Goal: Transaction & Acquisition: Purchase product/service

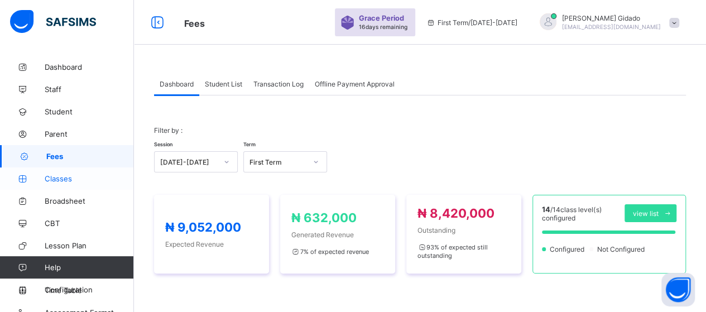
click at [74, 181] on span "Classes" at bounding box center [89, 178] width 89 height 9
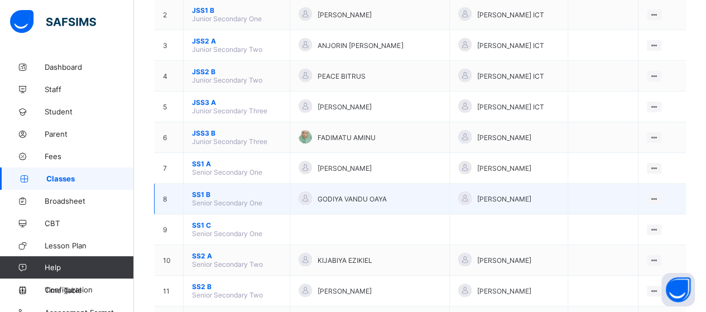
scroll to position [167, 0]
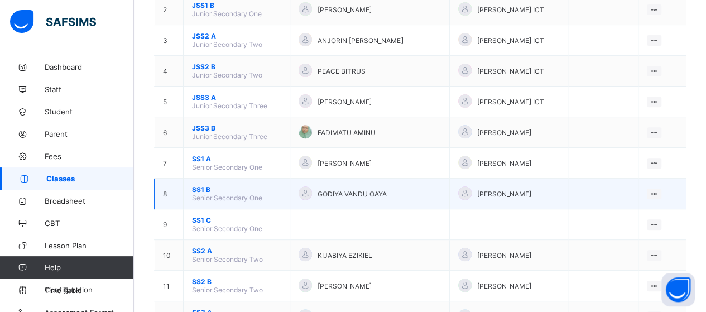
click at [203, 185] on span "SS1 B" at bounding box center [236, 189] width 89 height 8
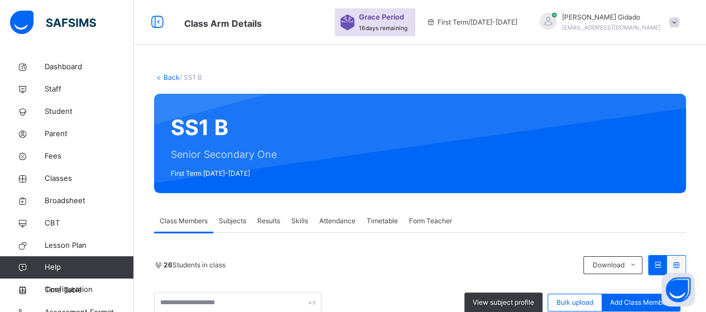
click at [169, 79] on link "Back" at bounding box center [172, 77] width 16 height 8
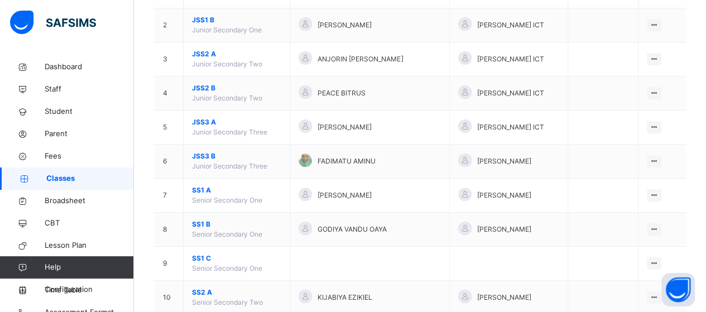
scroll to position [167, 0]
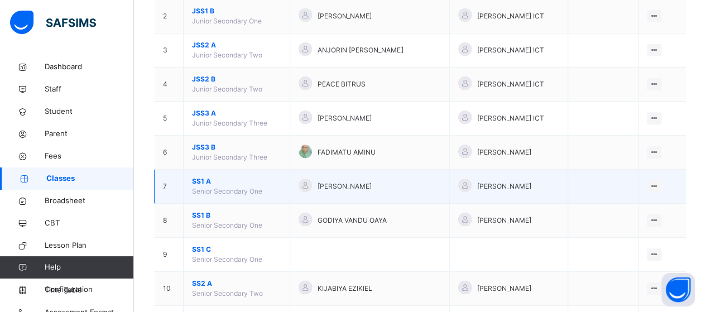
click at [196, 178] on span "SS1 A" at bounding box center [236, 181] width 89 height 10
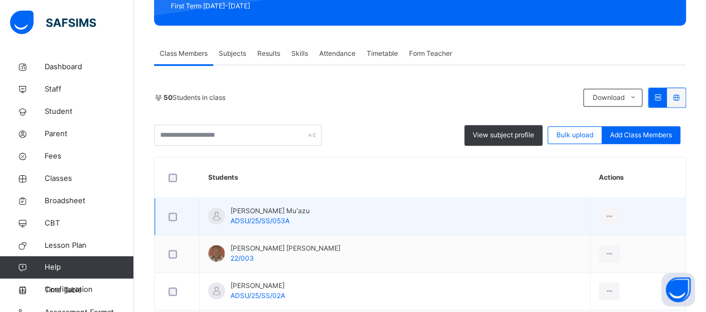
scroll to position [56, 0]
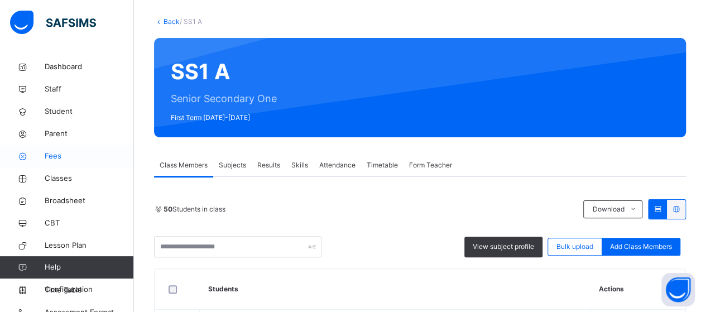
click at [48, 152] on span "Fees" at bounding box center [89, 156] width 89 height 11
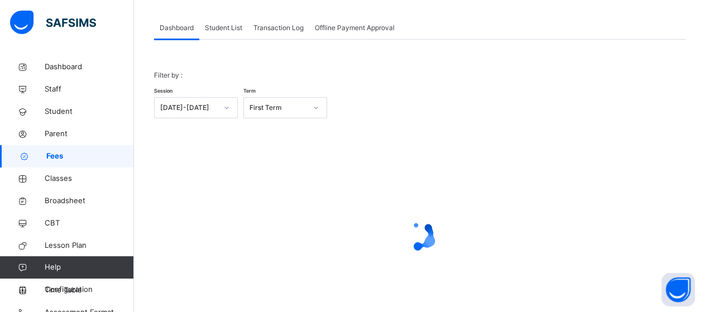
click at [230, 31] on span "Student List" at bounding box center [223, 28] width 37 height 10
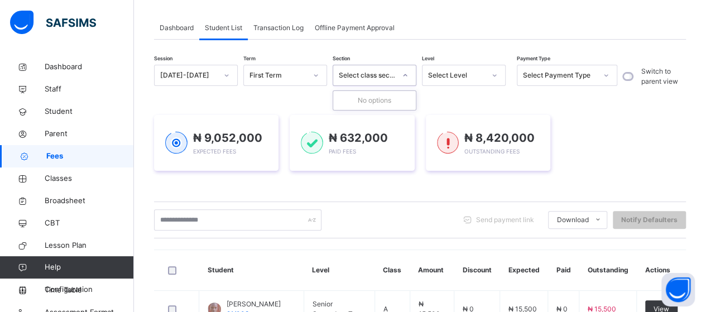
click at [404, 76] on icon at bounding box center [405, 75] width 7 height 11
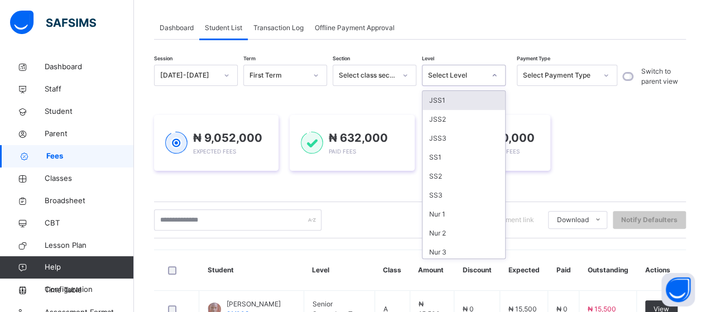
click at [493, 76] on icon at bounding box center [494, 75] width 7 height 11
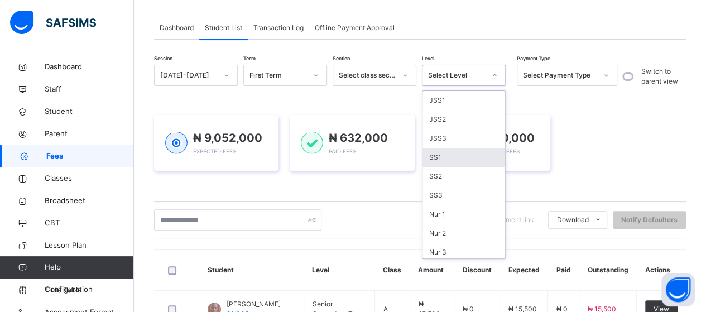
click at [437, 160] on div "SS1" at bounding box center [464, 157] width 83 height 19
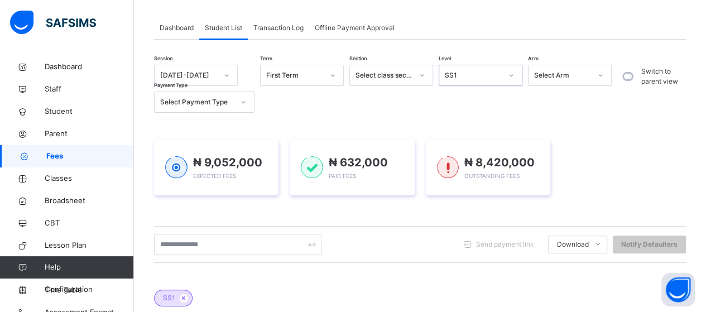
click at [600, 76] on icon at bounding box center [600, 75] width 7 height 11
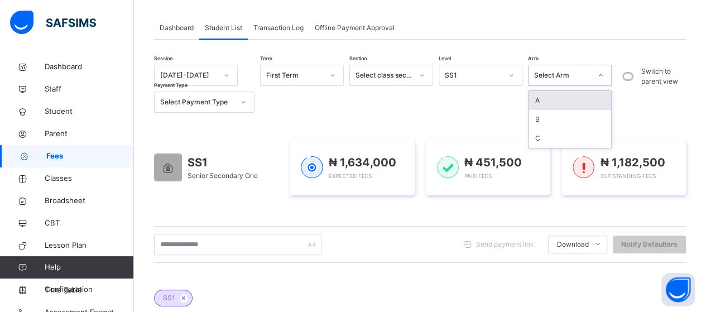
click at [574, 101] on div "A" at bounding box center [570, 100] width 83 height 19
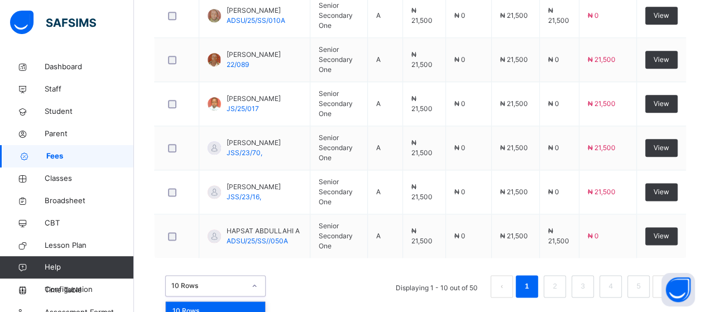
scroll to position [646, 0]
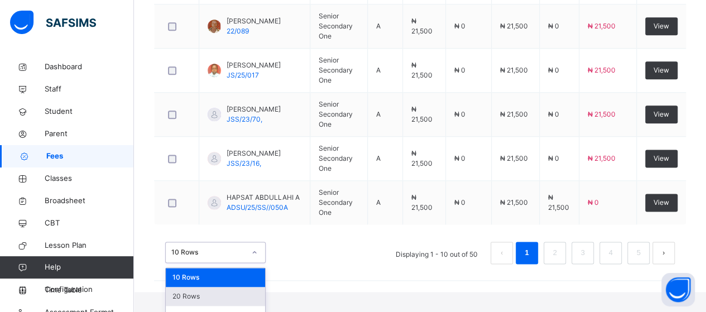
click at [256, 263] on div "option 20 Rows focused, 2 of 3. 3 results available. Use Up and Down to choose …" at bounding box center [215, 252] width 100 height 21
click at [241, 306] on div "50 Rows" at bounding box center [215, 315] width 99 height 19
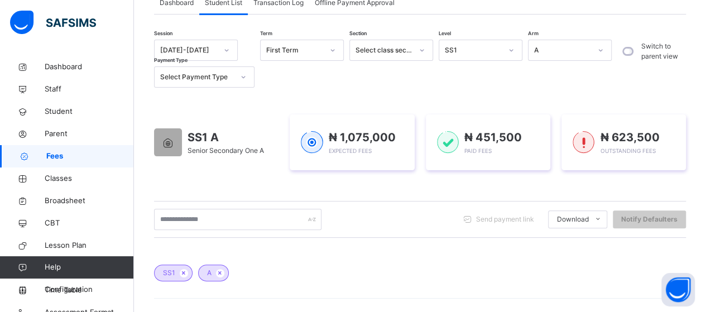
scroll to position [0, 0]
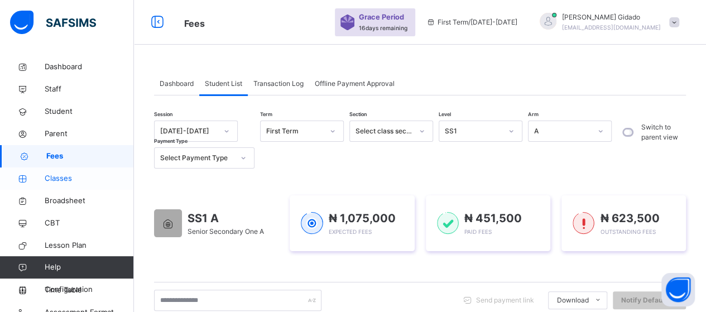
click at [66, 180] on span "Classes" at bounding box center [89, 178] width 89 height 11
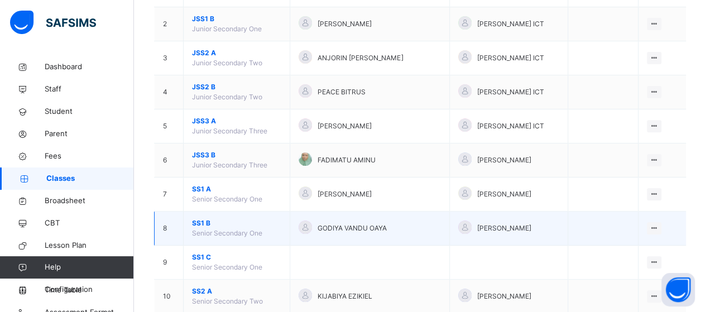
scroll to position [223, 0]
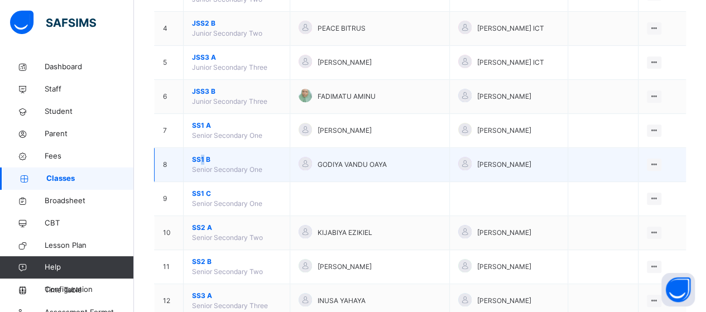
click at [203, 159] on span "SS1 B" at bounding box center [236, 160] width 89 height 10
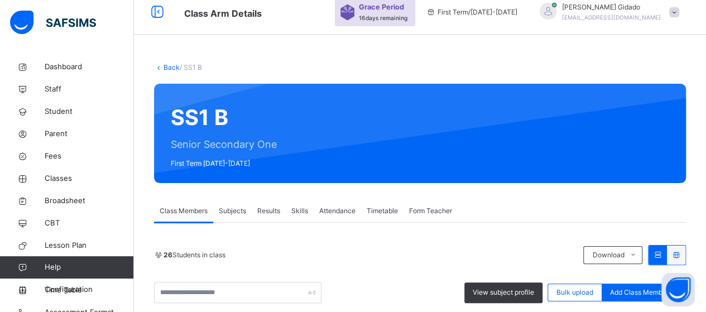
scroll to position [223, 0]
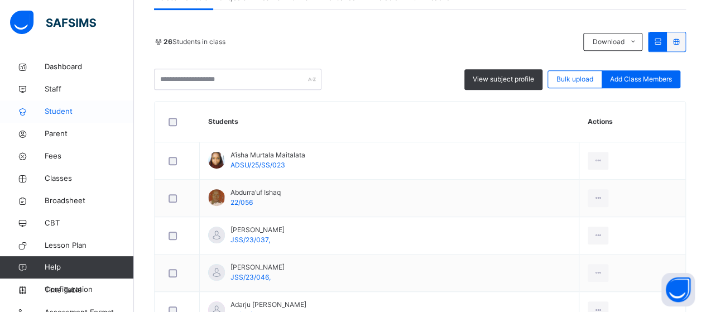
click at [60, 109] on span "Student" at bounding box center [89, 111] width 89 height 11
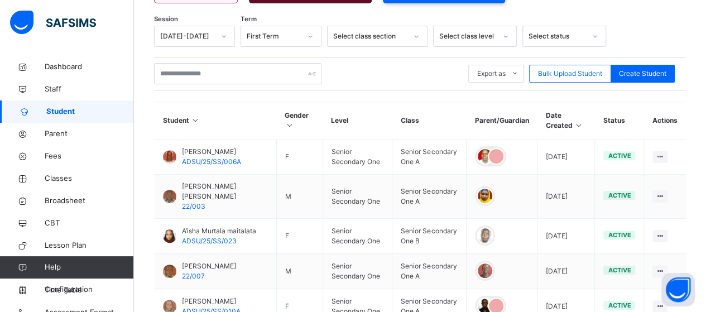
scroll to position [223, 0]
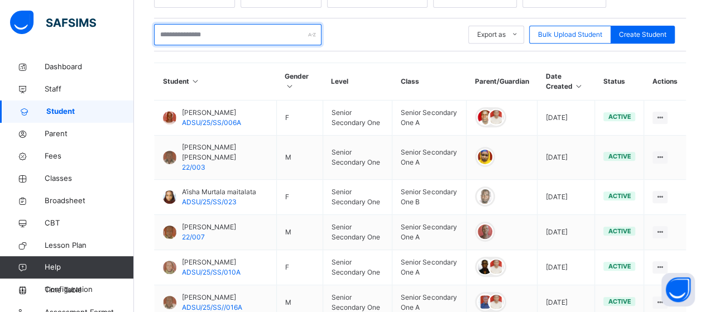
click at [249, 31] on input "text" at bounding box center [237, 34] width 167 height 21
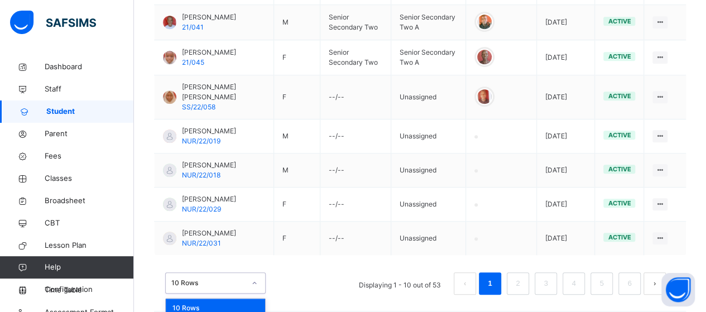
scroll to position [458, 0]
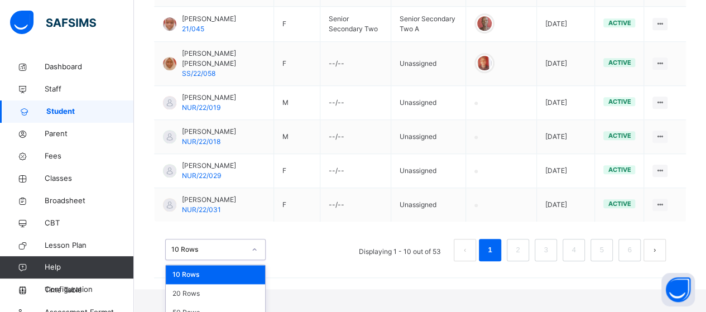
click at [252, 260] on div "option 10 Rows focused, 1 of 3. 3 results available. Use Up and Down to choose …" at bounding box center [215, 249] width 100 height 21
click at [231, 303] on div "50 Rows" at bounding box center [215, 312] width 99 height 19
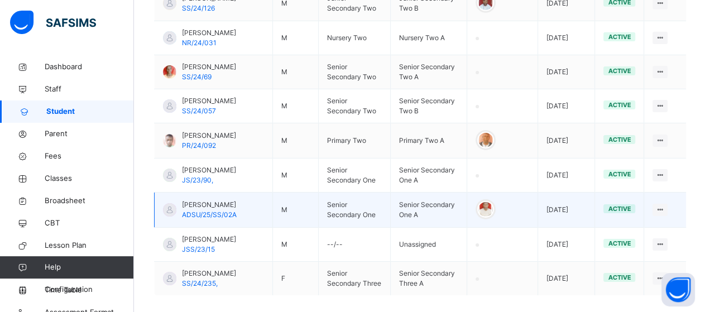
scroll to position [1849, 0]
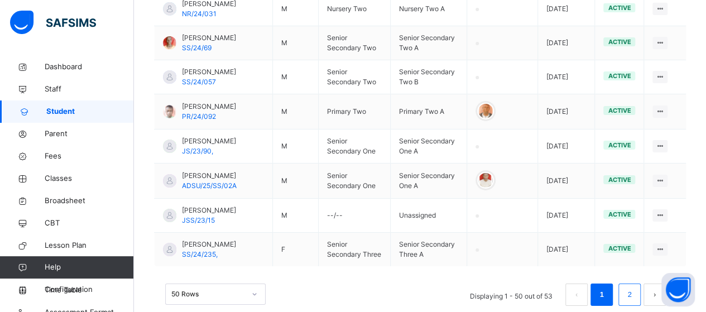
click at [641, 284] on li "2" at bounding box center [629, 295] width 22 height 22
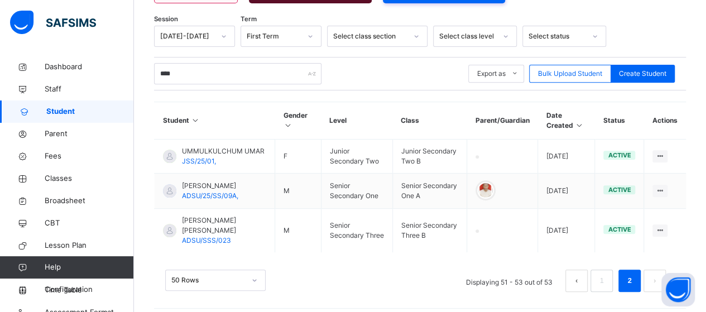
scroll to position [194, 0]
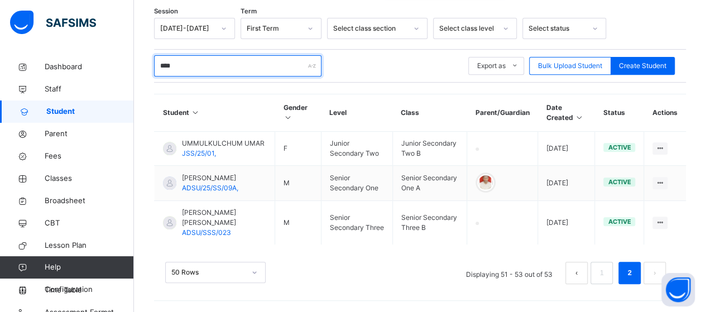
click at [207, 56] on input "****" at bounding box center [237, 65] width 167 height 21
type input "*"
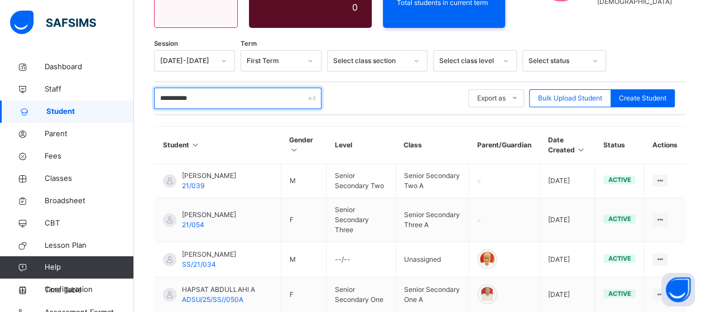
scroll to position [44, 0]
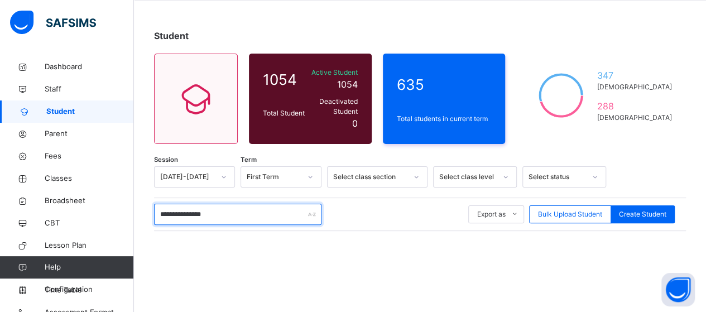
click at [224, 214] on input "**********" at bounding box center [237, 214] width 167 height 21
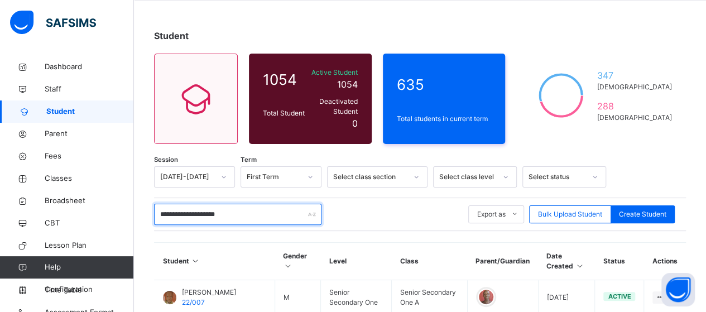
click at [213, 210] on input "**********" at bounding box center [237, 214] width 167 height 21
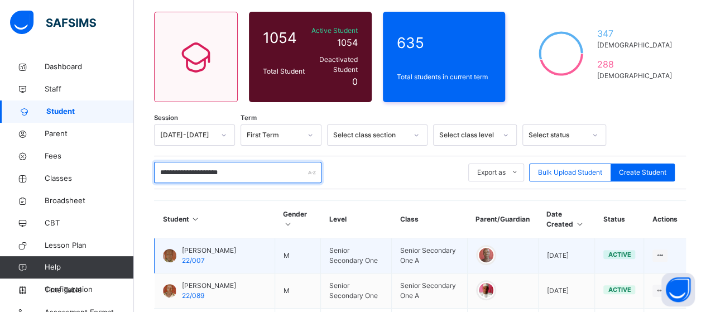
scroll to position [73, 0]
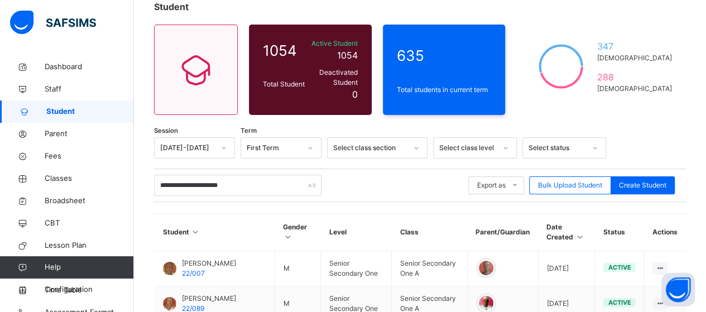
click at [250, 169] on div "**********" at bounding box center [420, 185] width 532 height 33
click at [247, 180] on input "**********" at bounding box center [237, 185] width 167 height 21
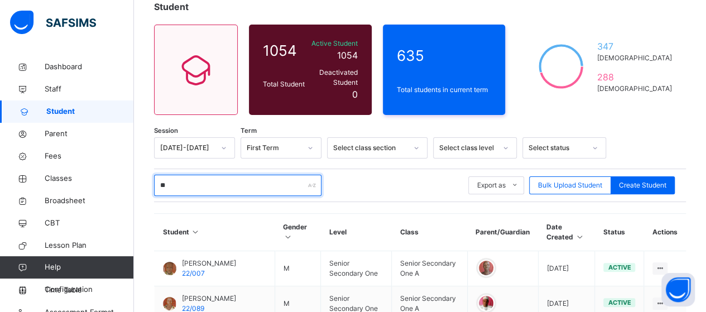
type input "*"
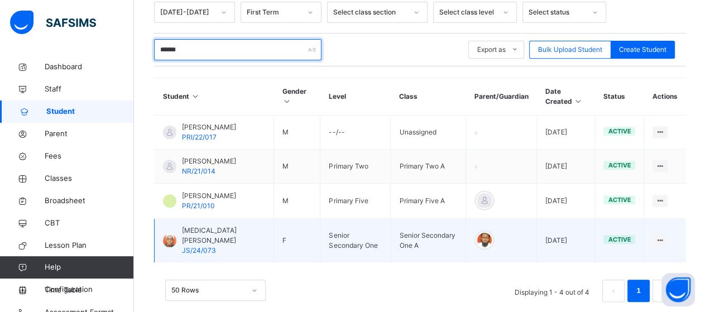
scroll to position [228, 0]
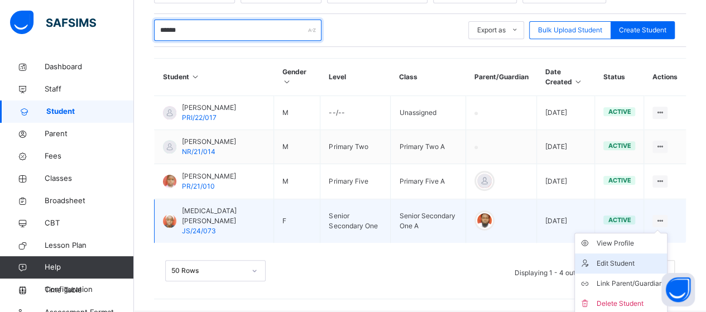
type input "******"
click at [631, 261] on div "Edit Student" at bounding box center [629, 263] width 66 height 11
select select "**"
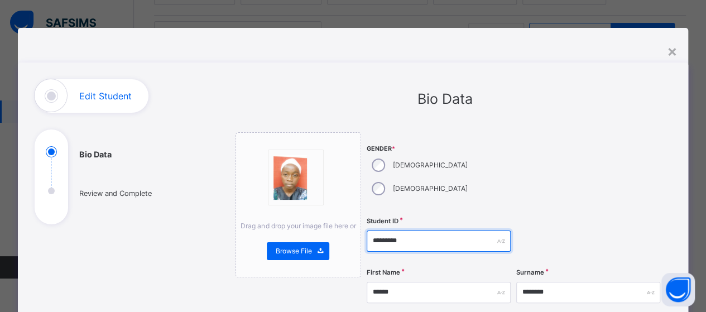
click at [386, 231] on input "*********" at bounding box center [439, 241] width 144 height 21
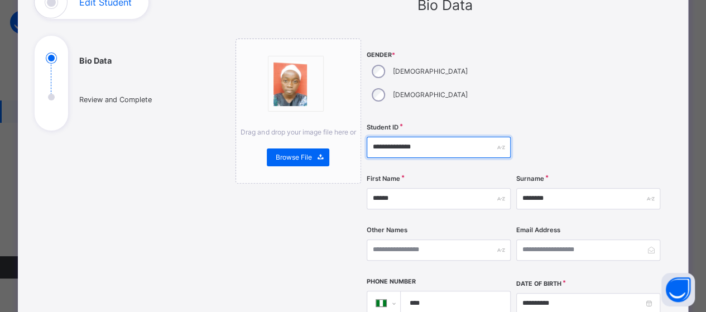
scroll to position [112, 0]
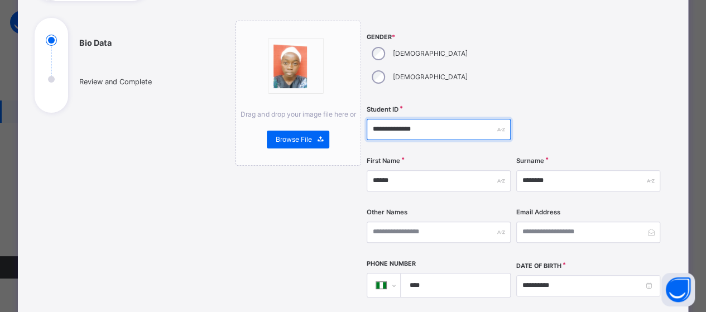
type input "**********"
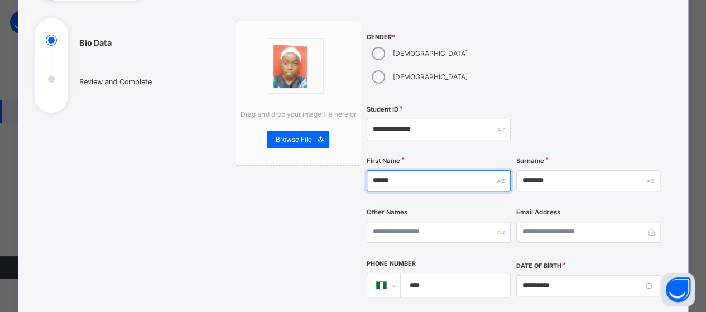
click at [405, 170] on input "******" at bounding box center [439, 180] width 144 height 21
type input "******"
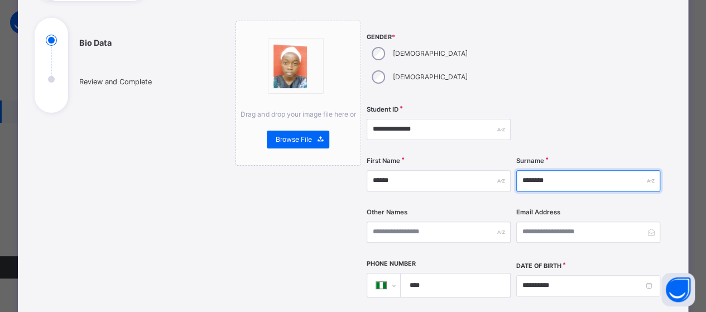
click at [576, 170] on input "********" at bounding box center [588, 180] width 144 height 21
type input "********"
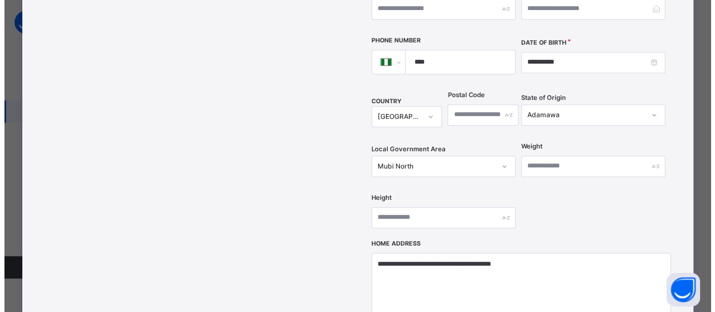
scroll to position [543, 0]
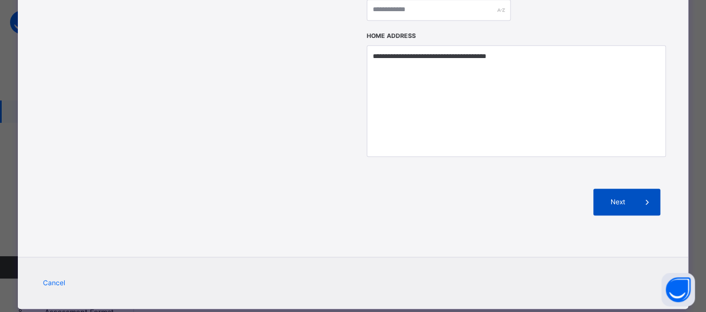
click at [616, 197] on span "Next" at bounding box center [618, 202] width 32 height 10
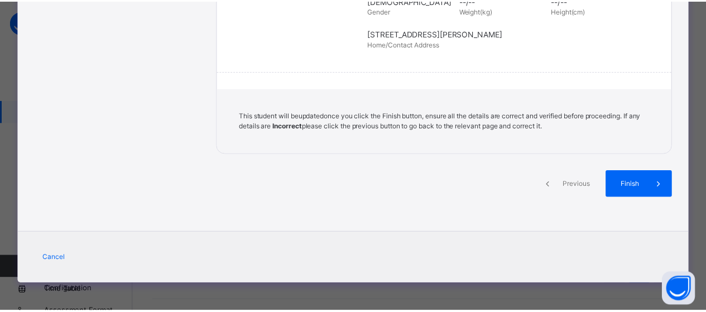
scroll to position [301, 0]
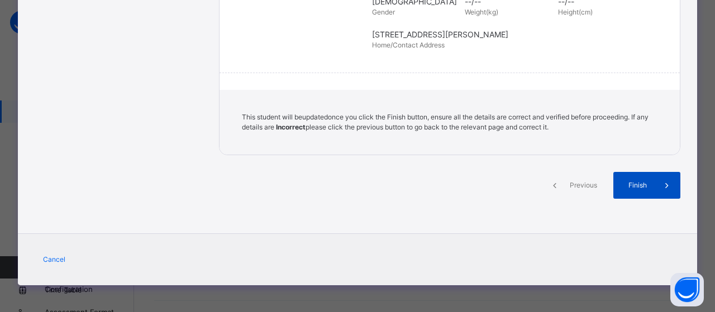
click at [648, 191] on div "Finish" at bounding box center [646, 185] width 67 height 27
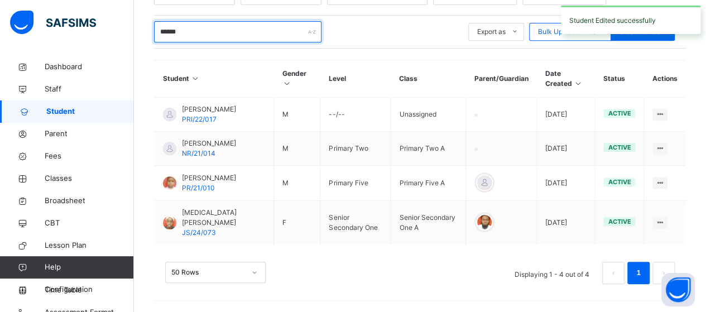
click at [203, 27] on input "******" at bounding box center [237, 31] width 167 height 21
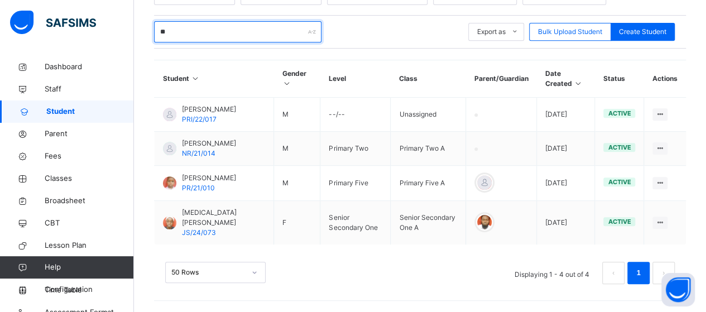
type input "*"
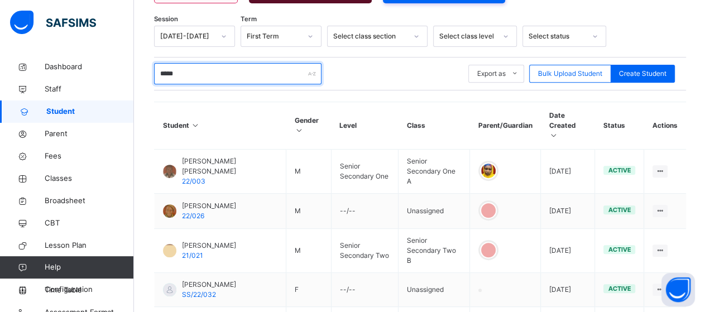
scroll to position [228, 0]
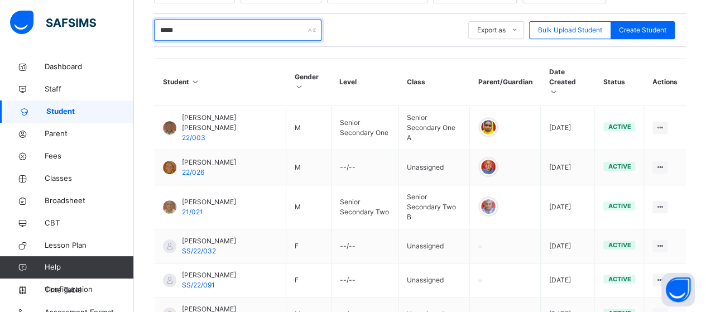
click at [203, 25] on input "*****" at bounding box center [237, 30] width 167 height 21
type input "*"
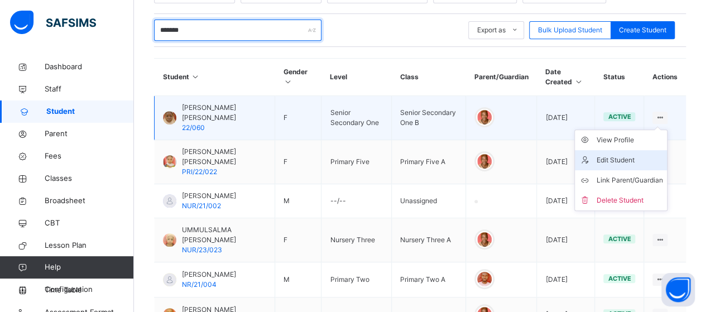
type input "*******"
click at [647, 155] on div "Edit Student" at bounding box center [629, 160] width 66 height 11
select select "**"
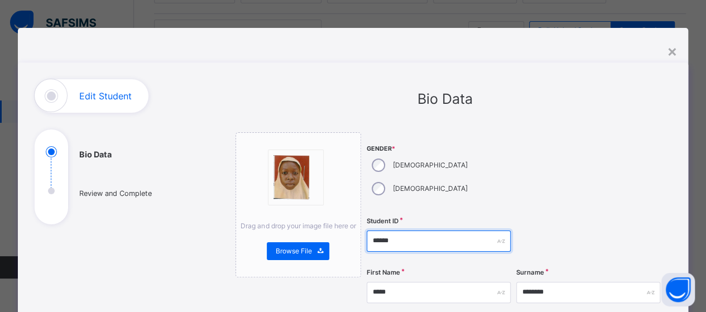
click at [374, 231] on input "******" at bounding box center [439, 241] width 144 height 21
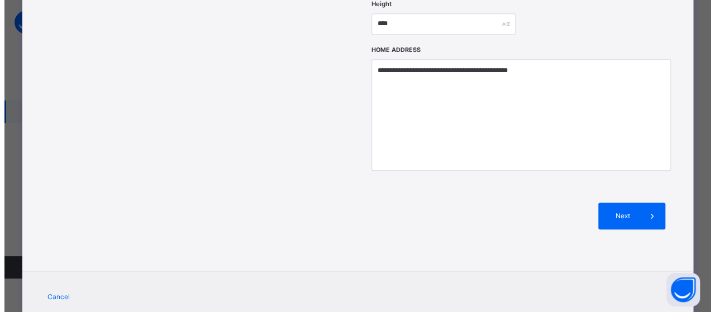
scroll to position [543, 0]
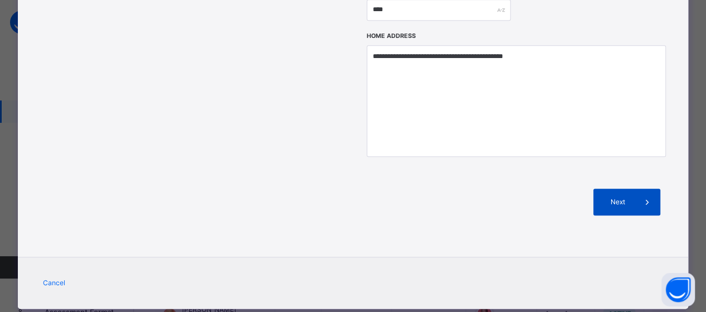
type input "**********"
click at [643, 195] on icon at bounding box center [647, 201] width 12 height 13
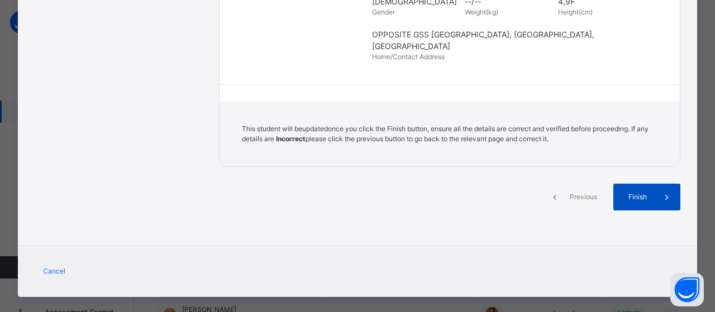
click at [642, 184] on div "Finish" at bounding box center [646, 197] width 67 height 27
click at [636, 192] on span "Finish" at bounding box center [637, 197] width 32 height 10
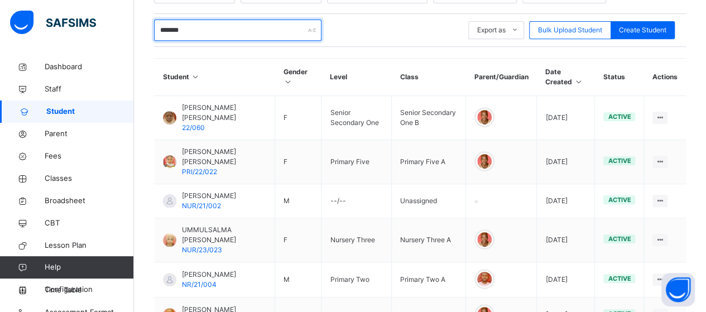
click at [199, 26] on input "*******" at bounding box center [237, 30] width 167 height 21
type input "*"
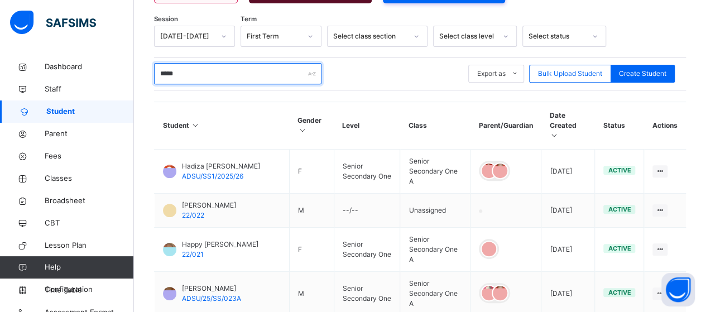
scroll to position [228, 0]
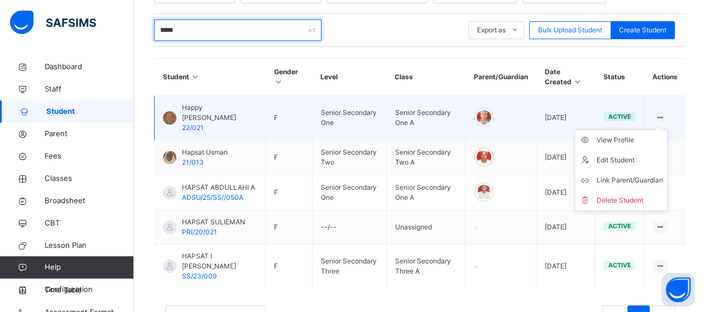
type input "*****"
click at [665, 113] on icon at bounding box center [659, 117] width 9 height 8
click at [667, 130] on ul "View Profile Edit Student Link Parent/Guardian Delete Student" at bounding box center [620, 170] width 93 height 81
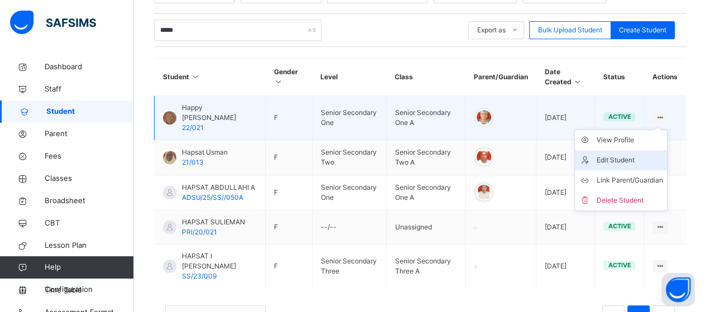
click at [621, 155] on div "Edit Student" at bounding box center [629, 160] width 66 height 11
select select "**"
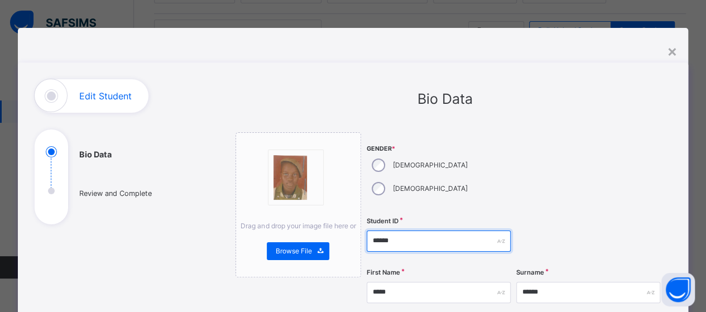
click at [373, 231] on input "******" at bounding box center [439, 241] width 144 height 21
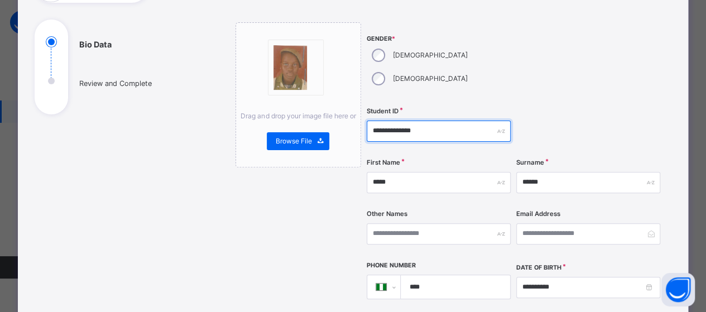
scroll to position [112, 0]
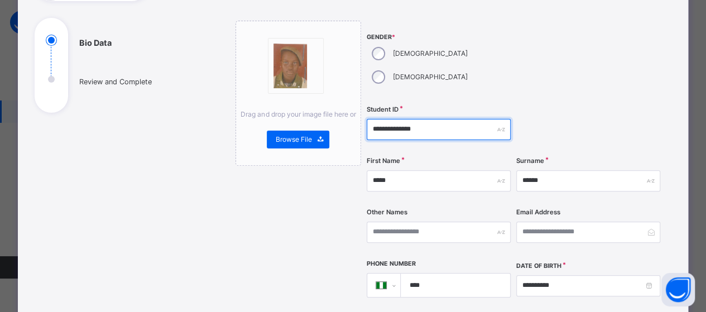
type input "**********"
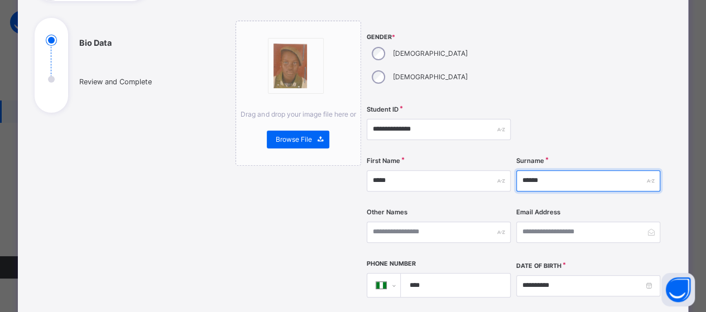
click at [566, 170] on input "******" at bounding box center [588, 180] width 144 height 21
type input "******"
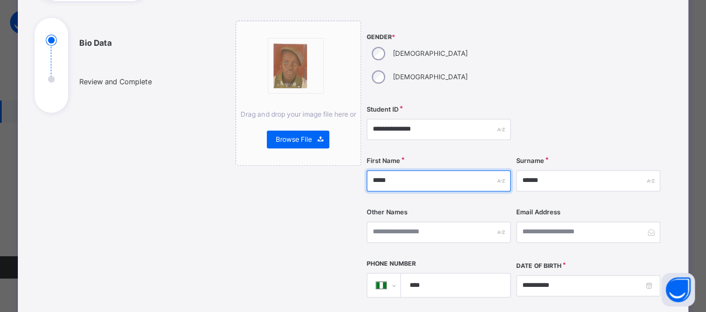
click at [420, 170] on input "*****" at bounding box center [439, 180] width 144 height 21
click at [431, 170] on input "*****" at bounding box center [439, 180] width 144 height 21
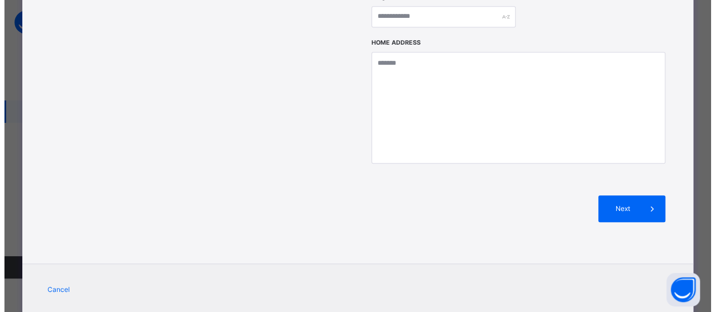
scroll to position [543, 0]
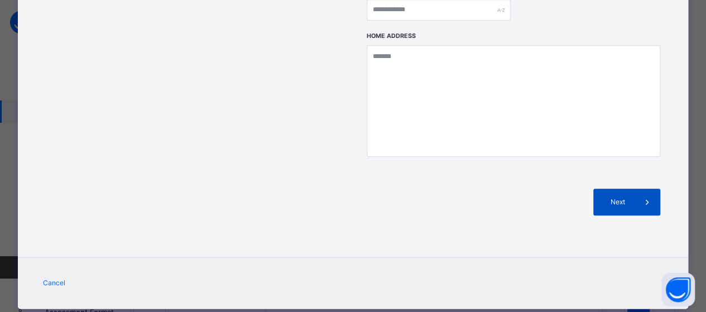
type input "*****"
click at [626, 197] on span "Next" at bounding box center [618, 202] width 32 height 10
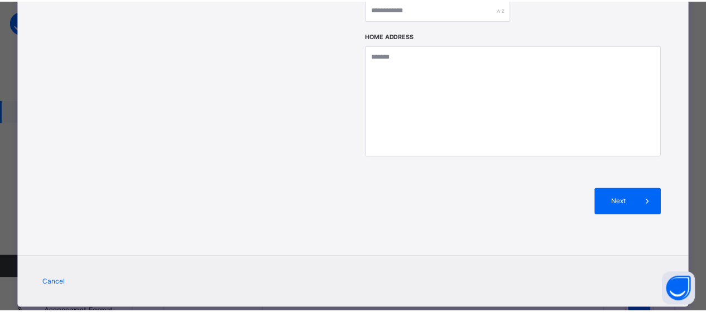
scroll to position [301, 0]
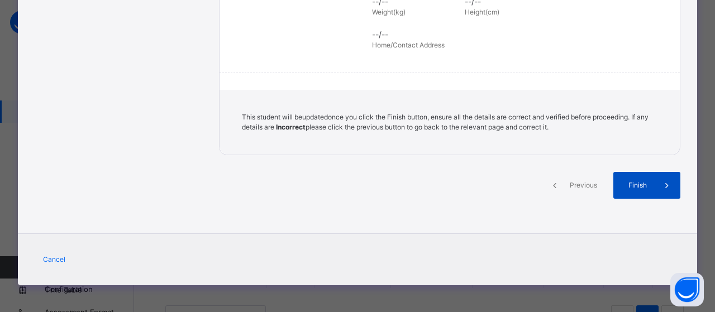
click at [631, 181] on span "Finish" at bounding box center [637, 185] width 32 height 10
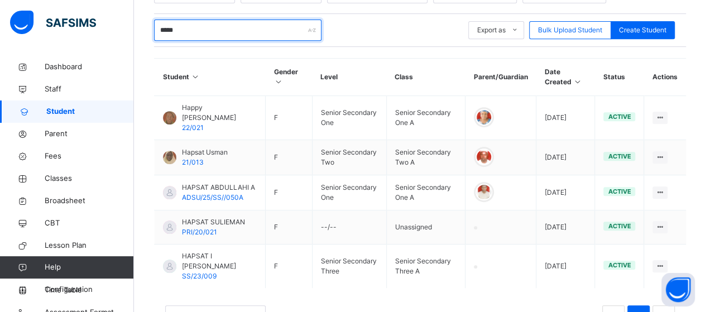
click at [195, 21] on input "*****" at bounding box center [237, 30] width 167 height 21
type input "*"
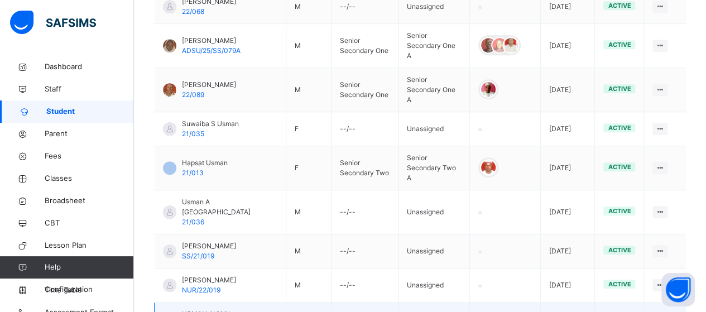
scroll to position [395, 0]
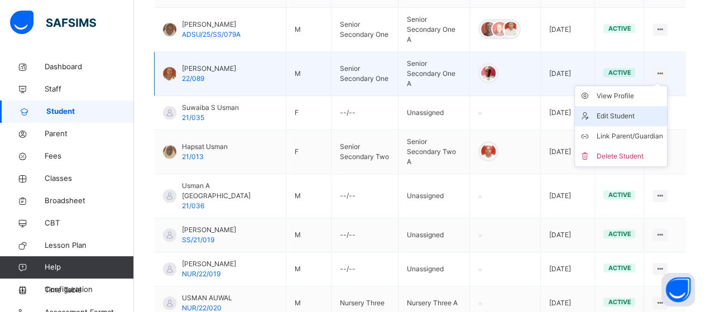
type input "**********"
click at [624, 111] on div "Edit Student" at bounding box center [629, 116] width 66 height 11
select select "**"
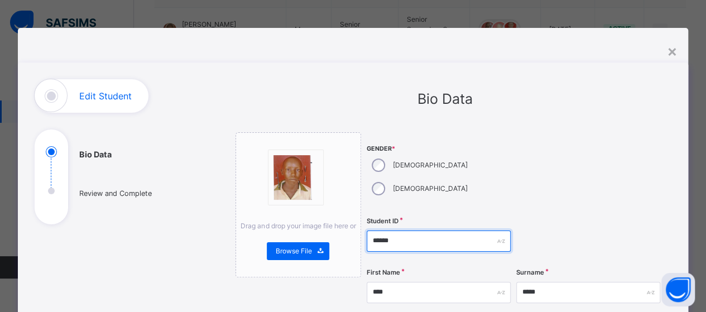
click at [375, 231] on input "******" at bounding box center [439, 241] width 144 height 21
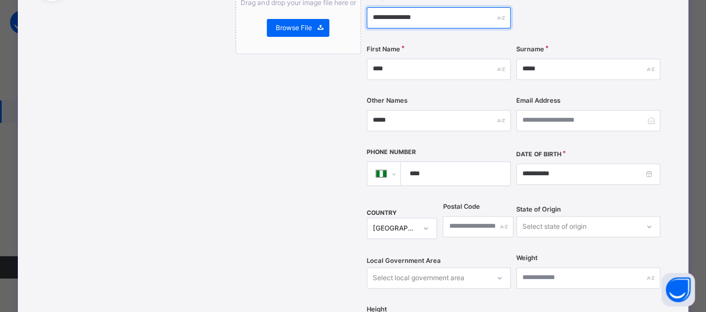
type input "**********"
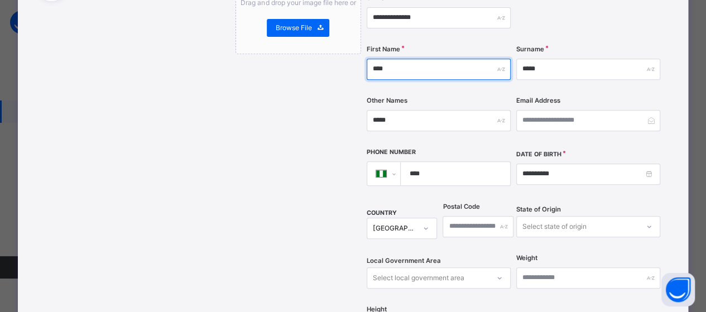
click at [394, 59] on input "****" at bounding box center [439, 69] width 144 height 21
type input "****"
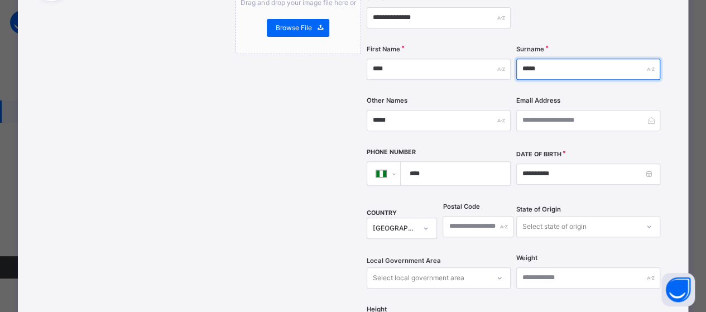
click at [545, 59] on input "*****" at bounding box center [588, 69] width 144 height 21
type input "******"
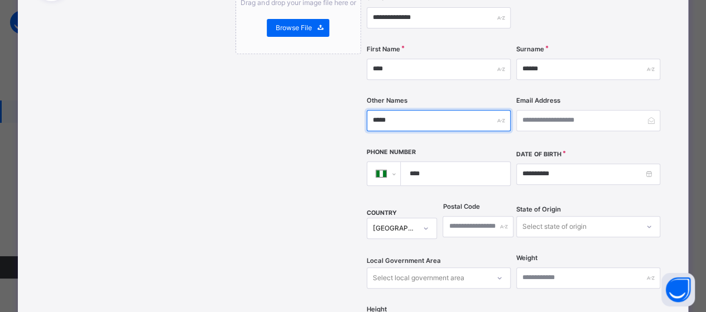
click at [397, 110] on input "*****" at bounding box center [439, 120] width 144 height 21
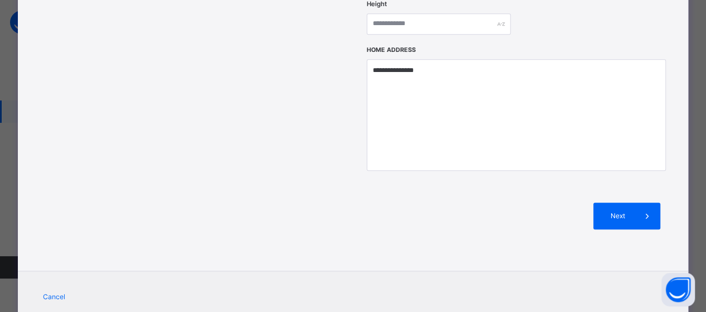
scroll to position [543, 0]
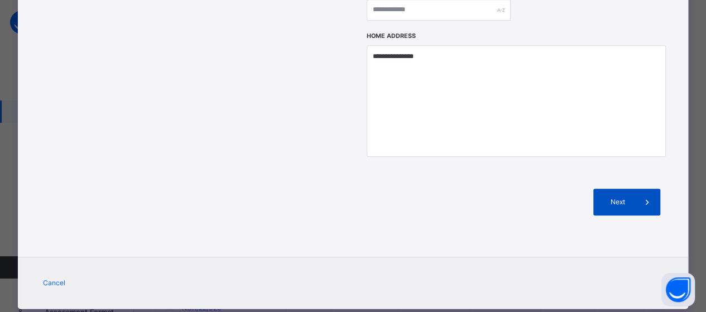
type input "*****"
click at [637, 189] on span at bounding box center [647, 202] width 27 height 27
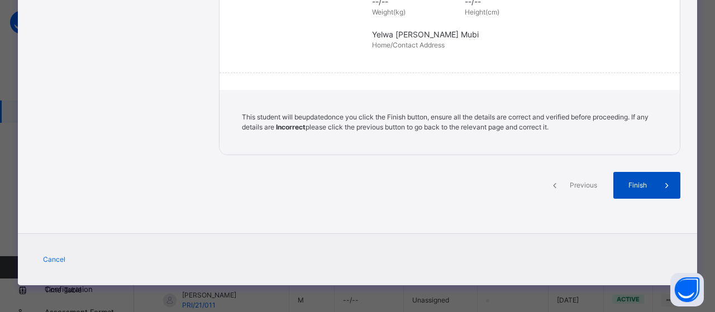
click at [637, 185] on span "Finish" at bounding box center [637, 185] width 32 height 10
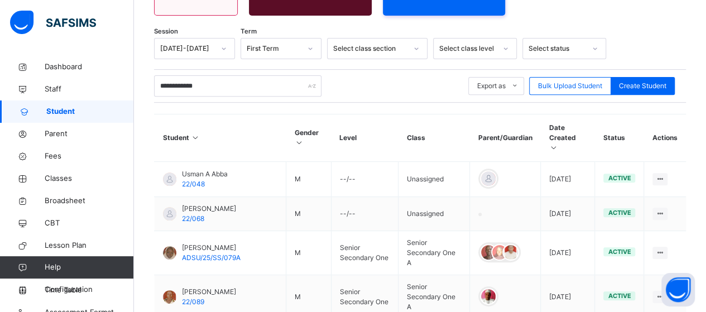
scroll to position [4, 0]
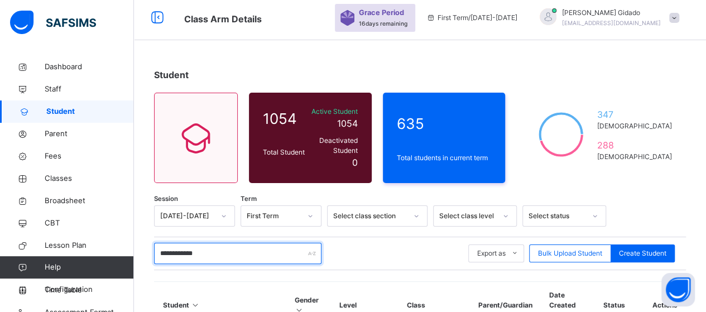
click at [235, 246] on input "**********" at bounding box center [237, 253] width 167 height 21
type input "*"
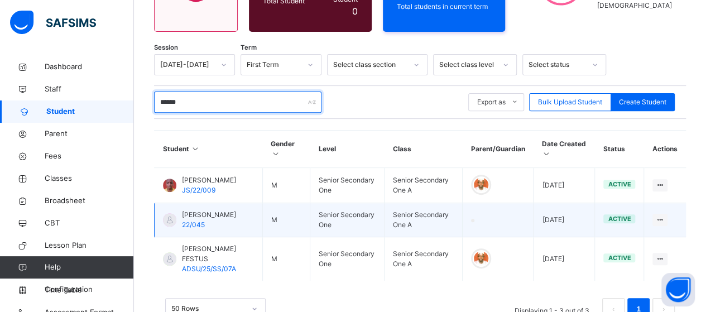
scroll to position [172, 0]
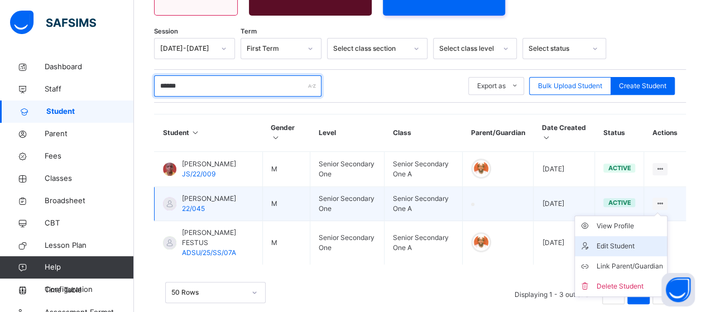
type input "******"
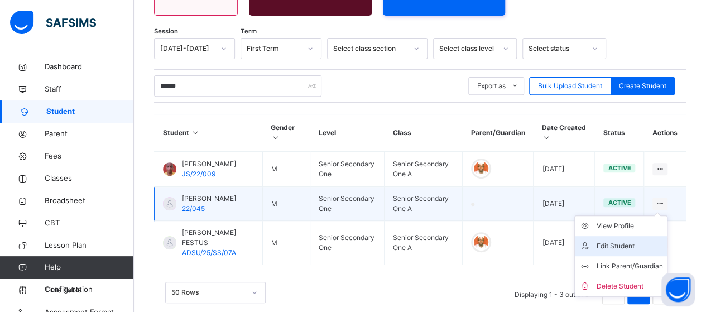
click at [639, 241] on div "Edit Student" at bounding box center [629, 246] width 66 height 11
select select "**"
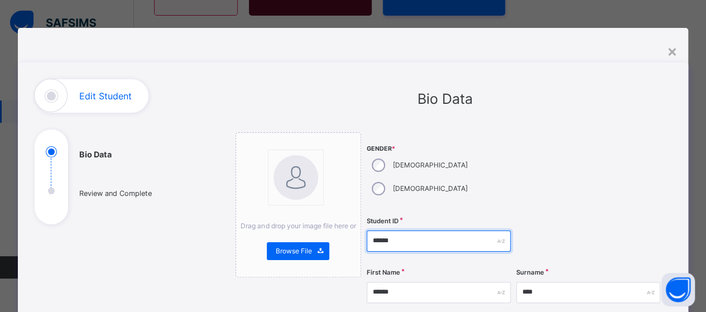
click at [378, 231] on input "******" at bounding box center [439, 241] width 144 height 21
type input "**********"
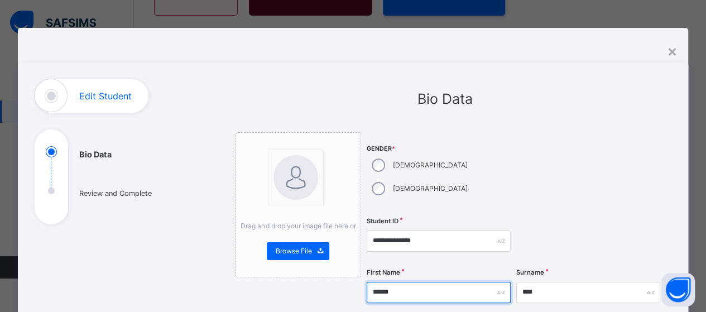
click at [401, 282] on input "******" at bounding box center [439, 292] width 144 height 21
type input "******"
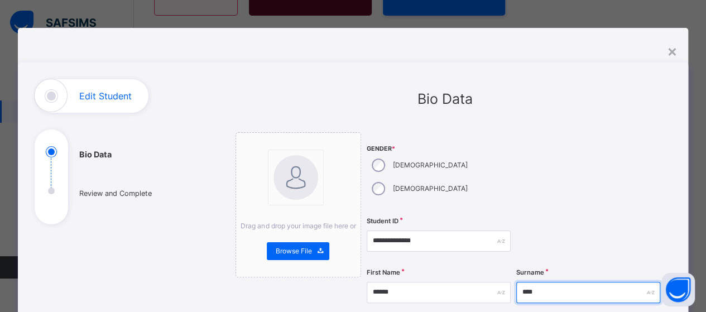
click at [549, 282] on input "****" at bounding box center [588, 292] width 144 height 21
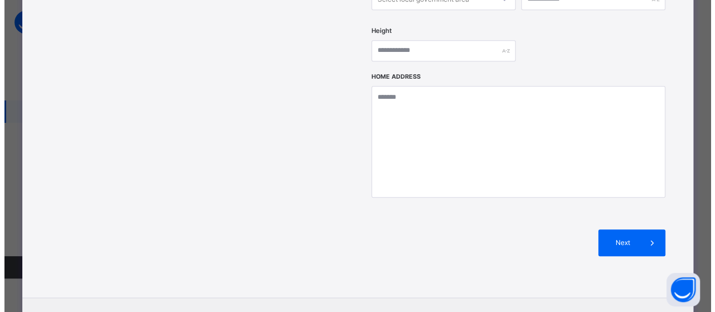
scroll to position [502, 0]
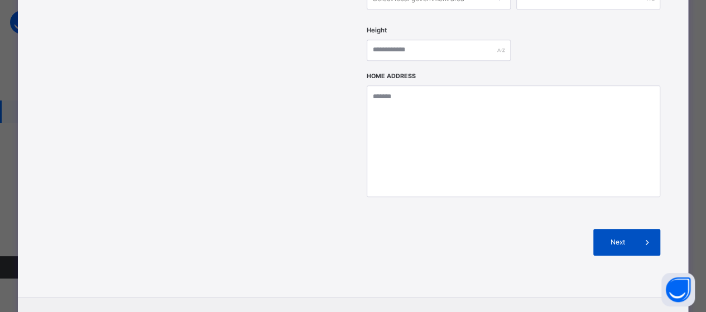
type input "****"
click at [622, 237] on span "Next" at bounding box center [618, 242] width 32 height 10
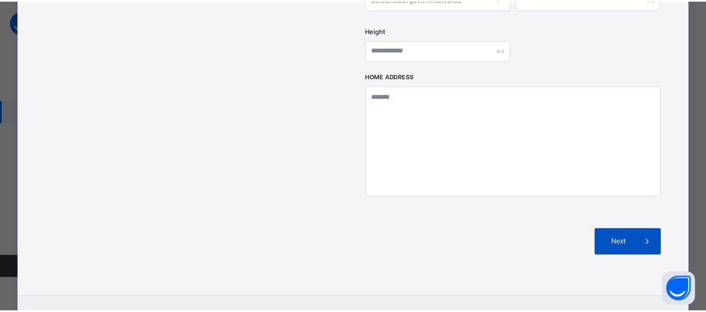
scroll to position [301, 0]
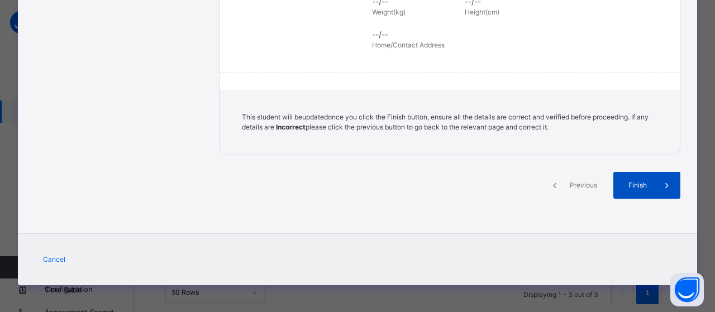
click at [656, 185] on span at bounding box center [666, 185] width 27 height 27
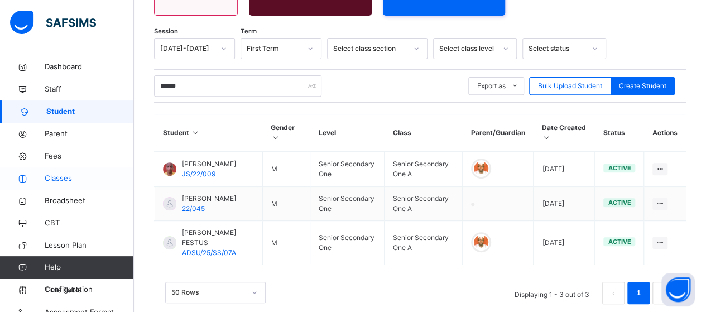
click at [58, 178] on span "Classes" at bounding box center [89, 178] width 89 height 11
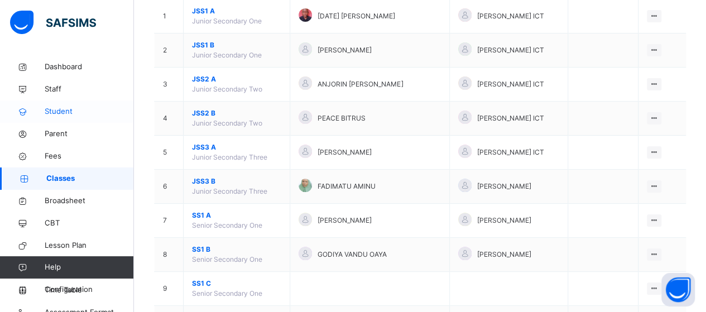
scroll to position [116, 0]
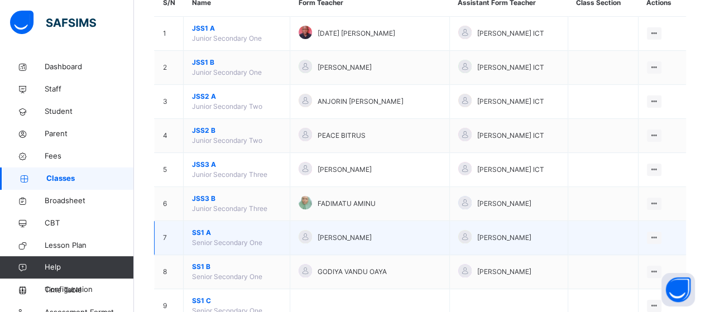
click at [202, 229] on span "SS1 A" at bounding box center [236, 233] width 89 height 10
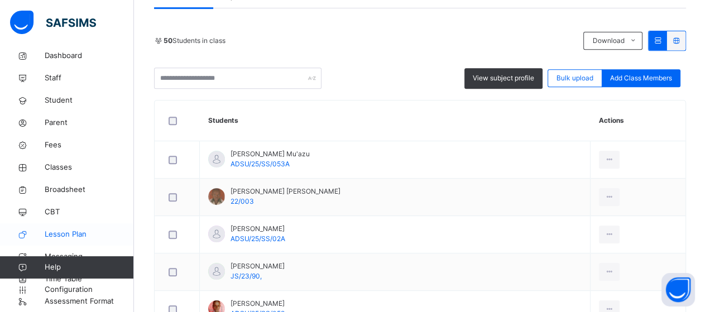
scroll to position [228, 0]
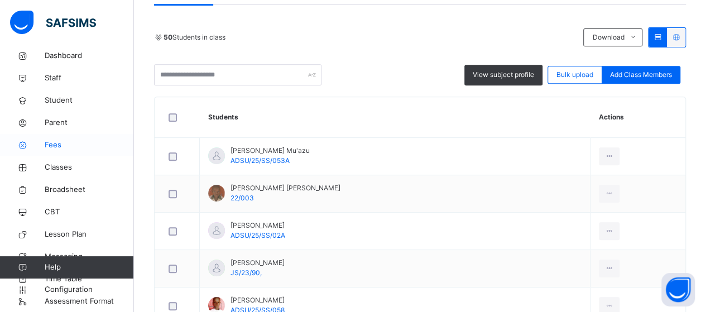
click at [57, 145] on span "Fees" at bounding box center [89, 145] width 89 height 11
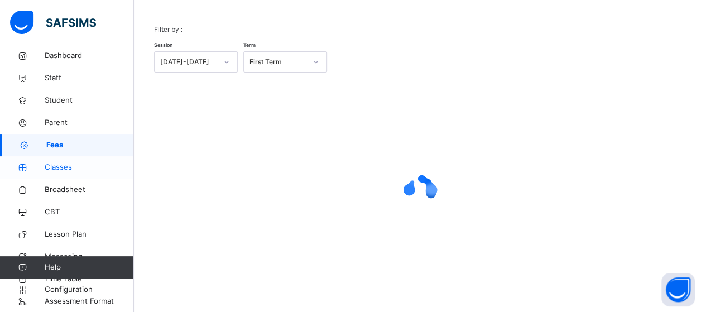
click at [54, 165] on span "Classes" at bounding box center [89, 167] width 89 height 11
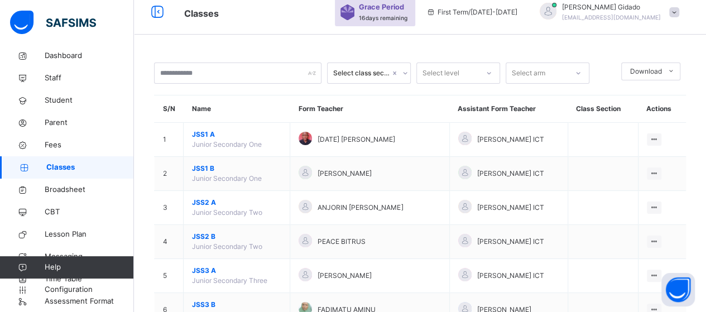
scroll to position [102, 0]
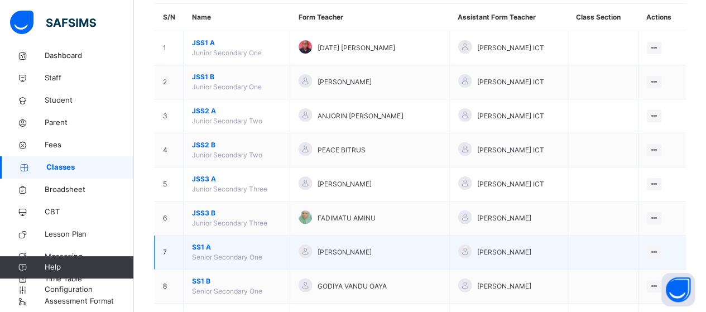
click at [198, 247] on span "SS1 A" at bounding box center [236, 247] width 89 height 10
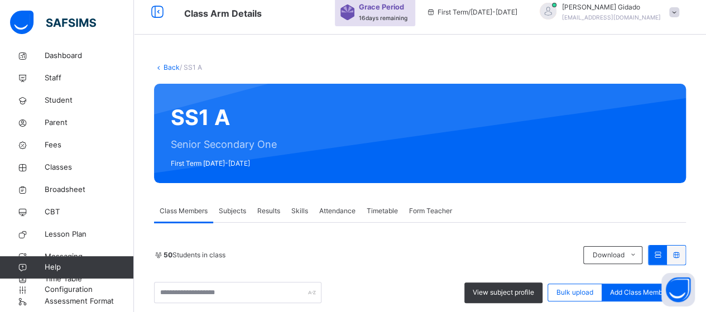
scroll to position [213, 0]
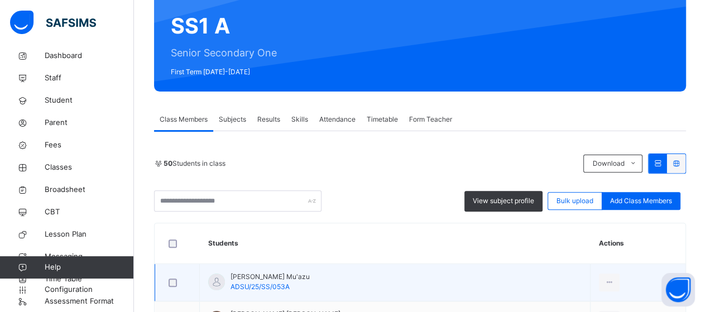
scroll to position [213, 0]
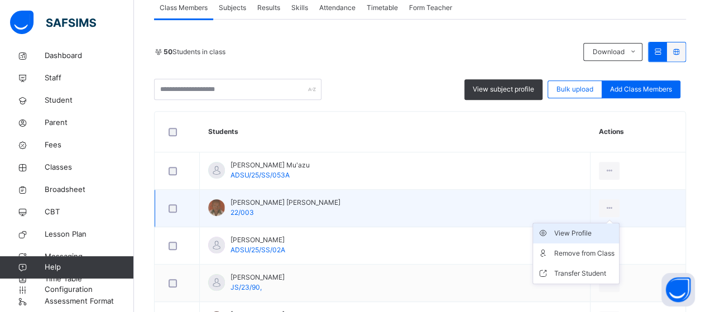
click at [571, 231] on div "View Profile" at bounding box center [584, 233] width 60 height 11
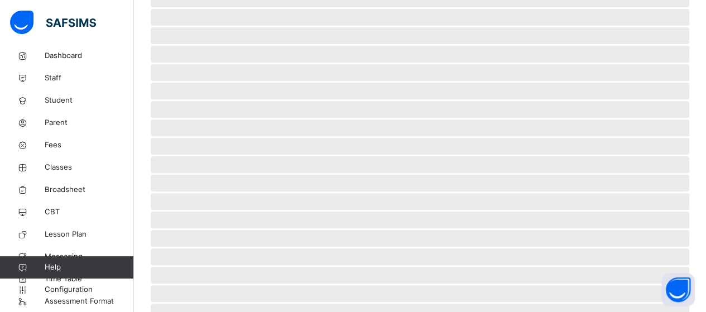
scroll to position [102, 0]
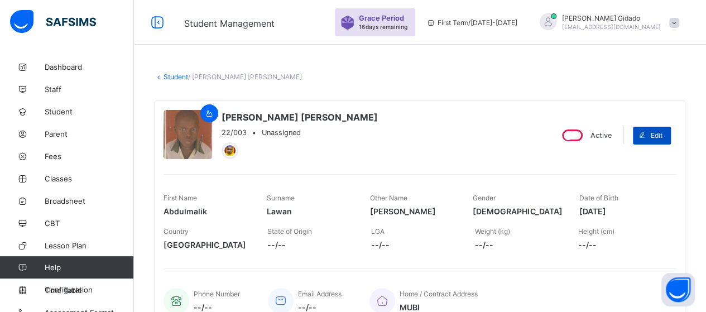
click at [663, 135] on span "Edit" at bounding box center [657, 135] width 12 height 8
select select "**"
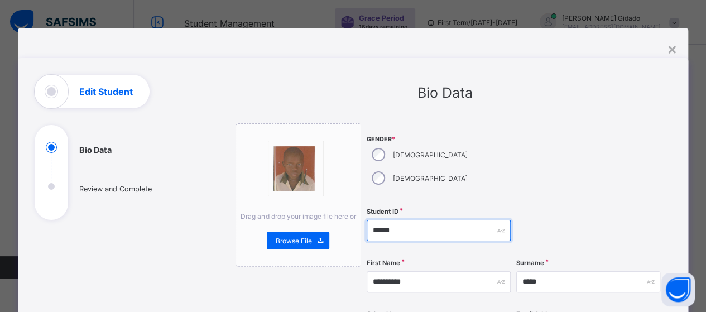
click at [376, 220] on input "******" at bounding box center [439, 230] width 144 height 21
type input "**********"
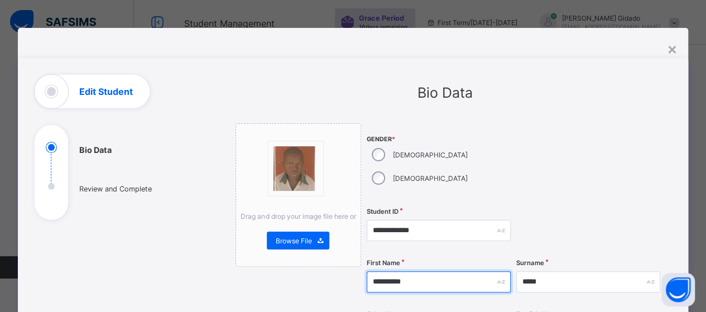
click at [411, 271] on input "**********" at bounding box center [439, 281] width 144 height 21
type input "**********"
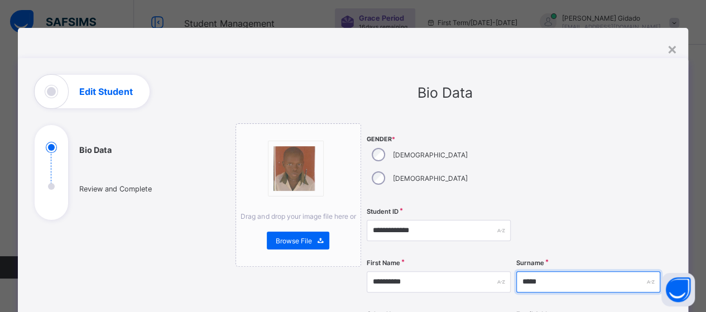
click at [550, 271] on input "*****" at bounding box center [588, 281] width 144 height 21
type input "*****"
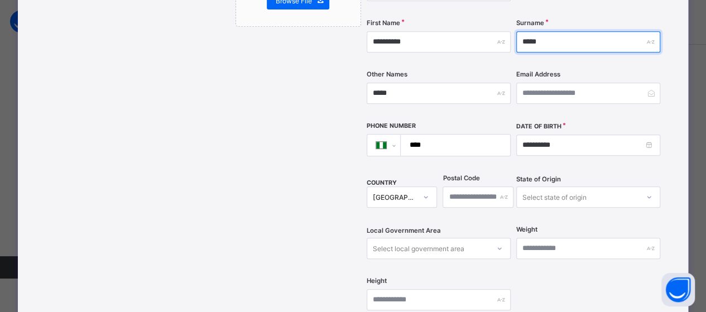
scroll to position [223, 0]
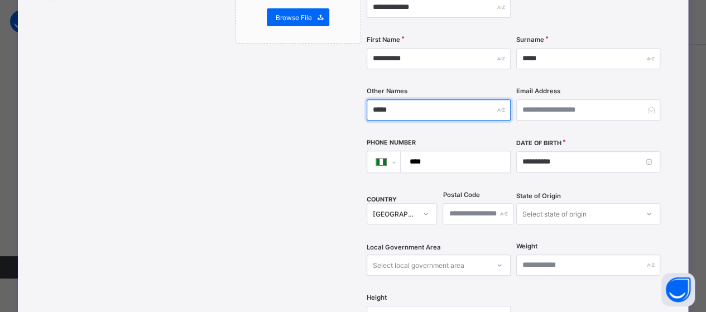
drag, startPoint x: 405, startPoint y: 84, endPoint x: 391, endPoint y: 84, distance: 14.5
click at [391, 99] on input "*****" at bounding box center [439, 109] width 144 height 21
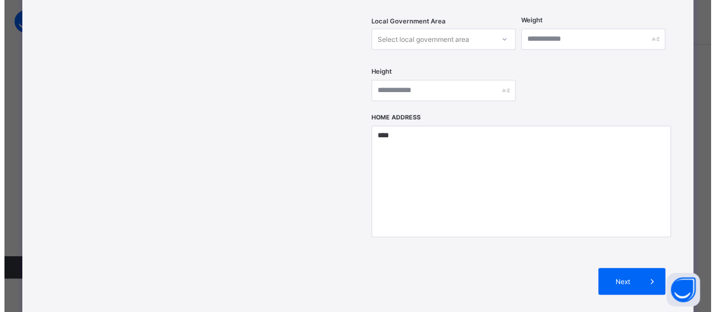
scroll to position [502, 0]
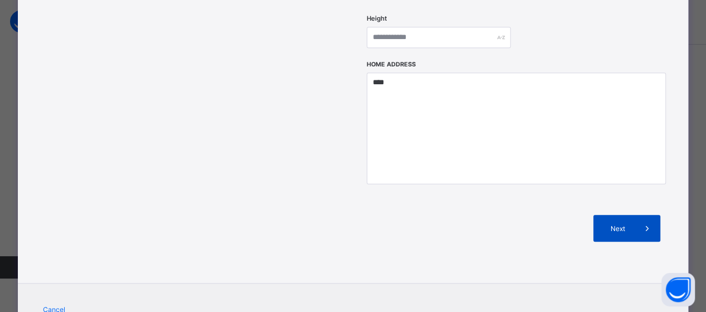
type input "*****"
click at [612, 224] on span "Next" at bounding box center [618, 228] width 32 height 8
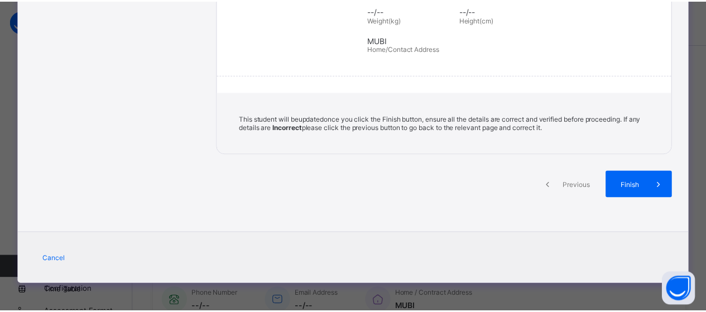
scroll to position [259, 0]
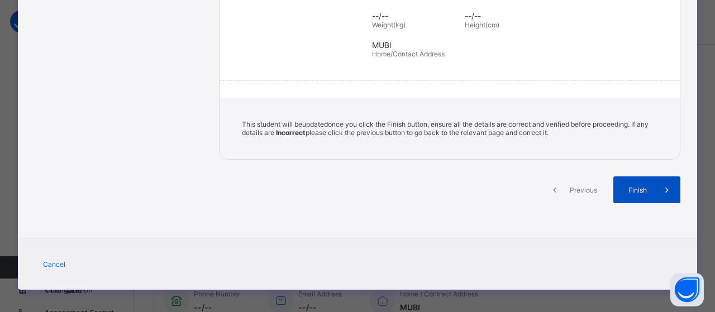
click at [636, 186] on span "Finish" at bounding box center [637, 190] width 32 height 8
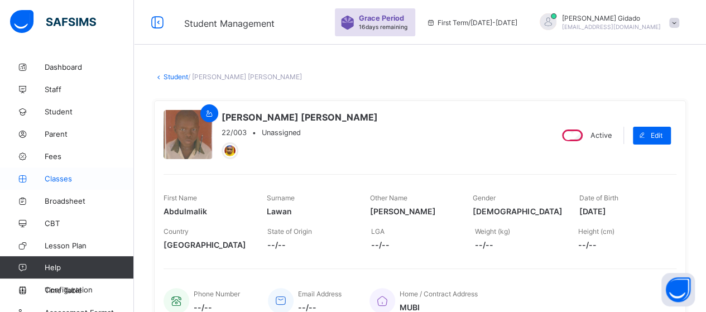
click at [52, 176] on span "Classes" at bounding box center [89, 178] width 89 height 9
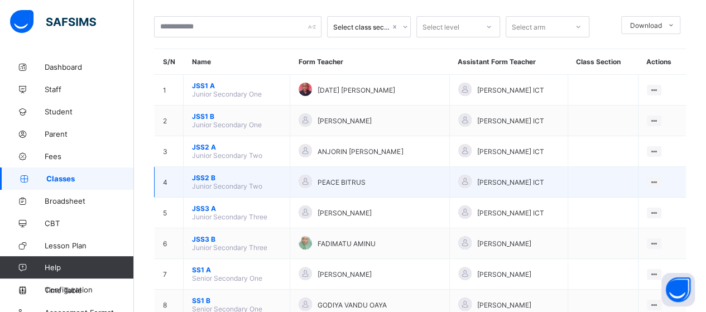
scroll to position [112, 0]
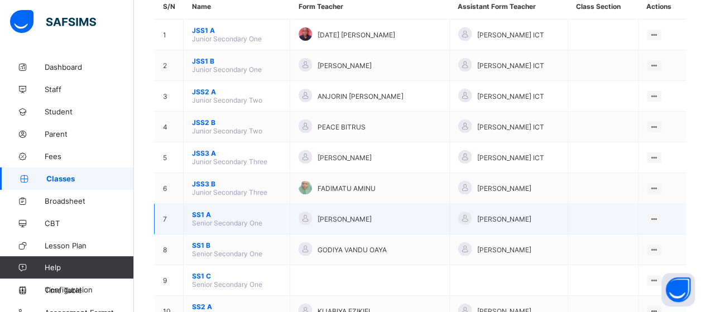
click at [201, 210] on span "SS1 A" at bounding box center [236, 214] width 89 height 8
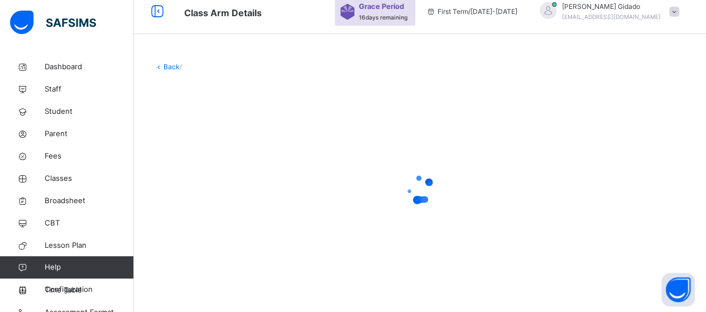
scroll to position [10, 0]
click at [455, 160] on div at bounding box center [420, 190] width 532 height 212
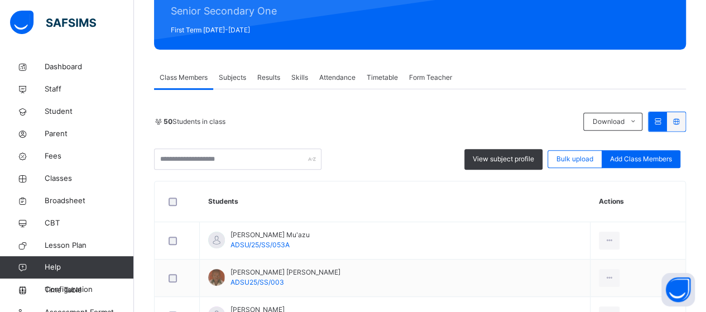
scroll to position [223, 0]
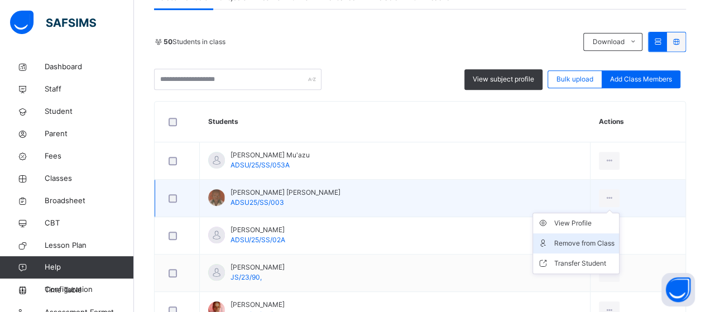
click at [594, 238] on div "Remove from Class" at bounding box center [584, 243] width 60 height 11
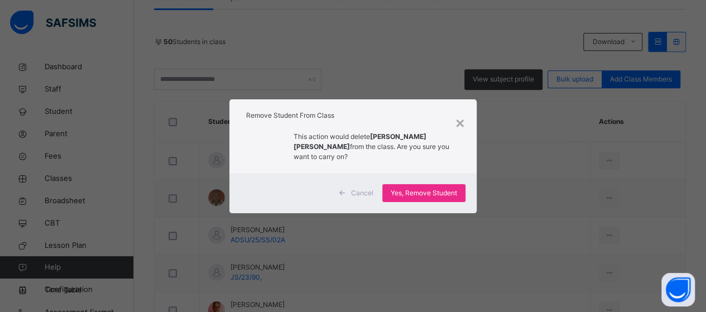
click at [527, 194] on div "× Remove Student From Class This action would delete ABDULMALIK AHMED LAWAN fro…" at bounding box center [353, 156] width 706 height 312
drag, startPoint x: 461, startPoint y: 122, endPoint x: 472, endPoint y: 128, distance: 12.3
click at [462, 123] on div "×" at bounding box center [460, 122] width 11 height 23
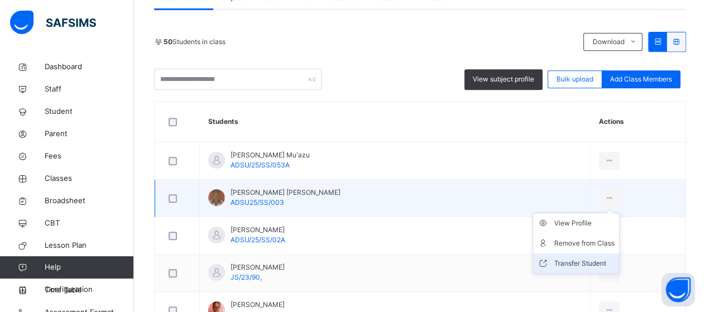
click at [587, 260] on div "Transfer Student" at bounding box center [584, 263] width 60 height 11
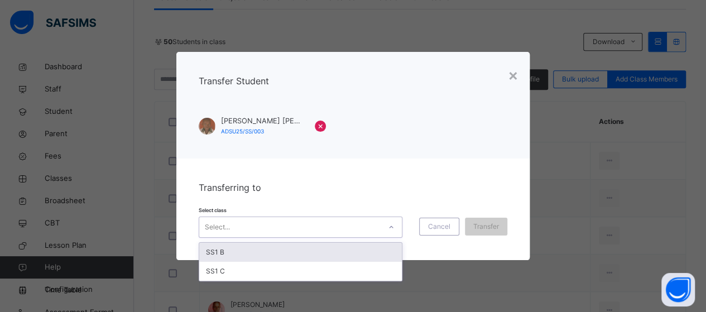
click at [394, 229] on icon at bounding box center [391, 227] width 7 height 11
click at [380, 246] on div "SS1 B" at bounding box center [300, 252] width 203 height 19
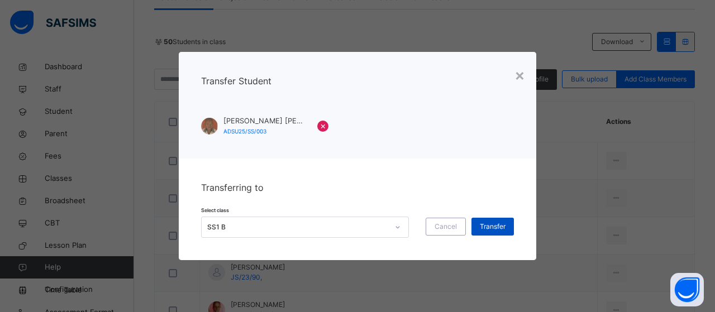
click at [507, 226] on div "Transfer" at bounding box center [492, 227] width 42 height 18
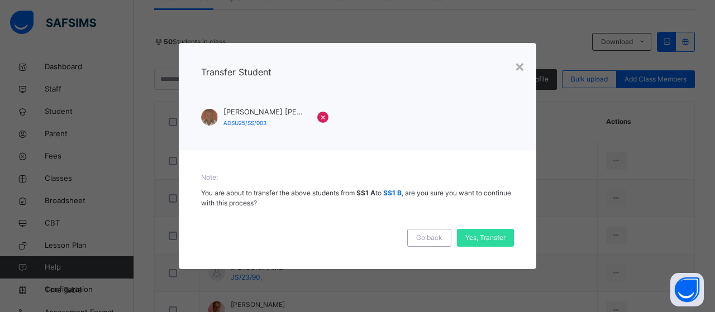
click at [514, 238] on div "Note: You are about to transfer the above students from SS1 A to SS1 B , are yo…" at bounding box center [357, 209] width 357 height 119
click at [492, 233] on span "Yes, Transfer" at bounding box center [485, 238] width 40 height 10
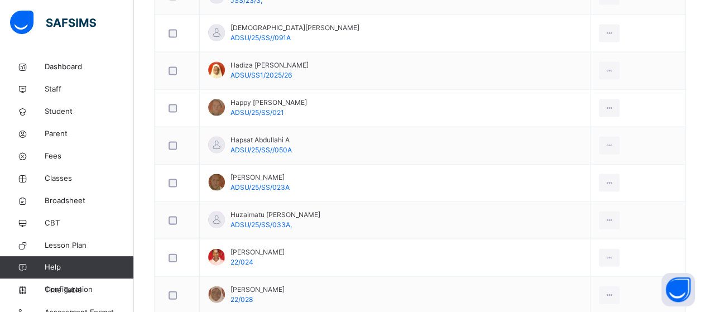
scroll to position [1081, 0]
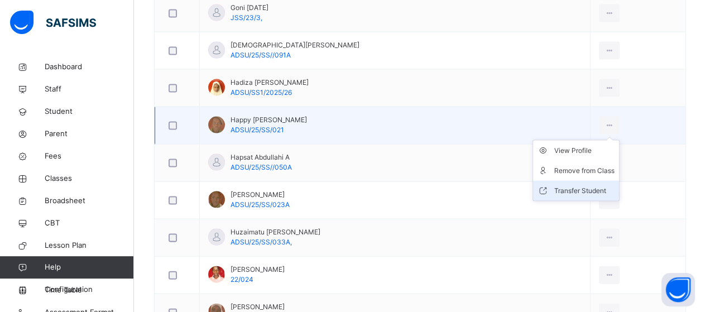
click at [595, 188] on div "Transfer Student" at bounding box center [584, 190] width 60 height 11
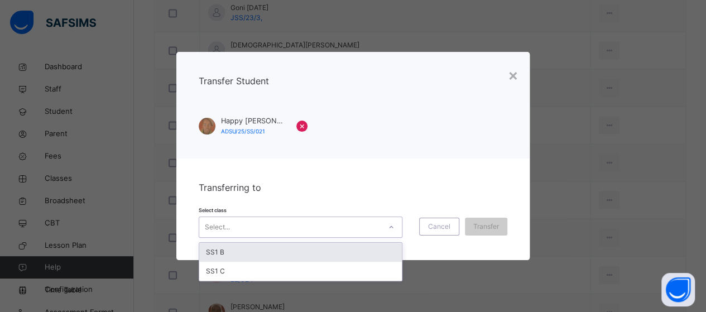
click at [395, 231] on icon at bounding box center [391, 227] width 7 height 11
click at [372, 250] on div "SS1 B" at bounding box center [300, 252] width 203 height 19
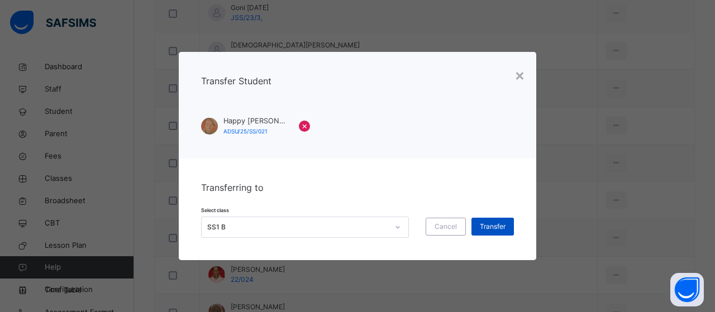
click at [491, 224] on span "Transfer" at bounding box center [492, 227] width 26 height 10
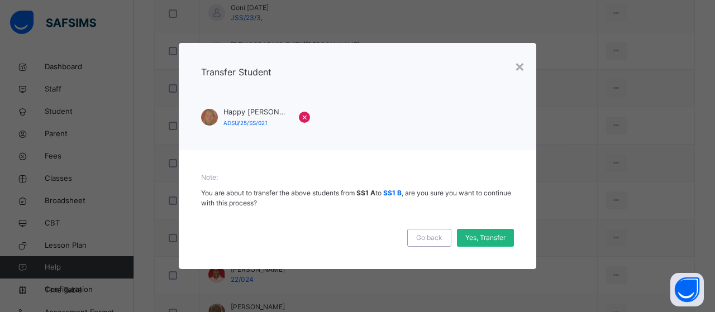
click at [483, 242] on span "Yes, Transfer" at bounding box center [485, 238] width 40 height 10
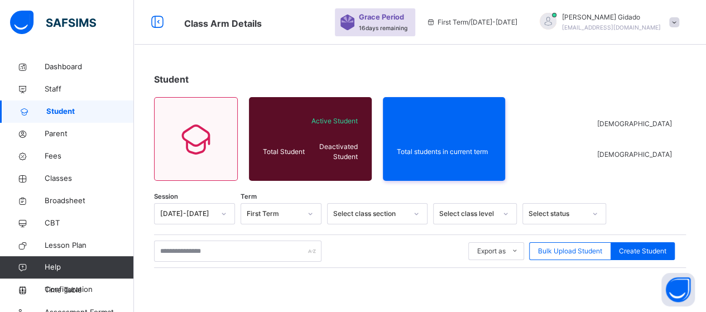
scroll to position [11, 0]
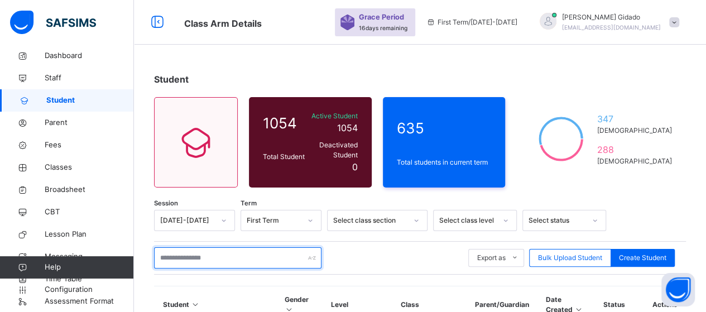
click at [219, 251] on input "text" at bounding box center [237, 257] width 167 height 21
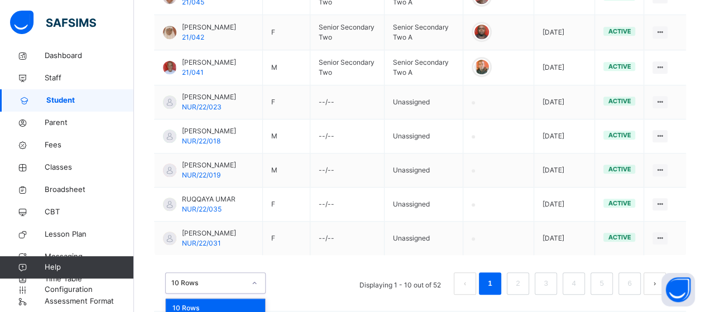
scroll to position [457, 0]
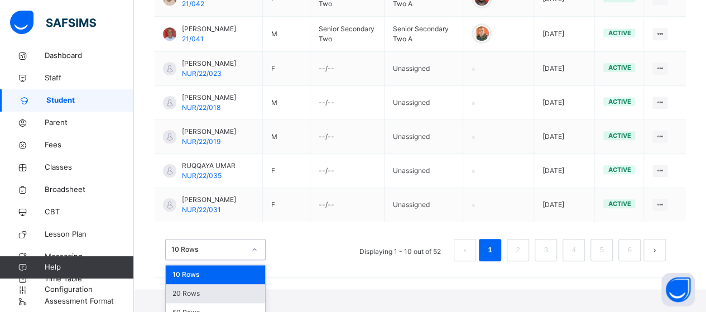
click at [256, 260] on div "option 20 Rows focused, 2 of 3. 3 results available. Use Up and Down to choose …" at bounding box center [215, 249] width 100 height 21
click at [243, 304] on div "50 Rows" at bounding box center [215, 312] width 99 height 19
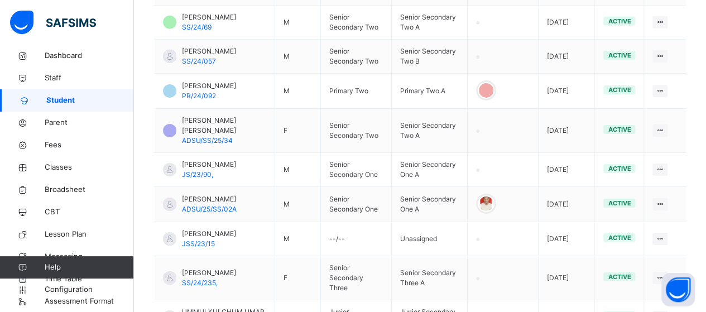
scroll to position [1819, 0]
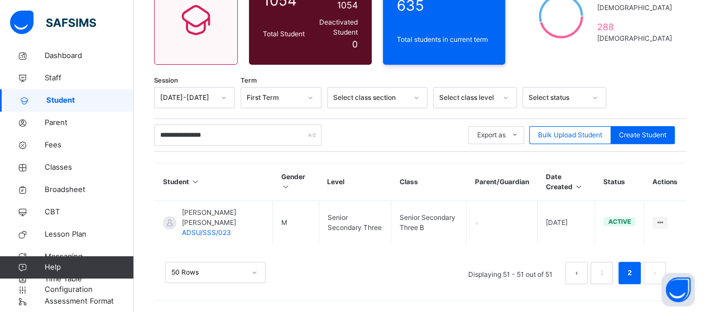
scroll to position [115, 0]
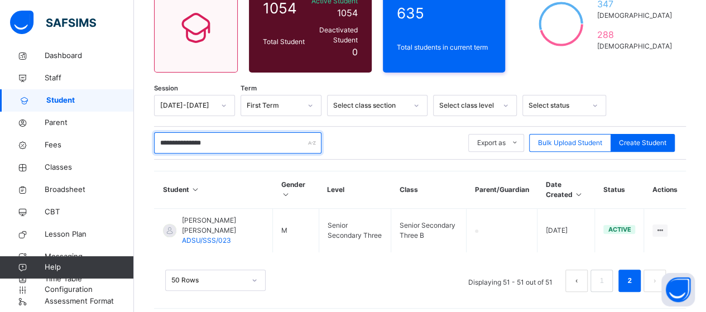
click at [229, 135] on input "**********" at bounding box center [237, 142] width 167 height 21
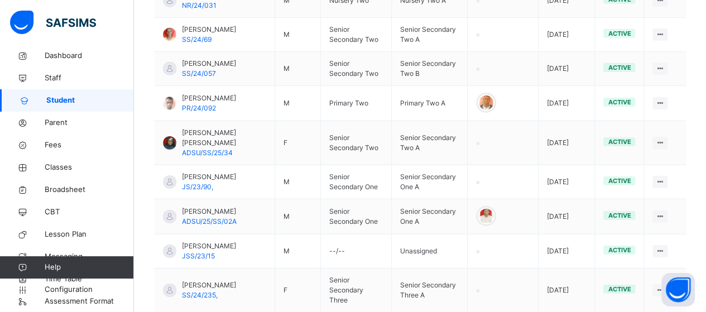
scroll to position [1840, 0]
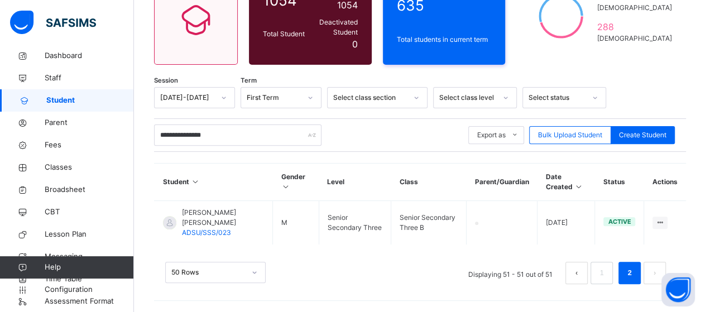
scroll to position [115, 0]
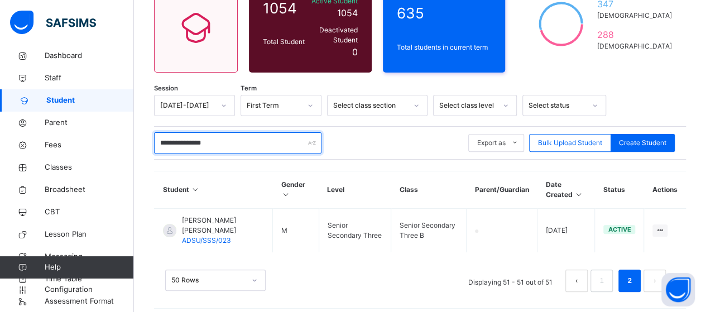
click at [266, 139] on input "**********" at bounding box center [237, 142] width 167 height 21
type input "*"
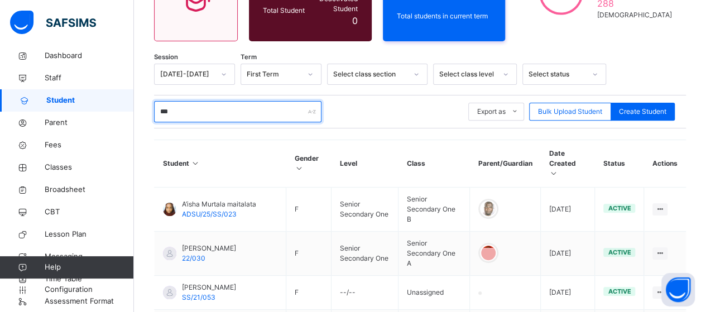
scroll to position [227, 0]
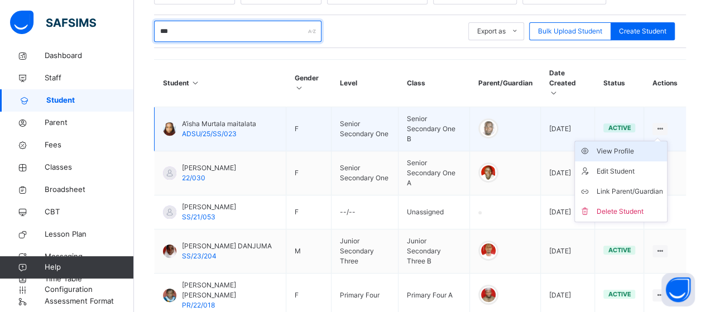
type input "***"
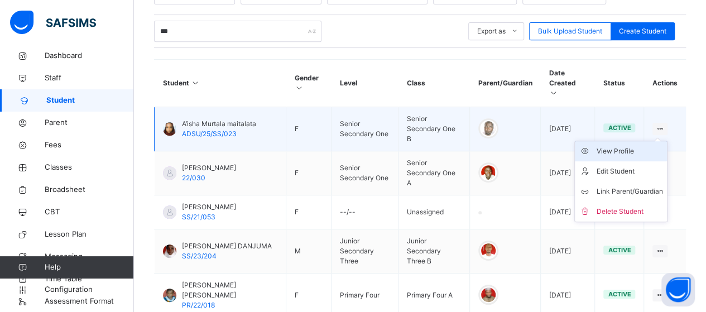
click at [639, 146] on div "View Profile" at bounding box center [629, 151] width 66 height 11
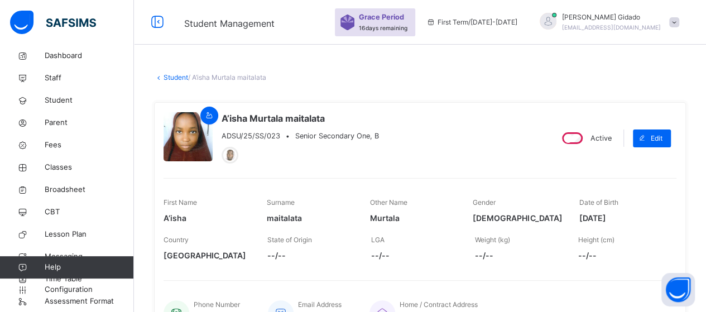
click at [166, 78] on link "Student" at bounding box center [176, 77] width 25 height 8
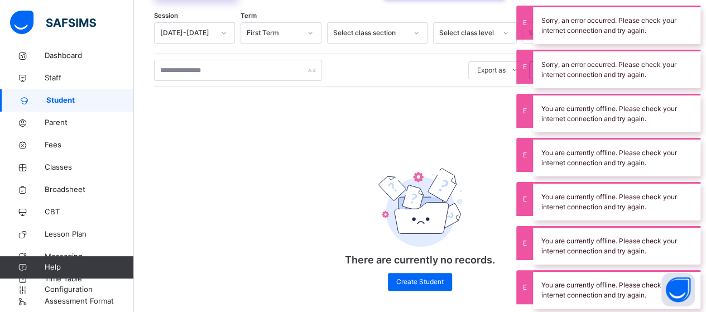
scroll to position [188, 0]
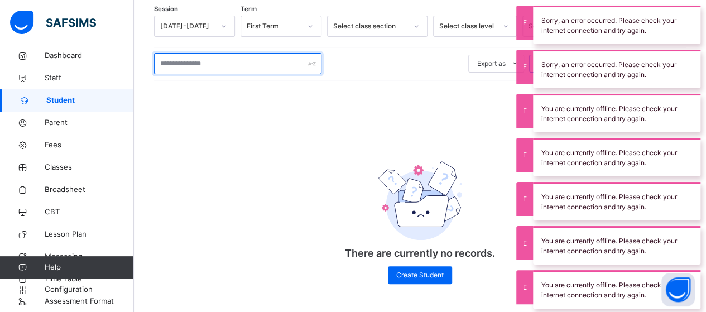
click at [217, 64] on input "text" at bounding box center [237, 63] width 167 height 21
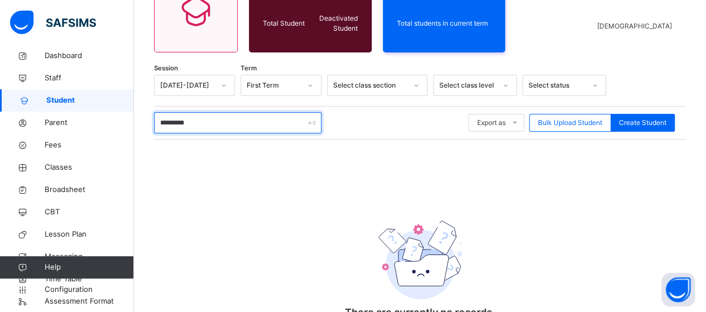
scroll to position [167, 0]
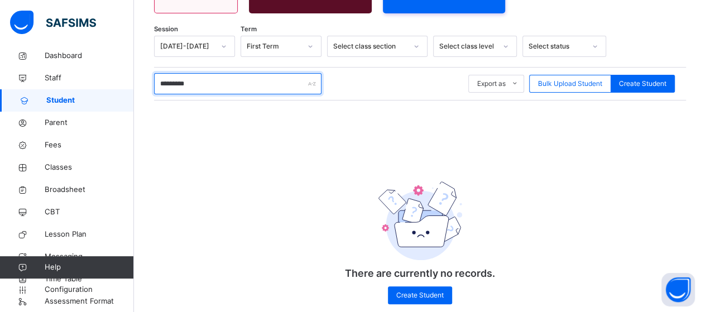
click at [203, 84] on input "*********" at bounding box center [237, 83] width 167 height 21
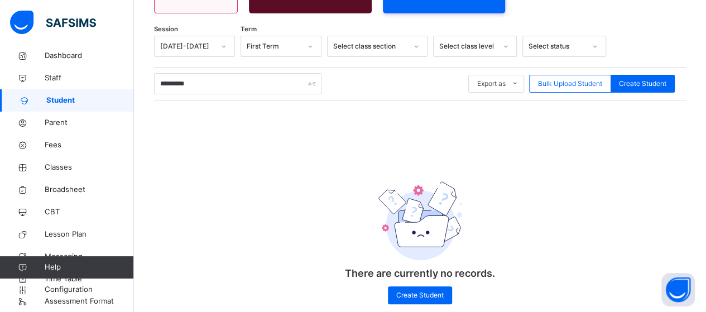
click at [388, 120] on div "Session 2025-2026 Term First Term Select class section Select class level Selec…" at bounding box center [420, 176] width 532 height 280
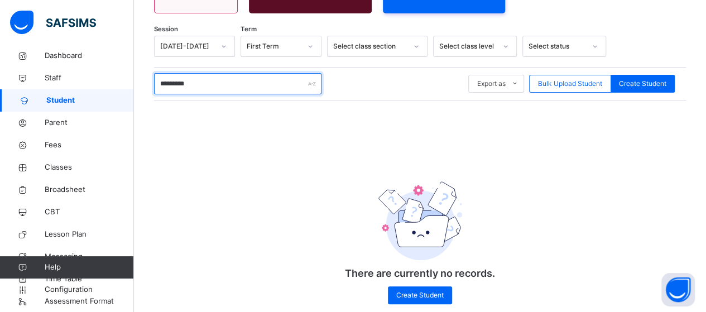
click at [219, 85] on input "*********" at bounding box center [237, 83] width 167 height 21
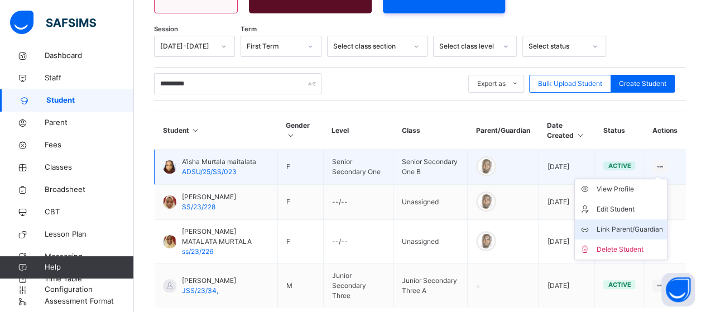
click at [641, 226] on div "Link Parent/Guardian" at bounding box center [629, 229] width 66 height 11
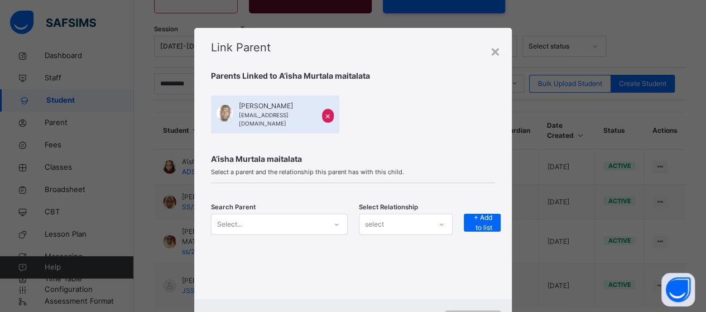
click at [333, 217] on div "Select..." at bounding box center [279, 224] width 137 height 21
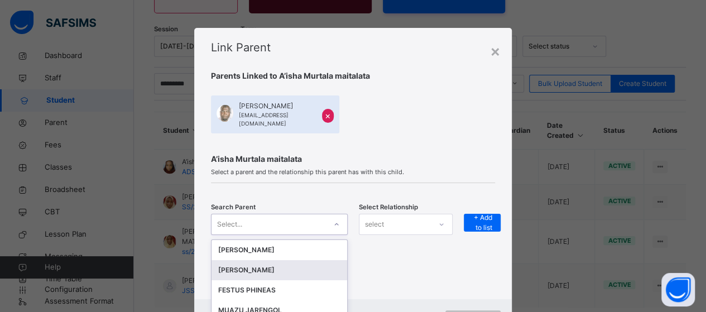
scroll to position [47, 0]
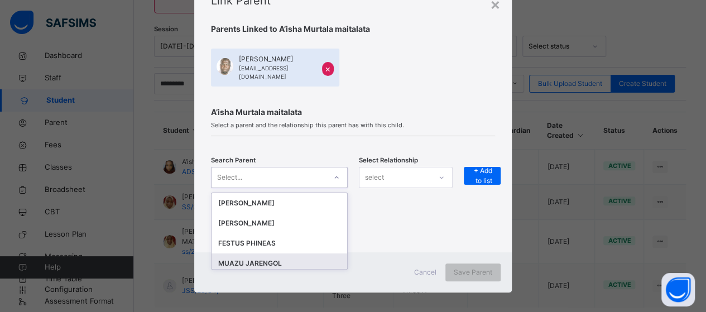
click at [319, 258] on div "MUAZU JARENGOL" at bounding box center [279, 263] width 122 height 11
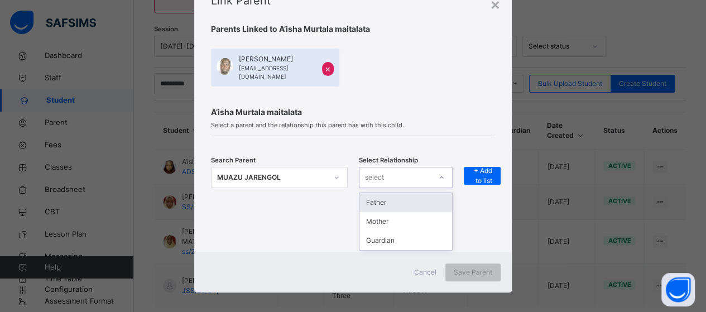
click at [438, 172] on icon at bounding box center [441, 177] width 7 height 11
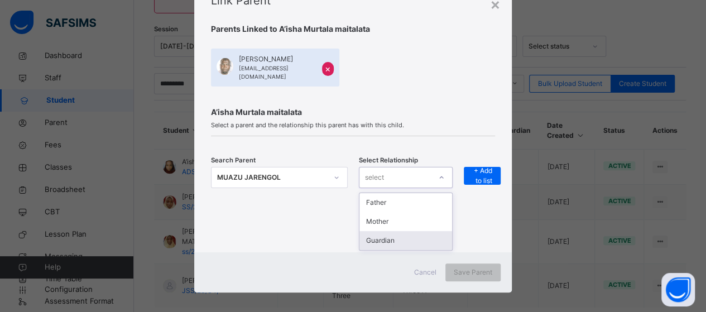
click at [405, 236] on div "Guardian" at bounding box center [405, 240] width 93 height 19
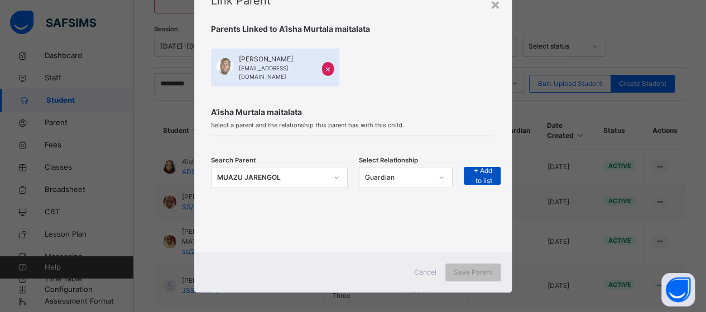
click at [483, 168] on span "+ Add to list" at bounding box center [482, 176] width 20 height 20
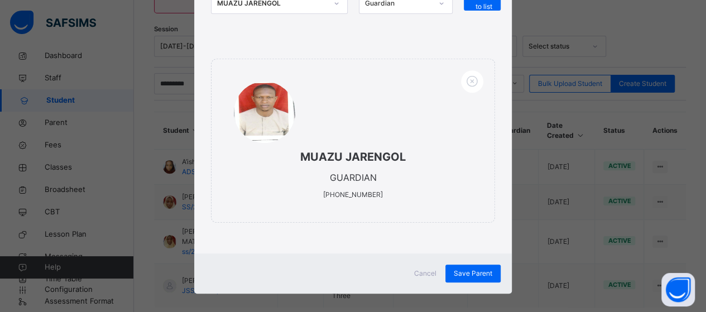
scroll to position [222, 0]
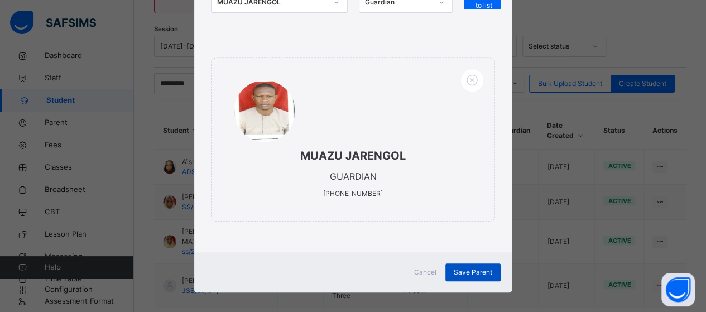
click at [470, 267] on span "Save Parent" at bounding box center [473, 272] width 39 height 10
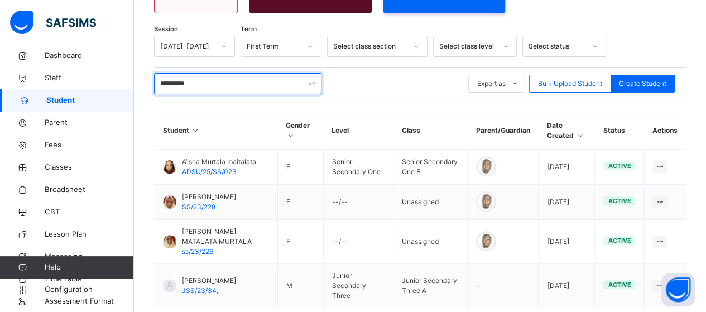
click at [207, 89] on input "*********" at bounding box center [237, 83] width 167 height 21
type input "*"
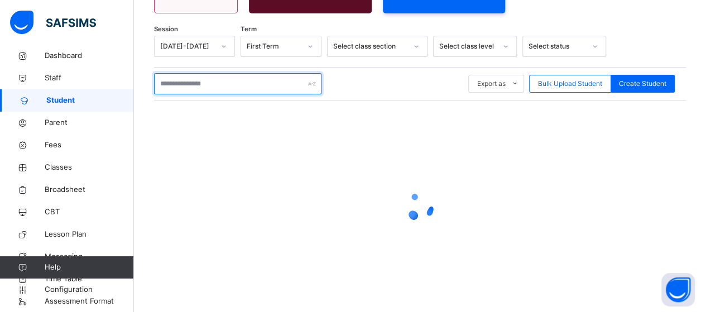
type input "*"
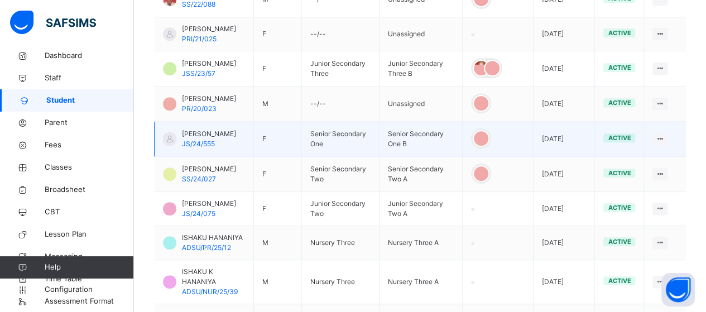
scroll to position [391, 0]
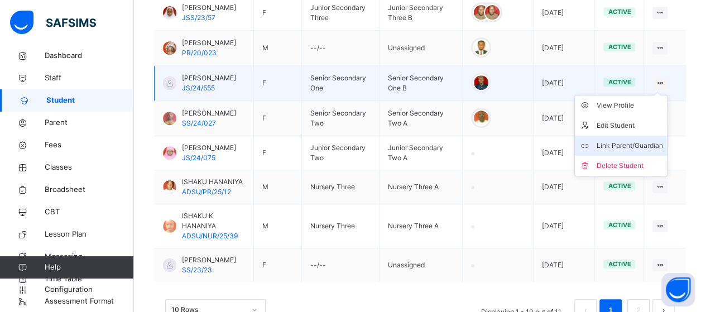
click at [643, 140] on div "Link Parent/Guardian" at bounding box center [629, 145] width 66 height 11
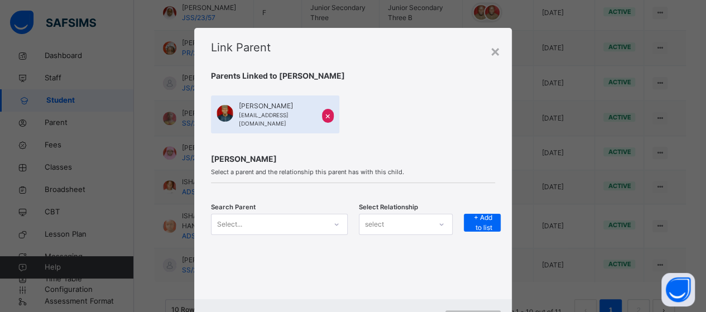
click at [337, 217] on div "Select..." at bounding box center [279, 224] width 137 height 21
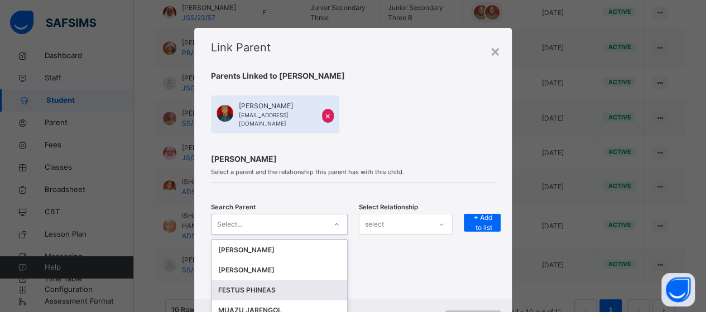
scroll to position [47, 0]
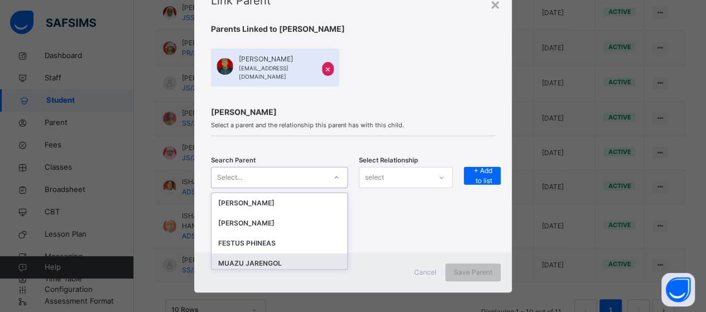
click at [289, 258] on div "MUAZU JARENGOL" at bounding box center [279, 263] width 122 height 11
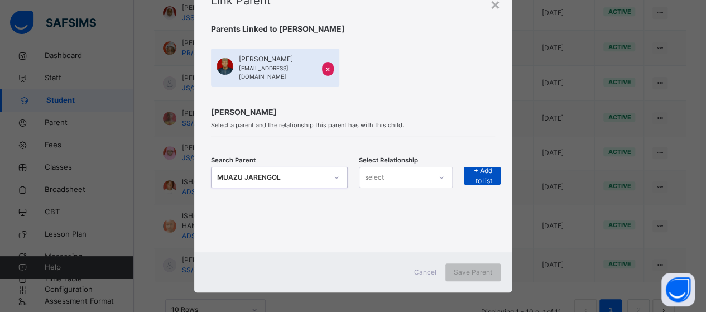
click at [477, 166] on span "+ Add to list" at bounding box center [482, 176] width 20 height 20
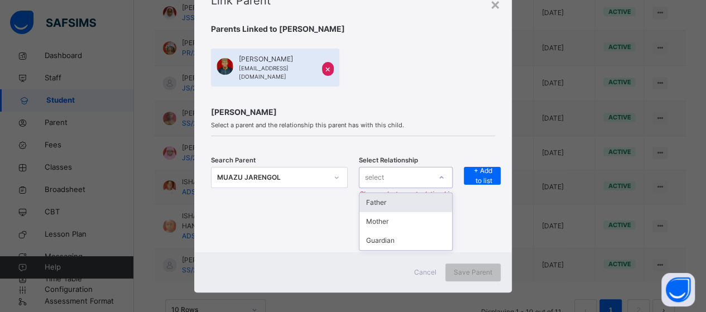
click at [377, 167] on div "select" at bounding box center [374, 177] width 19 height 21
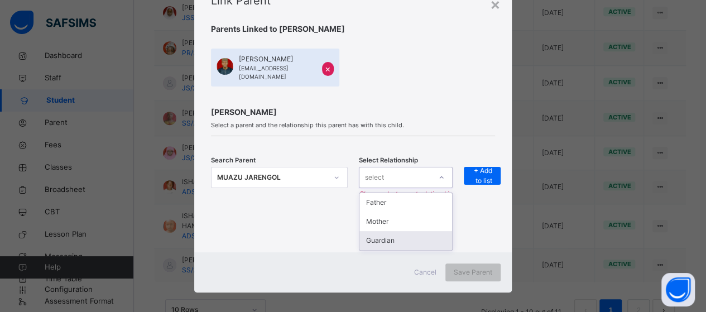
drag, startPoint x: 380, startPoint y: 231, endPoint x: 403, endPoint y: 222, distance: 24.6
click at [381, 232] on div "Guardian" at bounding box center [405, 240] width 93 height 19
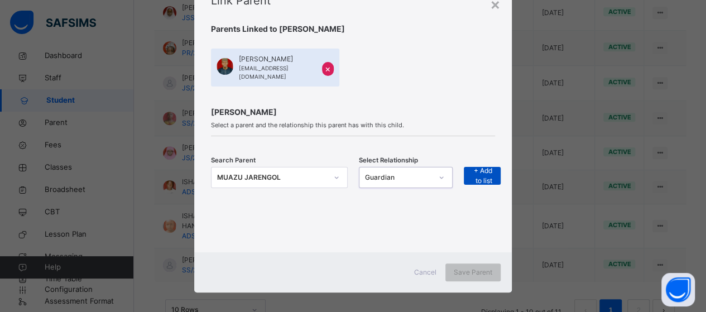
click at [479, 166] on span "+ Add to list" at bounding box center [482, 176] width 20 height 20
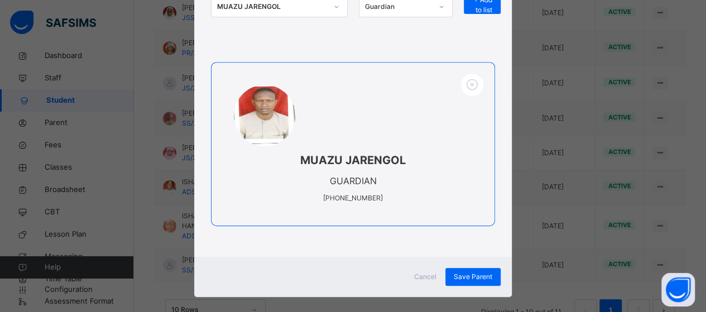
scroll to position [222, 0]
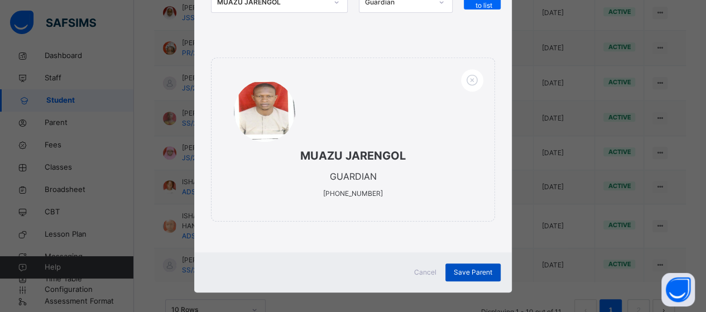
click at [470, 267] on span "Save Parent" at bounding box center [473, 272] width 39 height 10
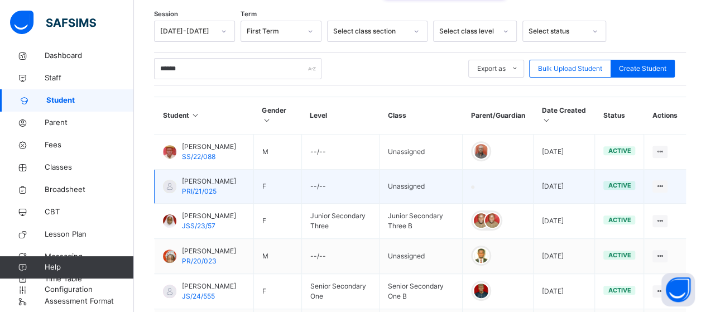
scroll to position [167, 0]
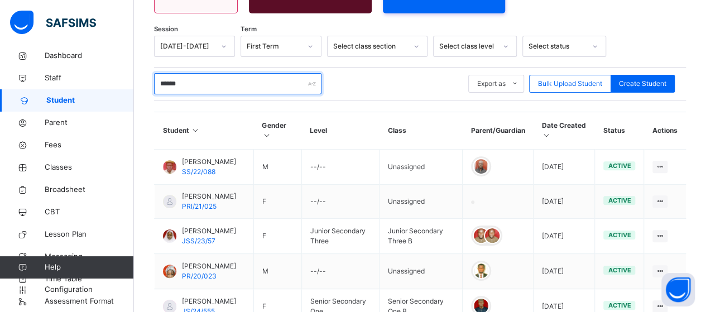
click at [207, 86] on input "******" at bounding box center [237, 83] width 167 height 21
type input "*"
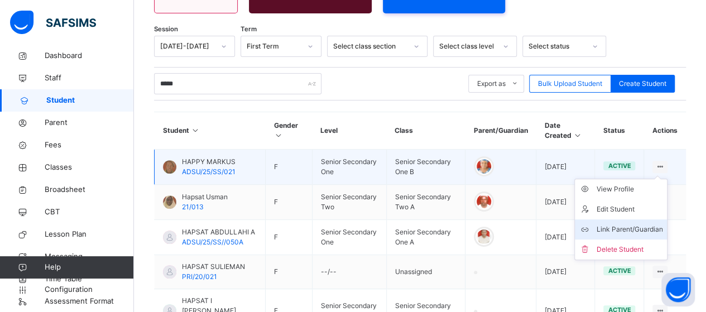
click at [646, 227] on div "Link Parent/Guardian" at bounding box center [629, 229] width 66 height 11
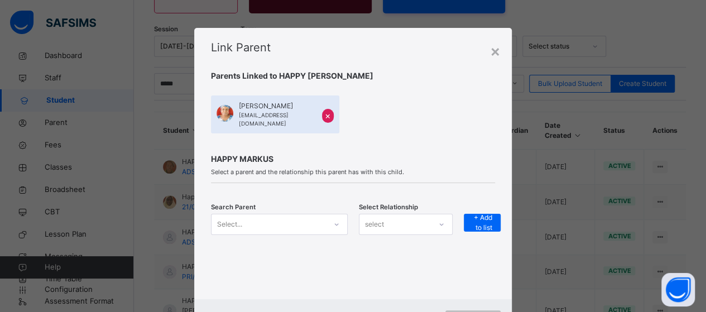
click at [342, 217] on div "Select..." at bounding box center [279, 224] width 137 height 21
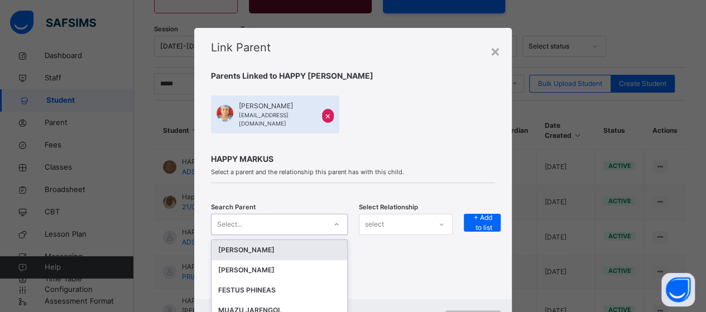
scroll to position [47, 0]
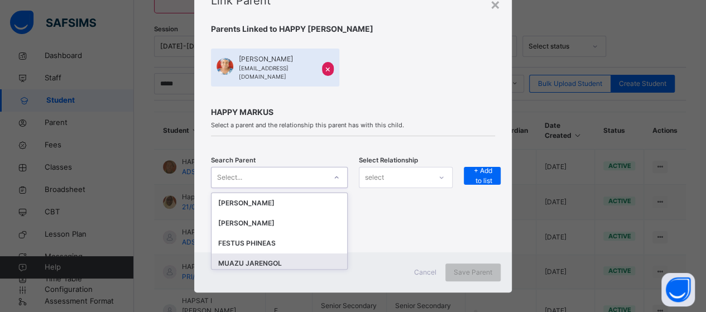
click at [309, 258] on div "MUAZU JARENGOL" at bounding box center [279, 263] width 122 height 11
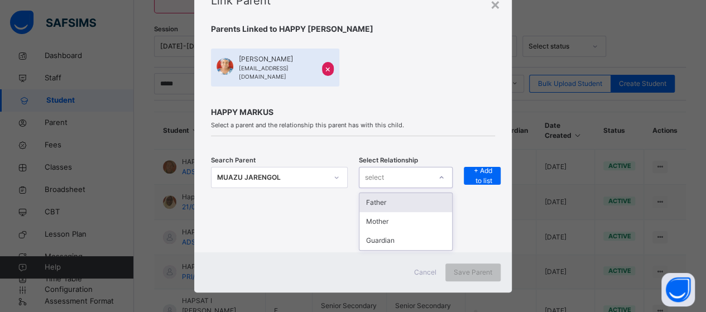
click at [439, 172] on icon at bounding box center [441, 177] width 7 height 11
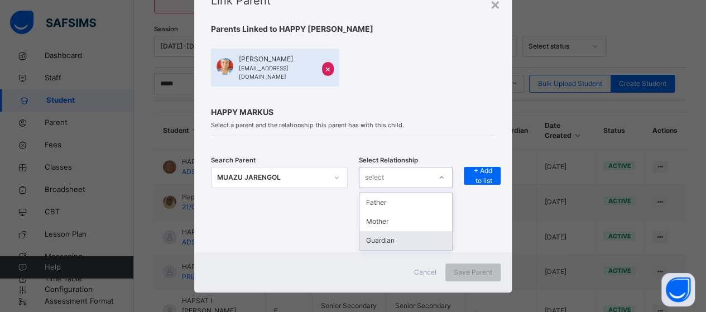
click at [425, 231] on div "Guardian" at bounding box center [405, 240] width 93 height 19
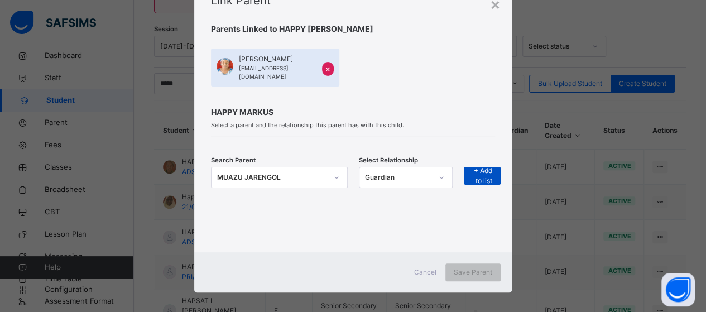
click at [476, 166] on span "+ Add to list" at bounding box center [482, 176] width 20 height 20
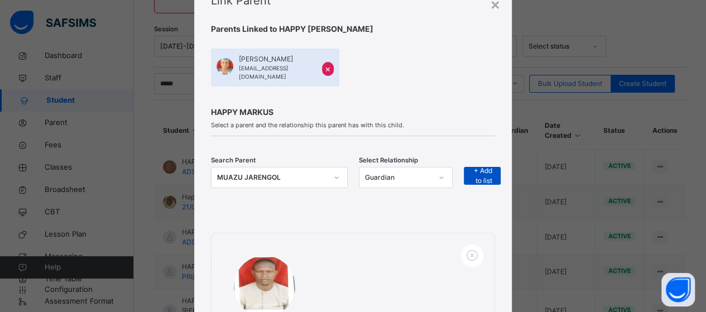
scroll to position [222, 0]
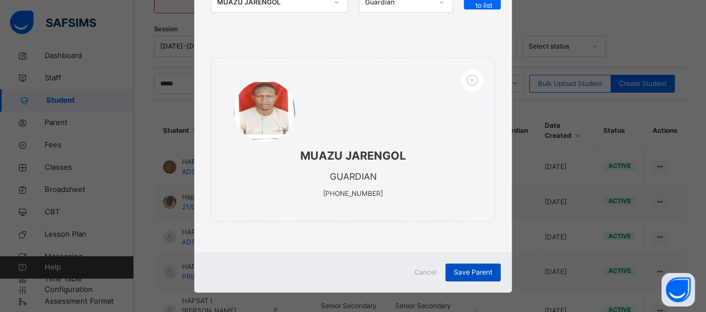
click at [474, 268] on span "Save Parent" at bounding box center [473, 272] width 39 height 10
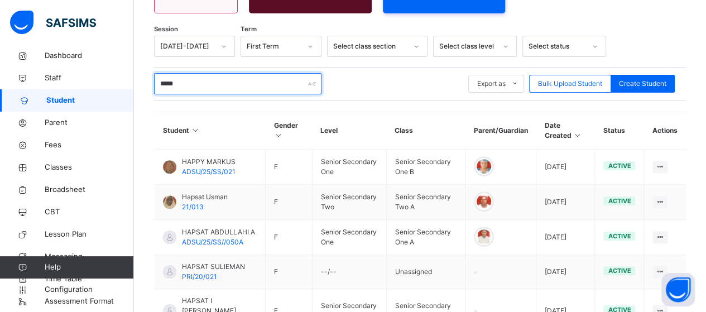
click at [241, 82] on input "*****" at bounding box center [237, 83] width 167 height 21
type input "*"
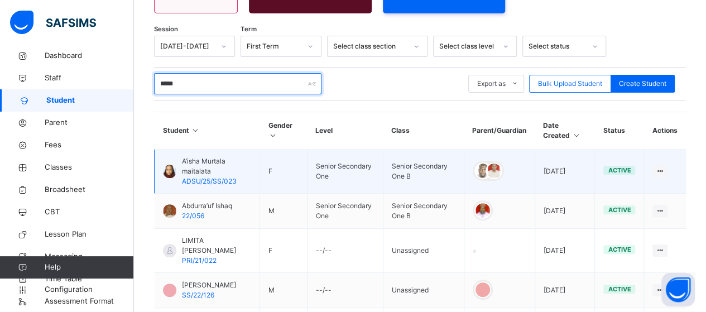
scroll to position [223, 0]
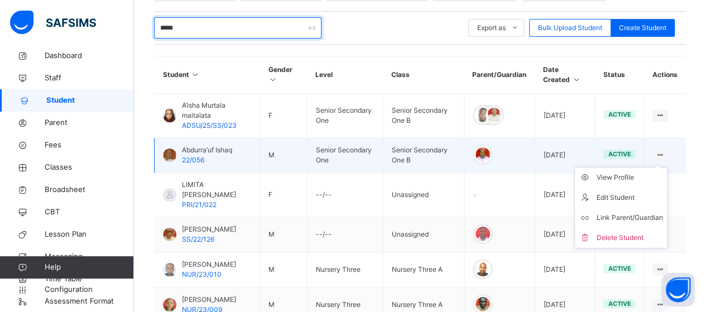
type input "*****"
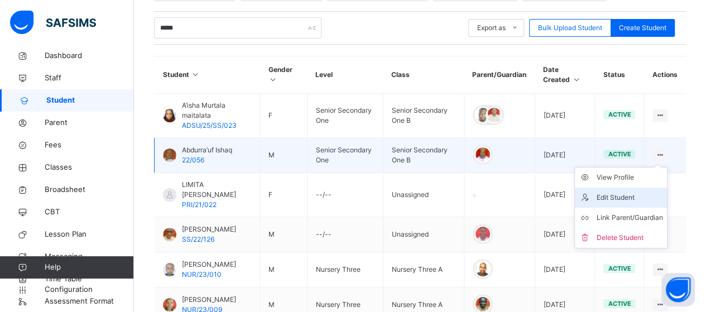
click at [641, 193] on div "Edit Student" at bounding box center [629, 197] width 66 height 11
select select "**"
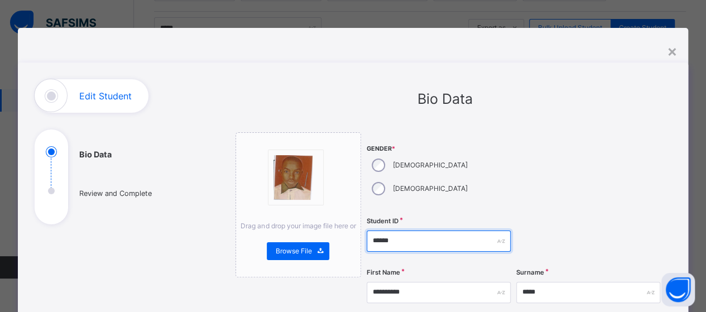
click at [370, 231] on input "******" at bounding box center [439, 241] width 144 height 21
type input "**********"
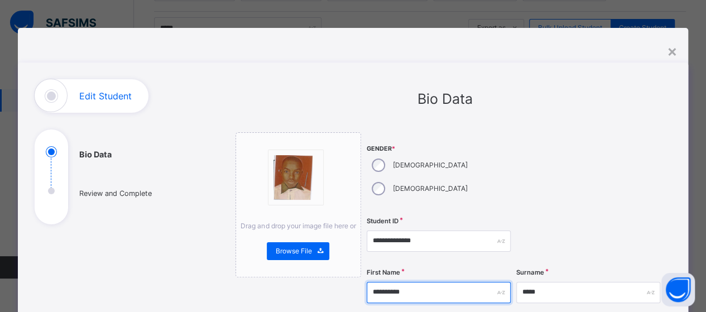
click at [415, 282] on input "**********" at bounding box center [439, 292] width 144 height 21
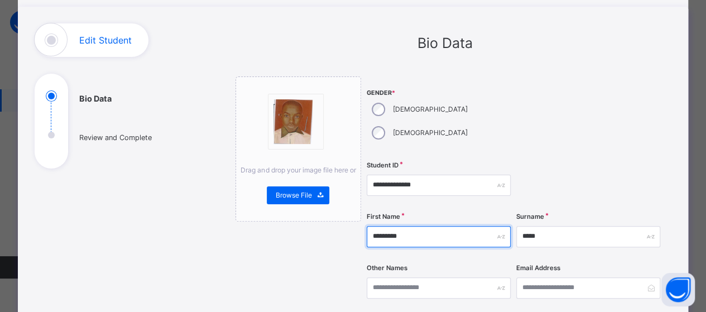
type input "*********"
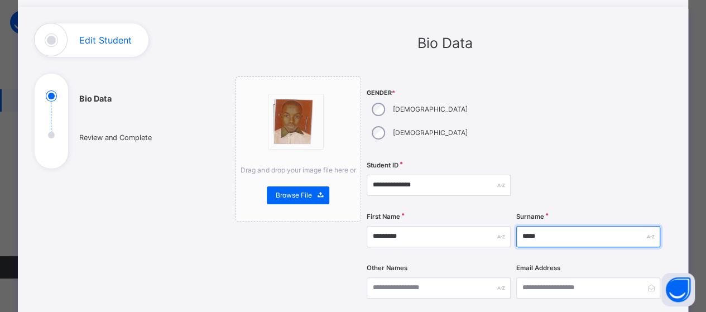
click at [541, 226] on input "*****" at bounding box center [588, 236] width 144 height 21
type input "*****"
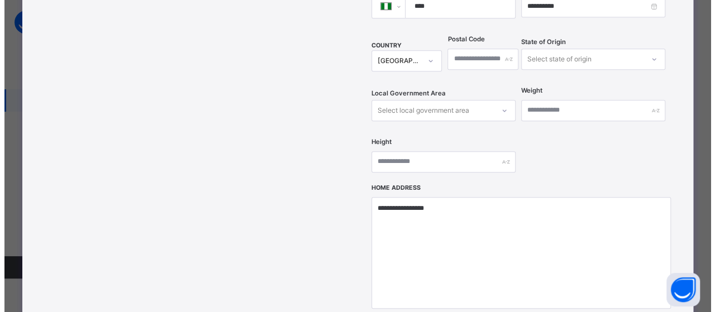
scroll to position [543, 0]
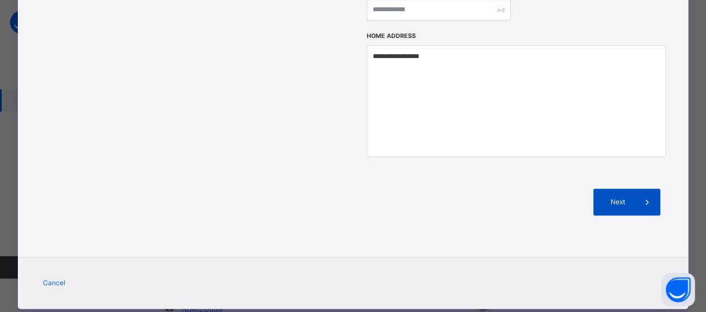
click at [625, 197] on span "Next" at bounding box center [618, 202] width 32 height 10
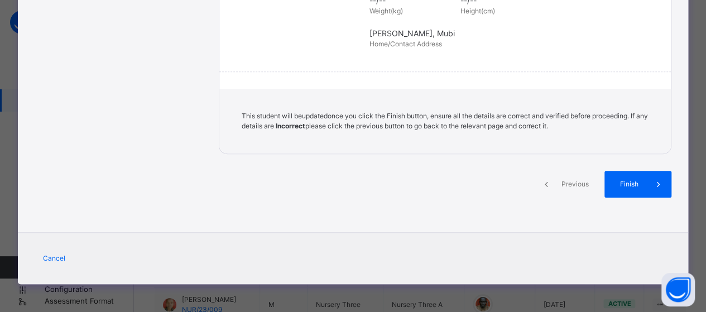
scroll to position [301, 0]
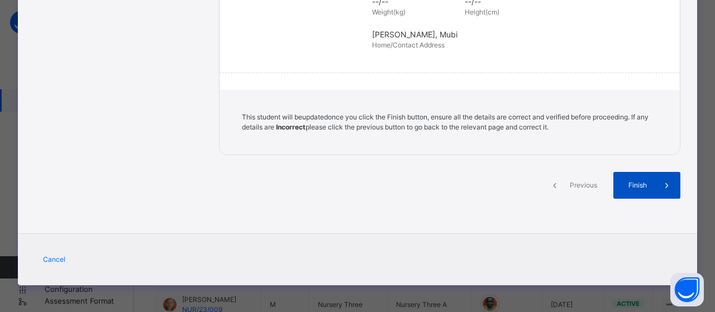
click at [638, 187] on span "Finish" at bounding box center [637, 185] width 32 height 10
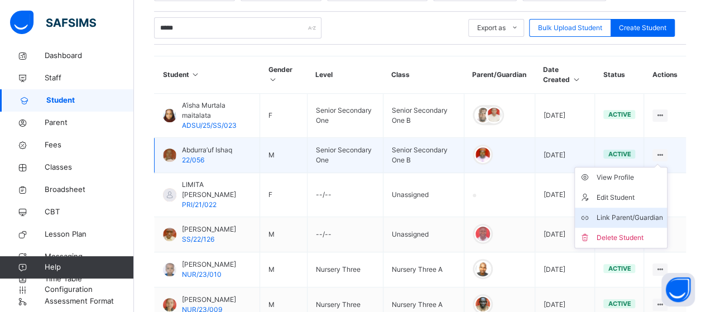
click at [649, 218] on div "Link Parent/Guardian" at bounding box center [629, 217] width 66 height 11
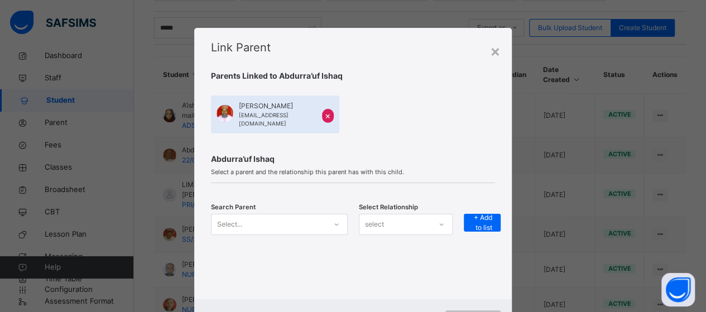
click at [334, 214] on div "Search Parent Select... Select Relationship select + Add to list" at bounding box center [353, 231] width 284 height 35
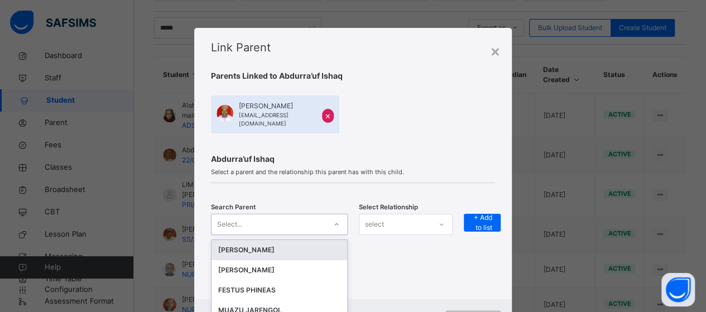
scroll to position [47, 0]
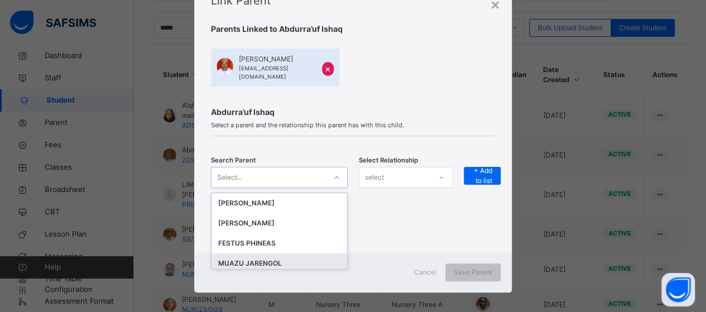
drag, startPoint x: 319, startPoint y: 252, endPoint x: 332, endPoint y: 251, distance: 12.3
click at [319, 258] on div "MUAZU JARENGOL" at bounding box center [279, 263] width 122 height 11
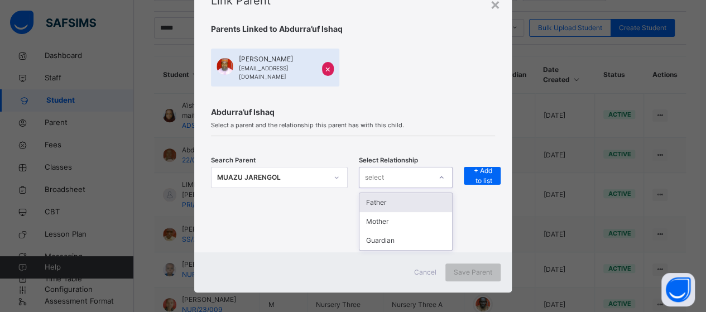
click at [406, 169] on div "select" at bounding box center [394, 177] width 71 height 17
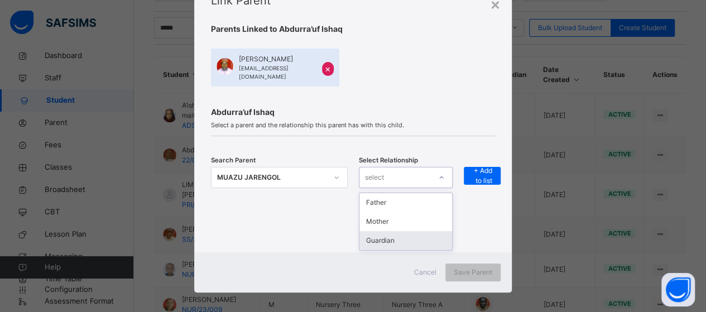
drag, startPoint x: 385, startPoint y: 239, endPoint x: 394, endPoint y: 230, distance: 12.6
click at [385, 238] on div "Guardian" at bounding box center [405, 240] width 93 height 19
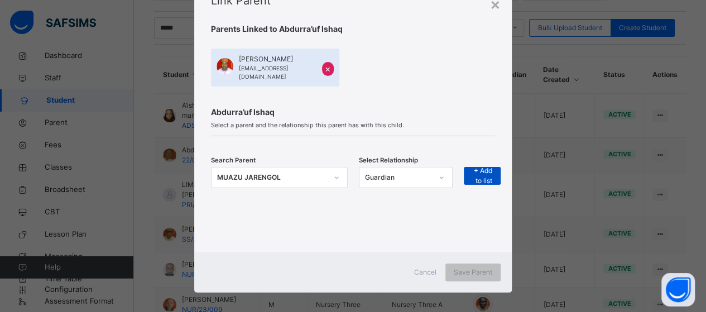
click at [491, 167] on div "+ Add to list" at bounding box center [482, 176] width 37 height 18
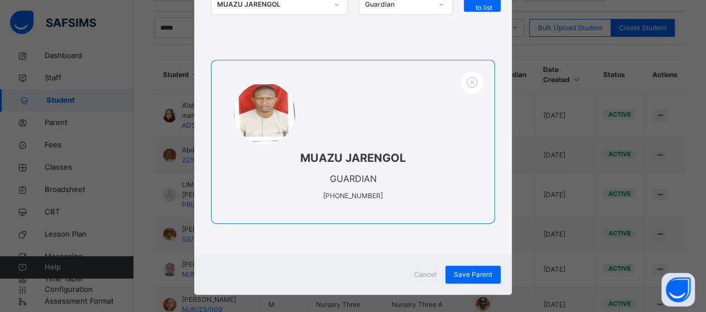
scroll to position [222, 0]
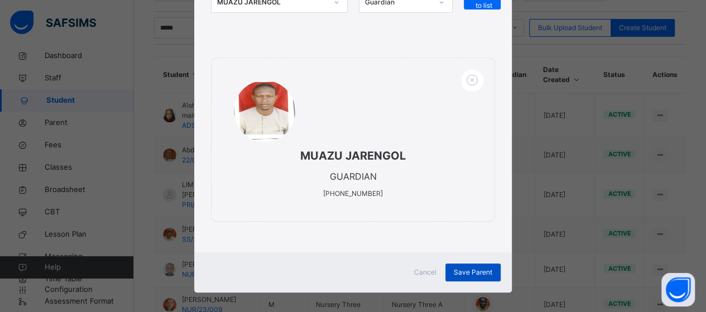
click at [473, 267] on span "Save Parent" at bounding box center [473, 272] width 39 height 10
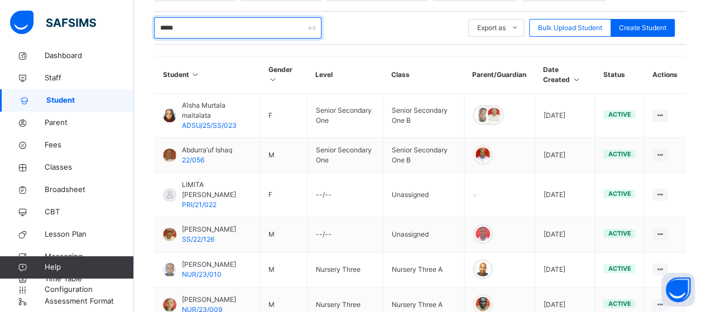
click at [192, 29] on input "*****" at bounding box center [237, 27] width 167 height 21
type input "*"
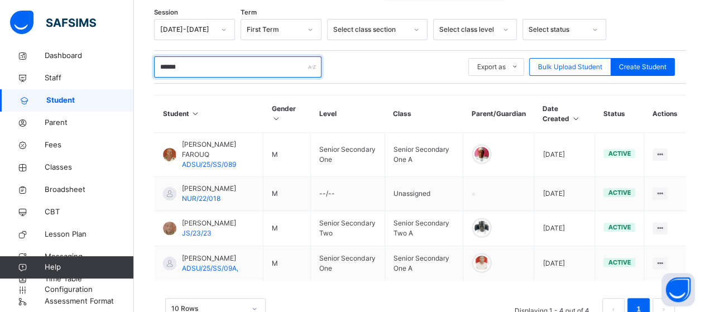
scroll to position [223, 0]
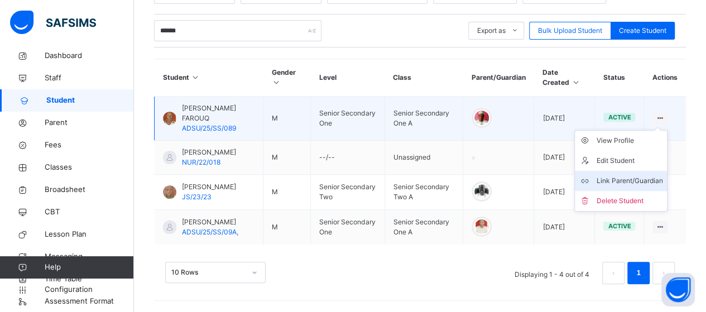
click at [656, 176] on div "Link Parent/Guardian" at bounding box center [629, 180] width 66 height 11
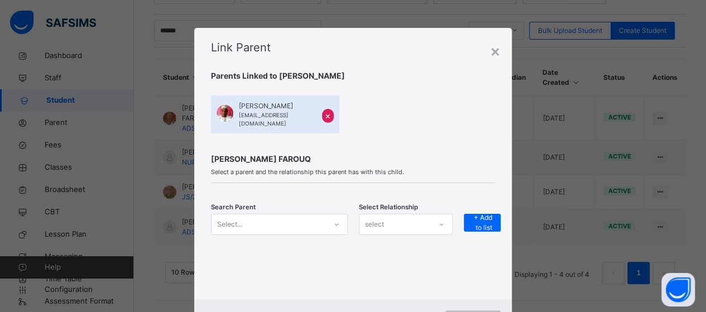
click at [333, 216] on div "Select..." at bounding box center [279, 224] width 137 height 21
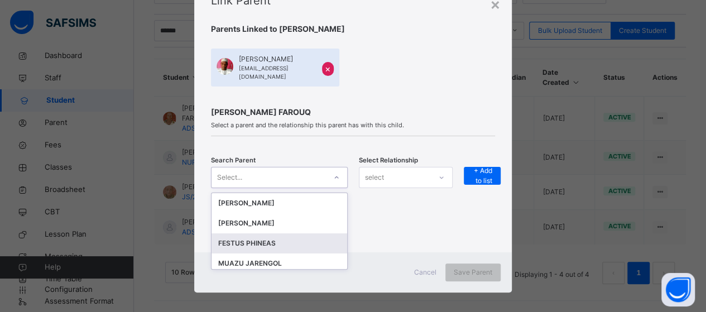
scroll to position [47, 0]
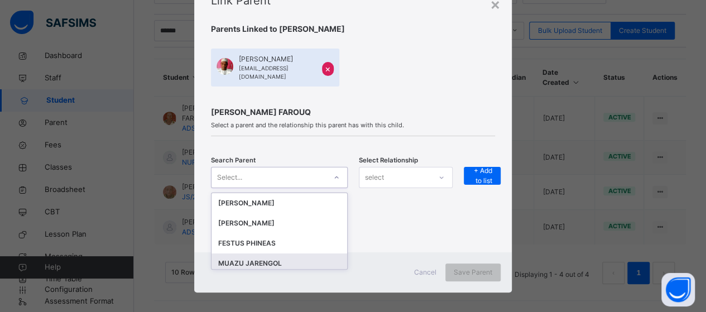
drag, startPoint x: 300, startPoint y: 255, endPoint x: 320, endPoint y: 252, distance: 19.7
click at [301, 258] on div "MUAZU JARENGOL" at bounding box center [279, 263] width 122 height 11
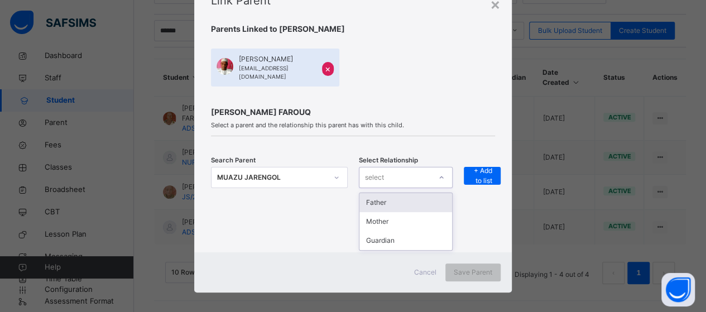
click at [416, 169] on div "select" at bounding box center [394, 177] width 71 height 17
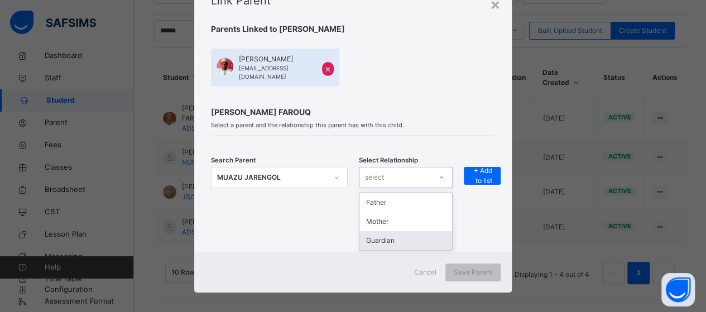
click at [407, 231] on div "Guardian" at bounding box center [405, 240] width 93 height 19
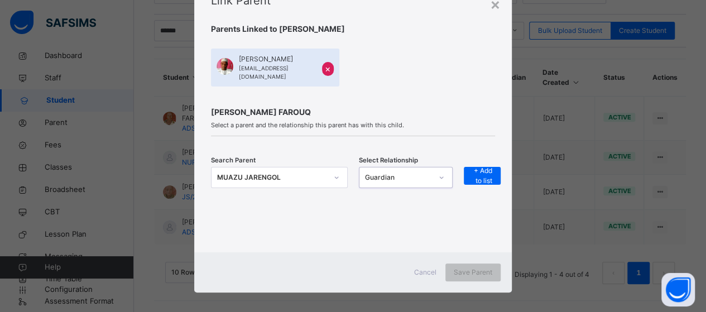
click at [491, 157] on div "Search Parent MUAZU JARENGOL Select Relationship option Guardian, selected. 0 r…" at bounding box center [353, 184] width 284 height 63
click at [486, 170] on span "+ Add to list" at bounding box center [482, 176] width 20 height 20
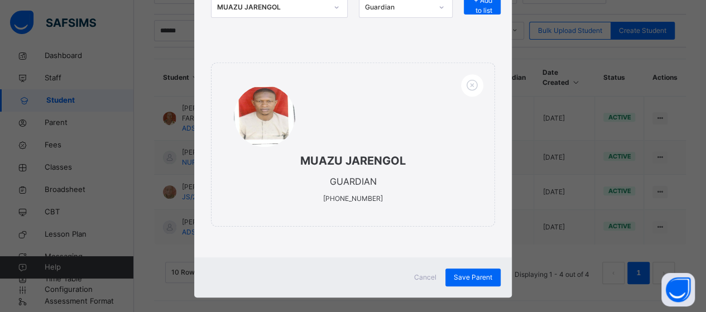
scroll to position [222, 0]
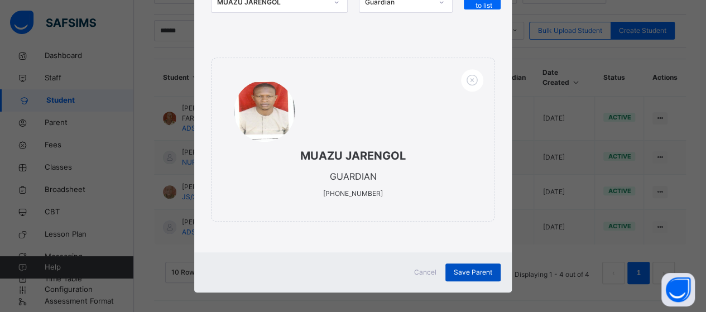
click at [470, 267] on span "Save Parent" at bounding box center [473, 272] width 39 height 10
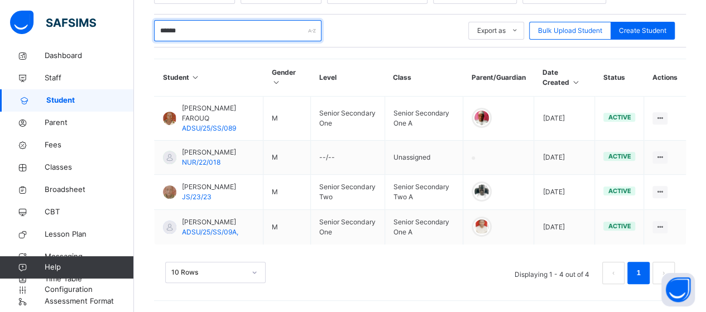
click at [250, 25] on input "******" at bounding box center [237, 30] width 167 height 21
type input "*"
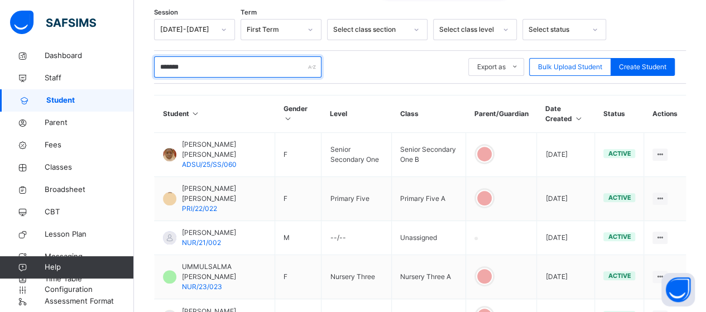
scroll to position [223, 0]
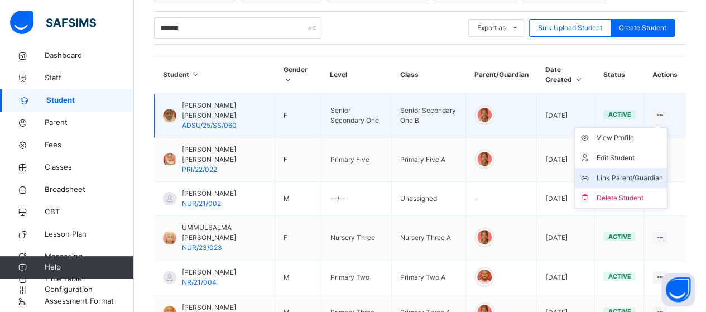
click at [650, 177] on div "Link Parent/Guardian" at bounding box center [629, 177] width 66 height 11
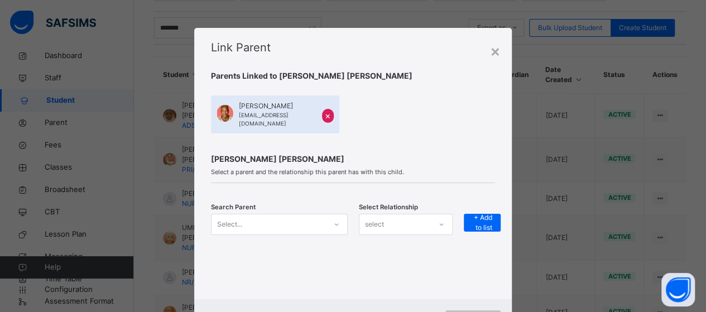
click at [333, 224] on div "Select..." at bounding box center [279, 224] width 137 height 21
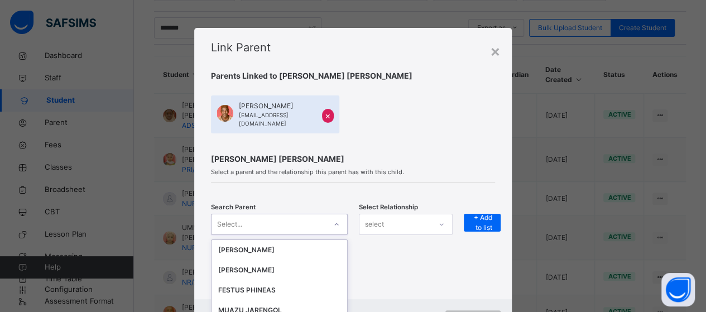
scroll to position [97, 0]
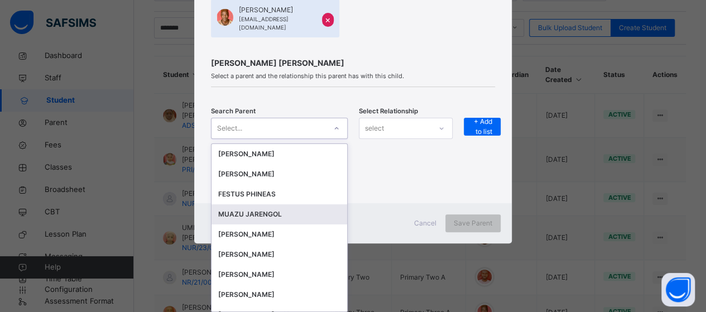
click at [257, 207] on div "MUAZU JARENGOL" at bounding box center [280, 214] width 136 height 20
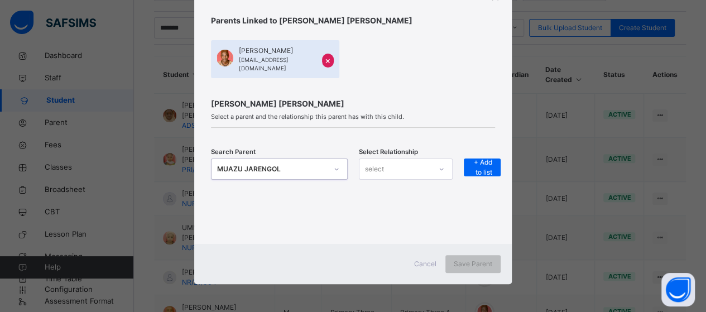
click at [419, 171] on div "select" at bounding box center [394, 168] width 71 height 17
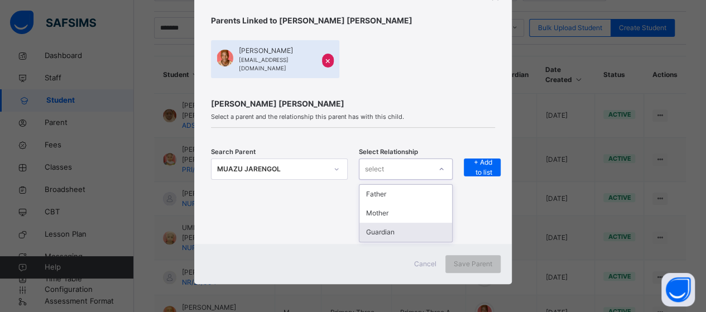
drag, startPoint x: 400, startPoint y: 229, endPoint x: 425, endPoint y: 202, distance: 37.5
click at [401, 230] on div "Guardian" at bounding box center [405, 232] width 93 height 19
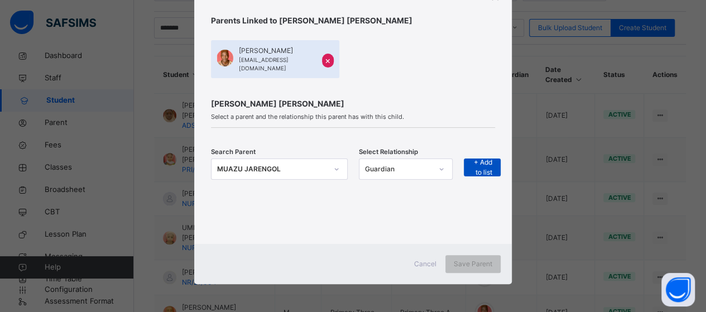
click at [487, 162] on span "+ Add to list" at bounding box center [482, 167] width 20 height 20
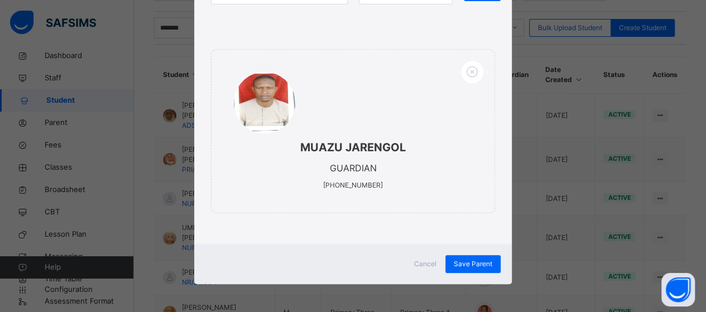
scroll to position [231, 0]
click at [468, 258] on div "Save Parent" at bounding box center [472, 264] width 55 height 18
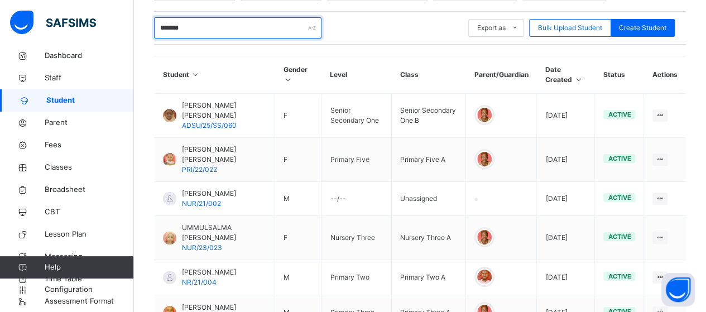
click at [212, 26] on input "*******" at bounding box center [237, 27] width 167 height 21
type input "*"
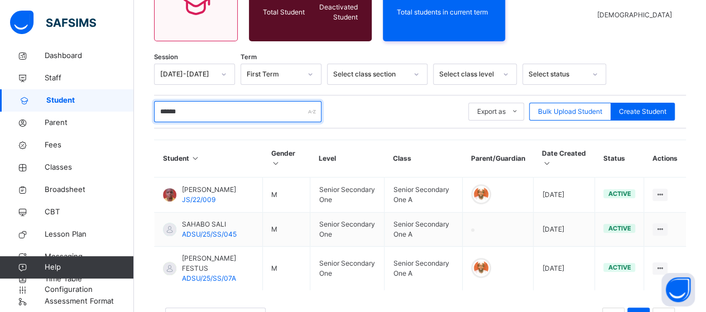
scroll to position [184, 0]
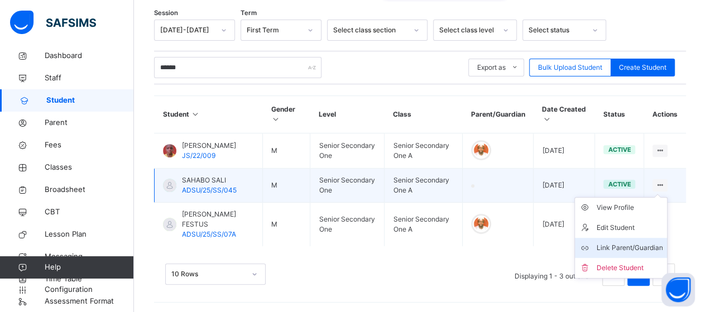
click at [661, 250] on div "Link Parent/Guardian" at bounding box center [629, 247] width 66 height 11
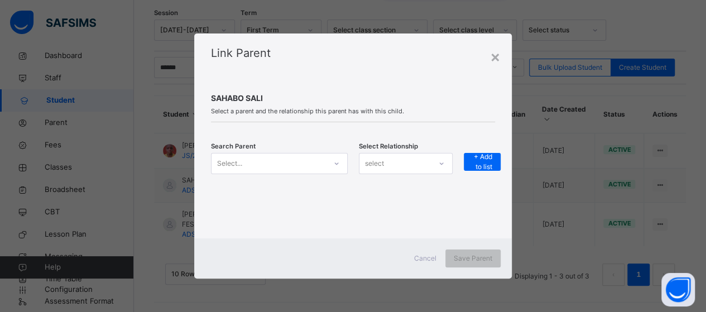
click at [335, 167] on icon at bounding box center [336, 163] width 7 height 11
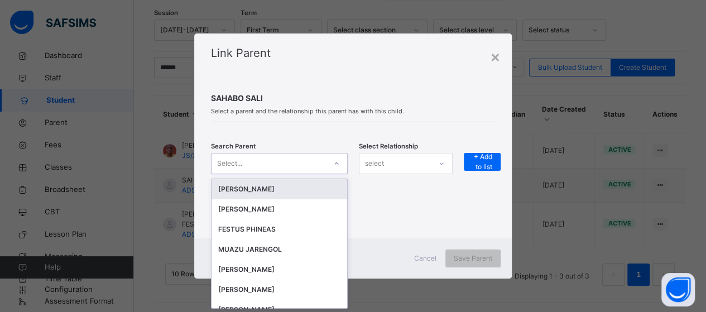
scroll to position [0, 0]
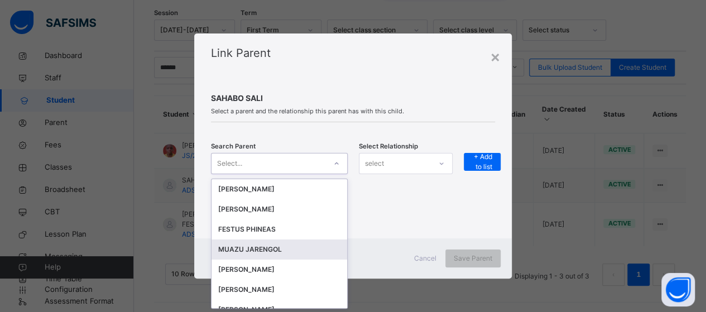
drag, startPoint x: 255, startPoint y: 243, endPoint x: 356, endPoint y: 226, distance: 102.4
click at [257, 243] on div "MUAZU JARENGOL" at bounding box center [280, 249] width 136 height 20
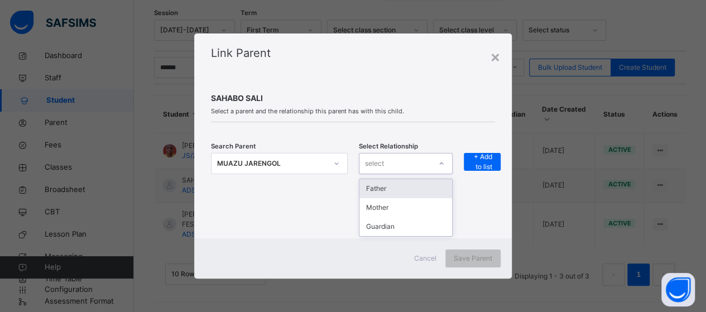
click at [428, 167] on div "select" at bounding box center [394, 163] width 71 height 17
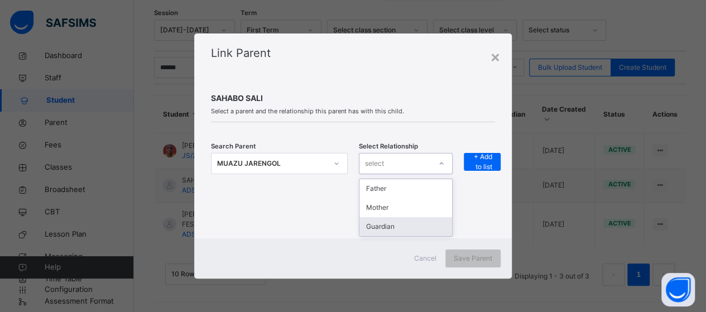
click at [411, 228] on div "Guardian" at bounding box center [405, 226] width 93 height 19
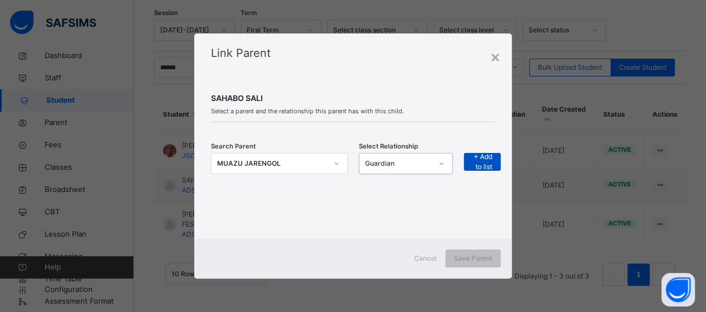
click at [473, 158] on span "+ Add to list" at bounding box center [482, 162] width 20 height 20
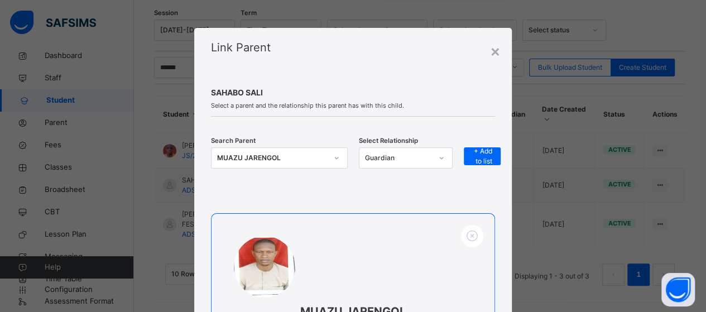
scroll to position [163, 0]
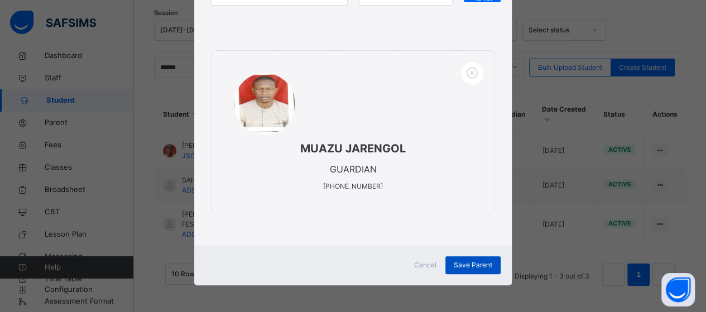
click at [474, 264] on span "Save Parent" at bounding box center [473, 265] width 39 height 10
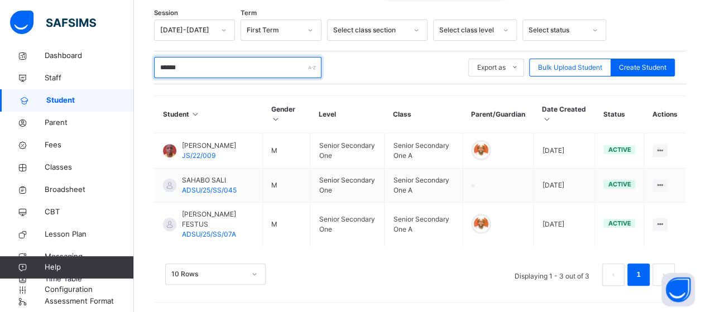
click at [213, 65] on input "******" at bounding box center [237, 67] width 167 height 21
type input "*"
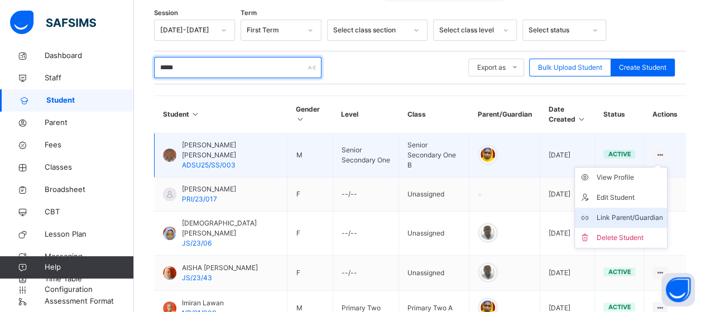
type input "*****"
click at [646, 212] on div "Link Parent/Guardian" at bounding box center [629, 217] width 66 height 11
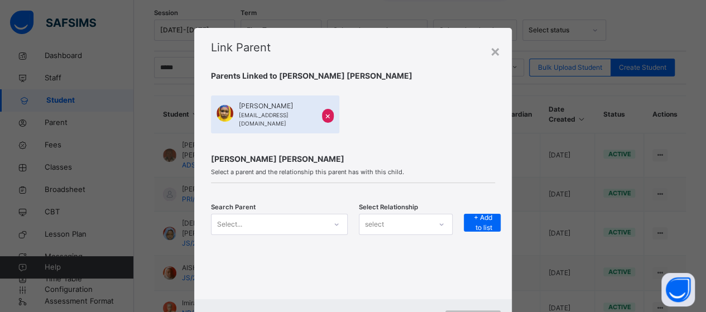
click at [326, 214] on div "Search Parent Select... Select Relationship select + Add to list" at bounding box center [353, 231] width 284 height 35
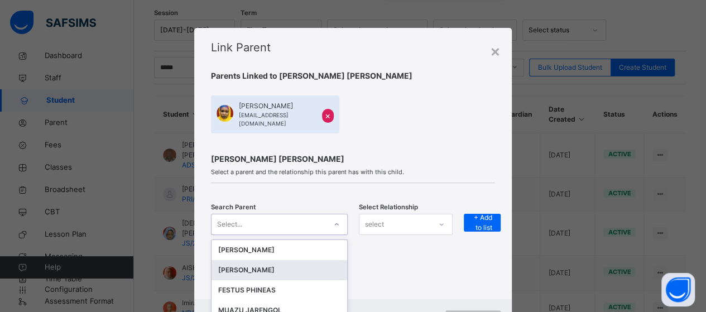
scroll to position [47, 0]
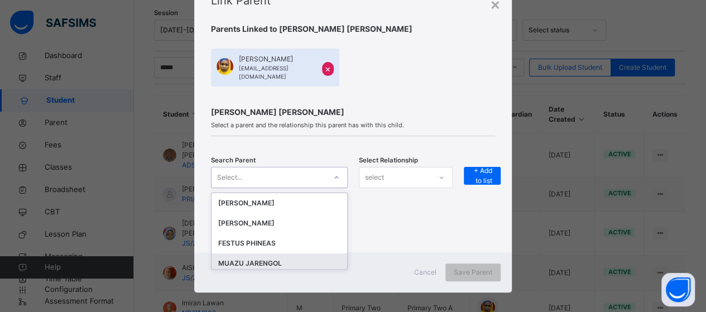
click at [302, 253] on div "MUAZU JARENGOL" at bounding box center [280, 263] width 136 height 20
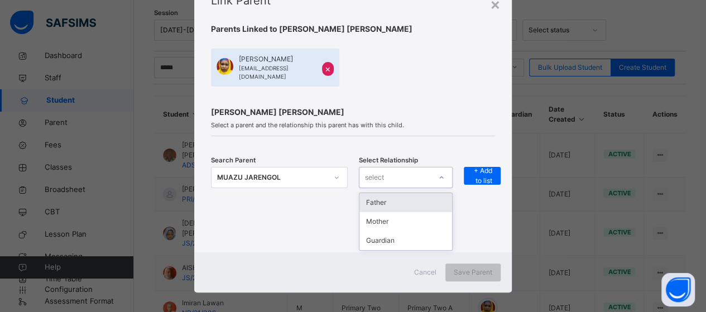
click at [394, 171] on div "select" at bounding box center [394, 177] width 71 height 17
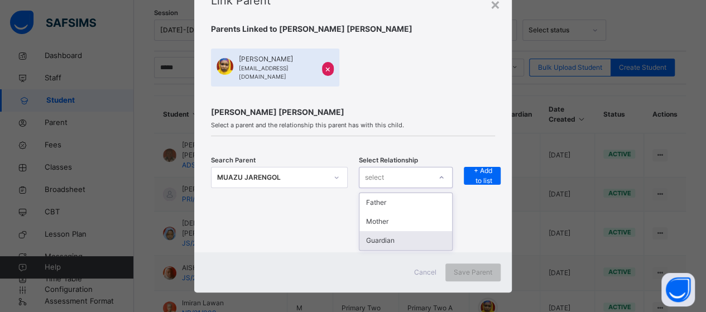
click at [378, 235] on div "Guardian" at bounding box center [405, 240] width 93 height 19
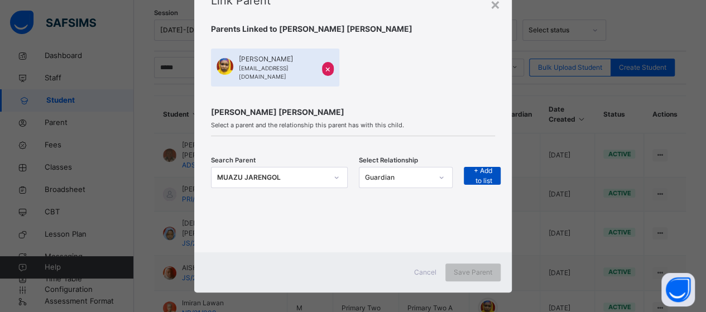
click at [478, 168] on span "+ Add to list" at bounding box center [482, 176] width 20 height 20
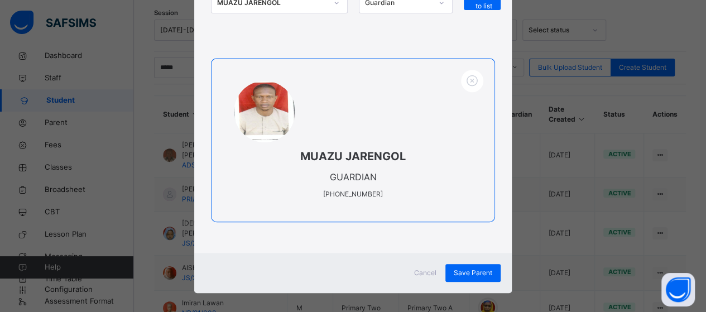
scroll to position [222, 0]
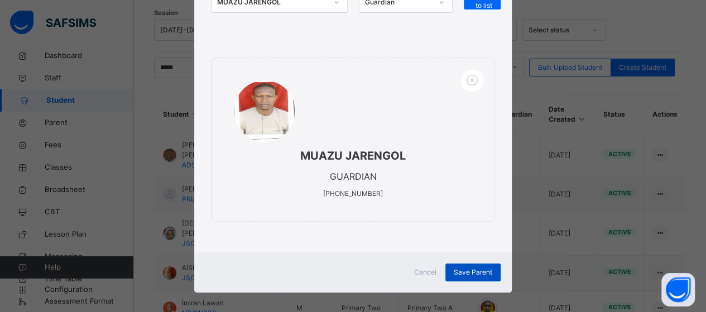
click at [466, 267] on span "Save Parent" at bounding box center [473, 272] width 39 height 10
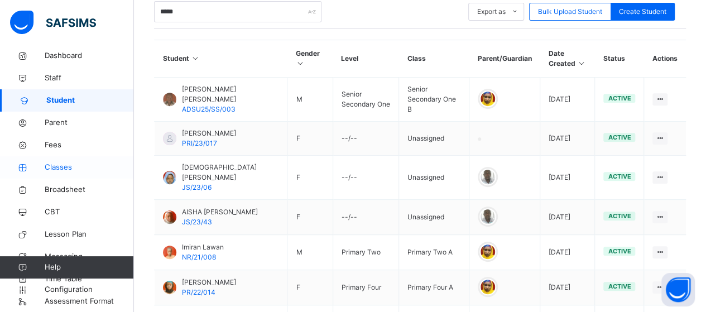
scroll to position [0, 0]
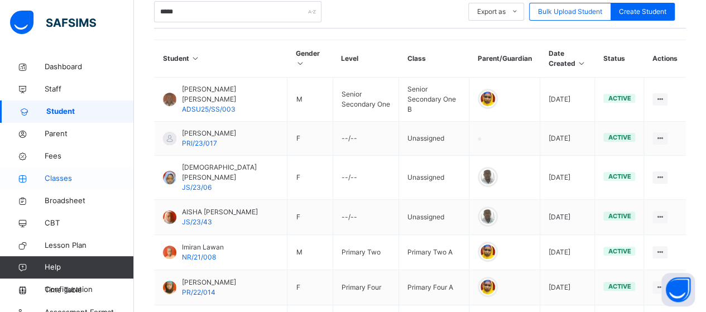
click at [63, 175] on span "Classes" at bounding box center [89, 178] width 89 height 11
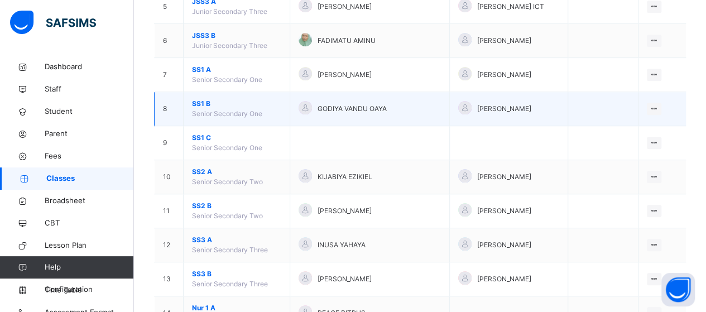
scroll to position [295, 0]
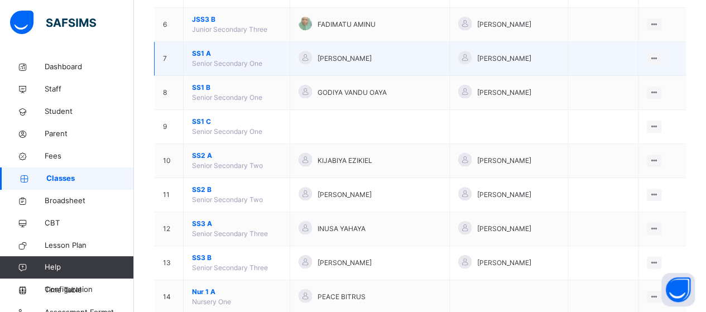
click at [200, 54] on span "SS1 A" at bounding box center [236, 54] width 89 height 10
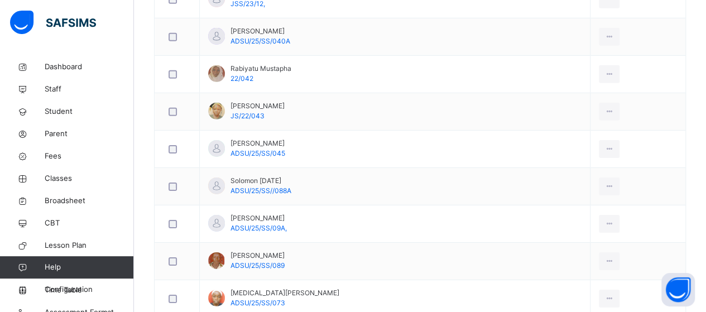
scroll to position [1802, 0]
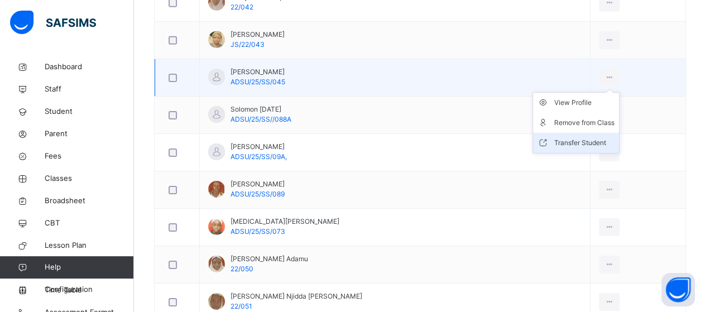
click at [578, 137] on div "Transfer Student" at bounding box center [584, 142] width 60 height 11
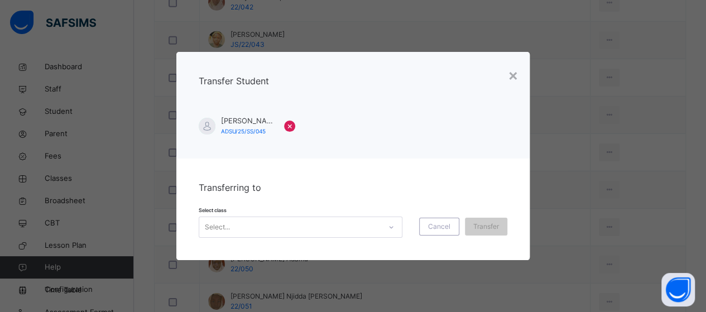
click at [416, 228] on div "Select class Select... Cancel Transfer" at bounding box center [353, 221] width 309 height 32
click at [398, 232] on div at bounding box center [391, 227] width 19 height 18
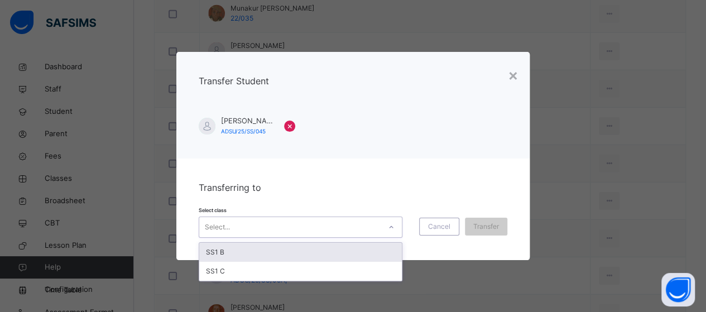
scroll to position [1747, 0]
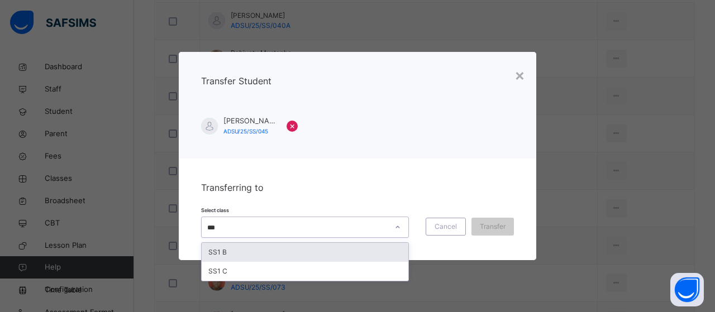
type input "**"
click at [253, 253] on div "SS1 B" at bounding box center [305, 252] width 207 height 19
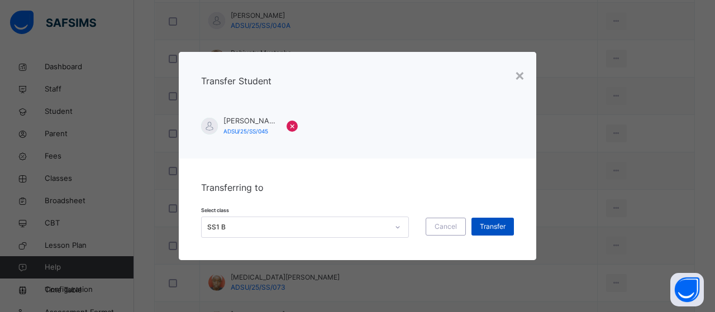
click at [498, 229] on span "Transfer" at bounding box center [492, 227] width 26 height 10
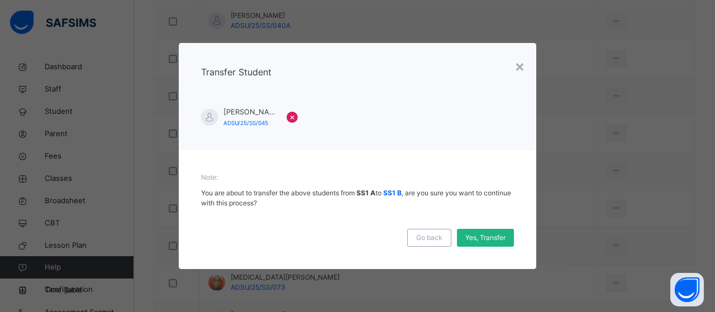
click at [494, 239] on span "Yes, Transfer" at bounding box center [485, 238] width 40 height 10
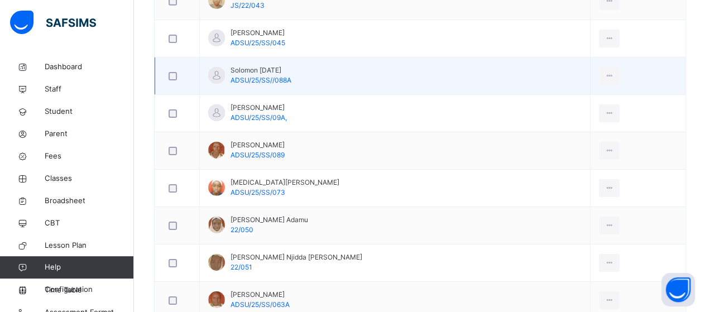
scroll to position [1858, 0]
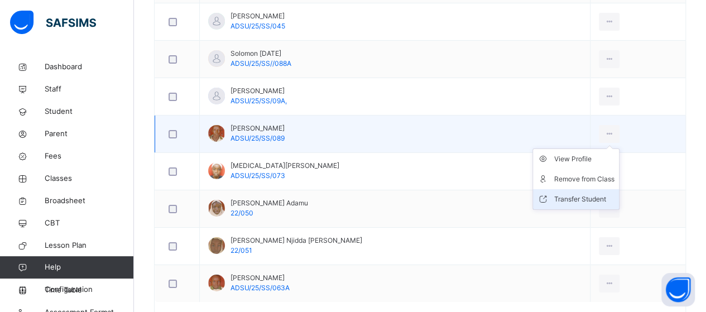
click at [587, 194] on div "Transfer Student" at bounding box center [584, 199] width 60 height 11
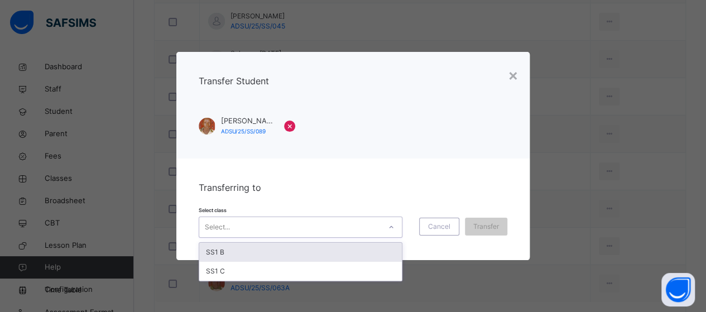
click at [394, 233] on div at bounding box center [391, 227] width 19 height 18
click at [295, 256] on div "SS1 B" at bounding box center [300, 252] width 203 height 19
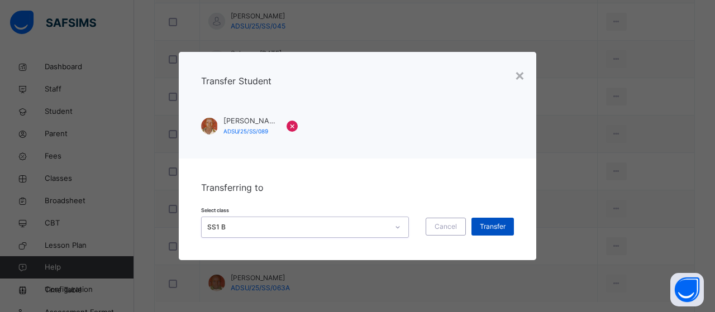
click at [479, 228] on span "Transfer" at bounding box center [492, 227] width 26 height 10
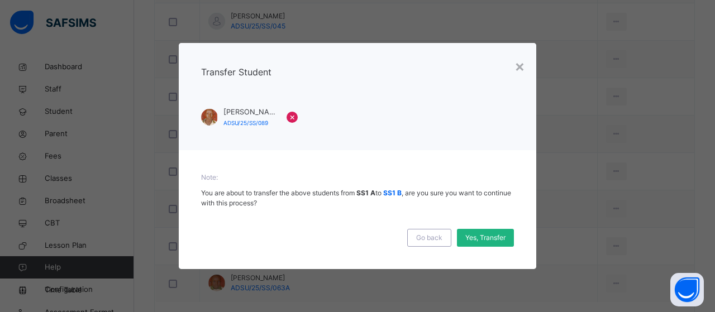
click at [483, 234] on span "Yes, Transfer" at bounding box center [485, 238] width 40 height 10
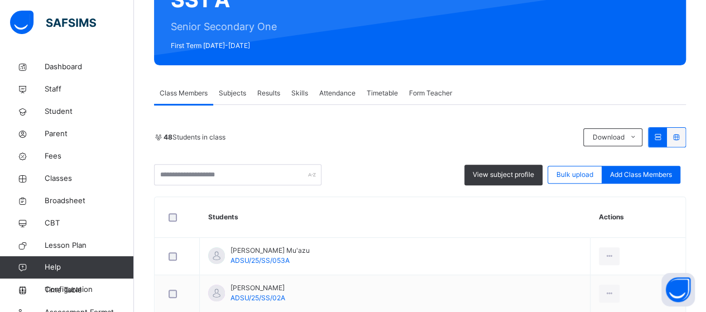
scroll to position [0, 0]
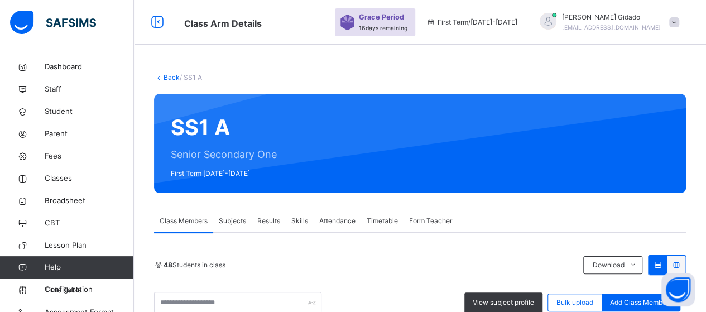
click at [679, 26] on span at bounding box center [674, 22] width 10 height 10
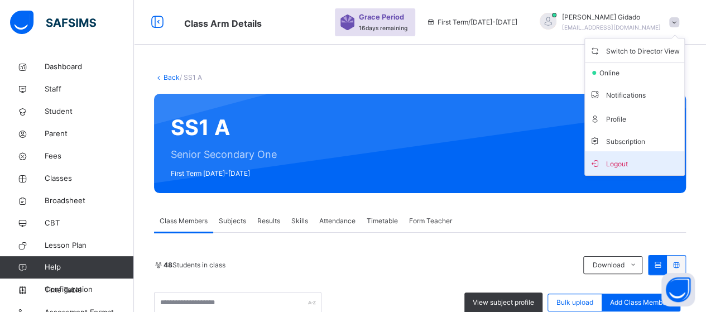
click at [631, 167] on span "Logout" at bounding box center [634, 163] width 90 height 15
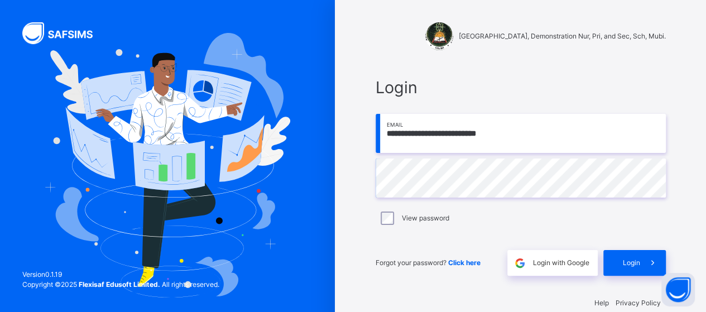
drag, startPoint x: 522, startPoint y: 137, endPoint x: 392, endPoint y: 139, distance: 130.6
click at [392, 139] on input "**********" at bounding box center [521, 133] width 290 height 39
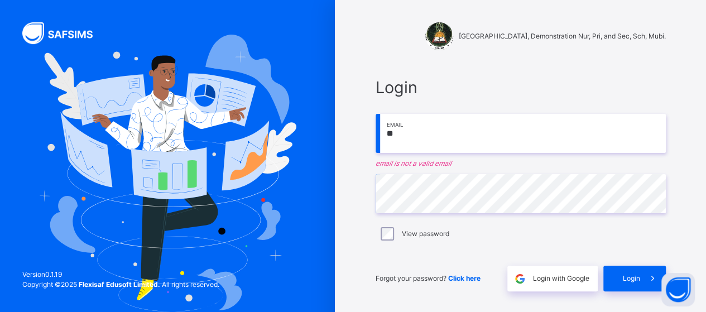
type input "**********"
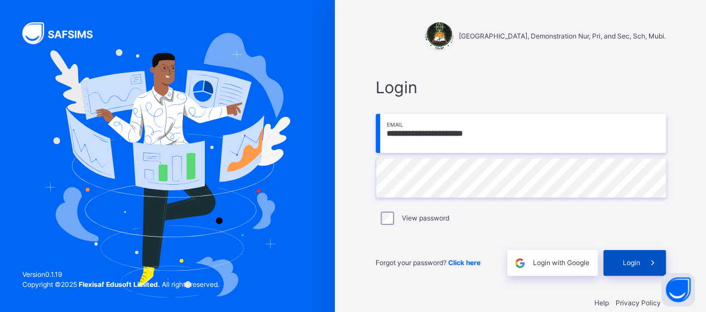
click at [640, 264] on span "Login" at bounding box center [631, 263] width 17 height 10
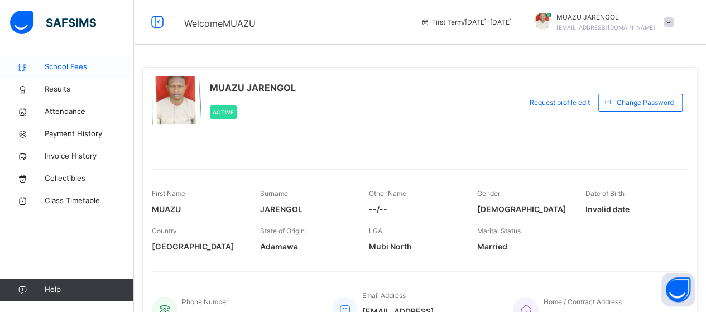
click at [84, 70] on span "School Fees" at bounding box center [89, 66] width 89 height 11
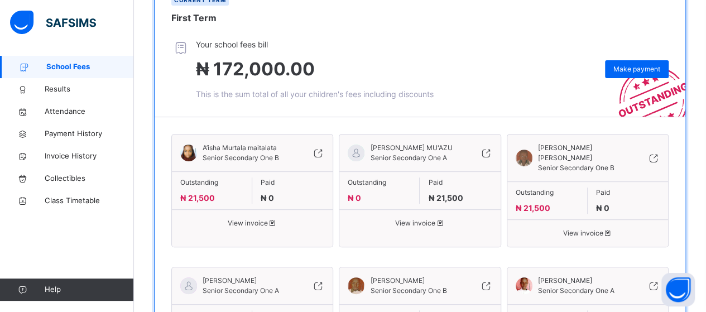
scroll to position [157, 0]
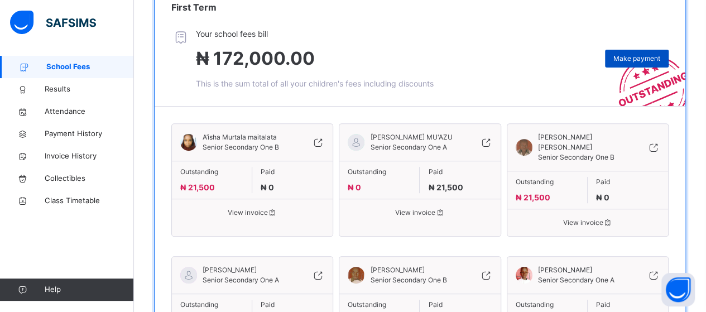
click at [644, 54] on span "Make payment" at bounding box center [636, 59] width 47 height 10
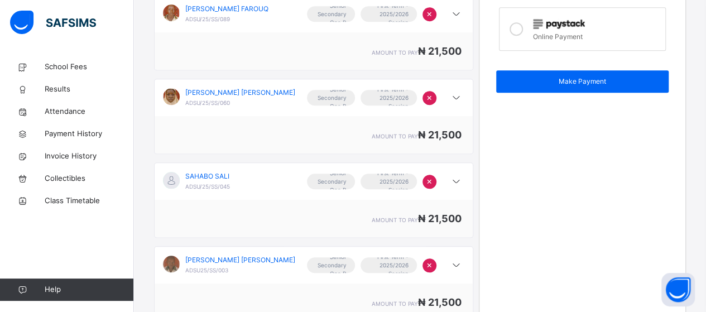
scroll to position [500, 0]
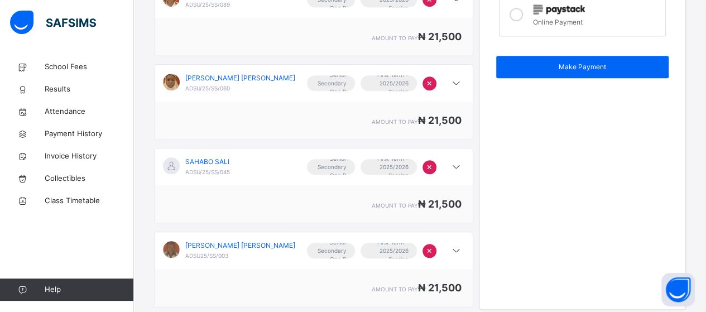
click at [432, 247] on span "×" at bounding box center [429, 249] width 6 height 13
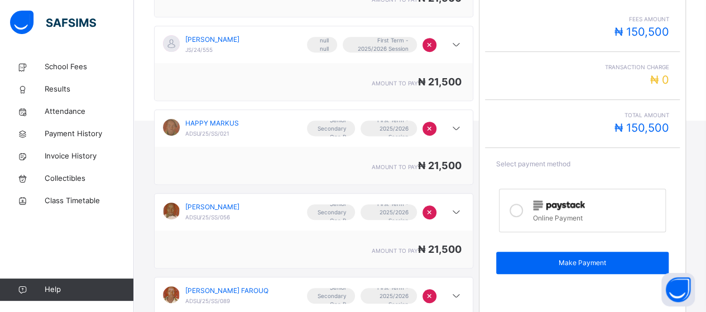
scroll to position [282, 0]
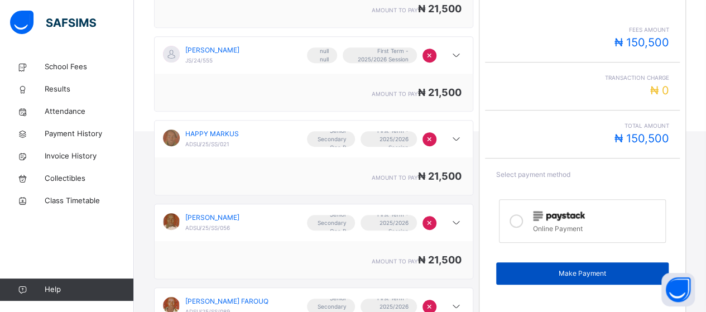
click at [557, 262] on div "Make Payment" at bounding box center [582, 273] width 173 height 22
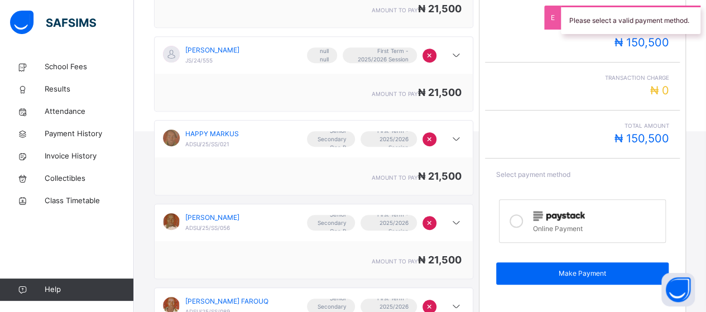
click at [518, 214] on icon at bounding box center [516, 220] width 13 height 13
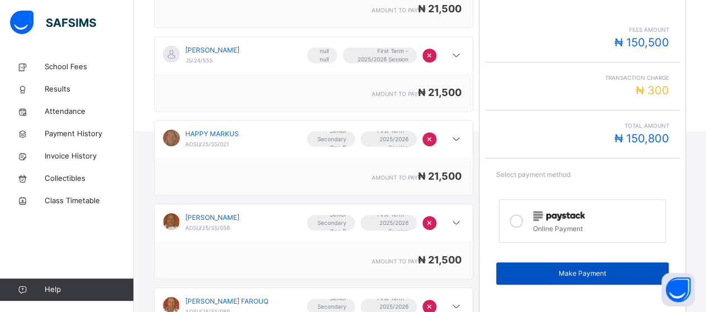
click at [570, 273] on span "Make Payment" at bounding box center [583, 273] width 156 height 10
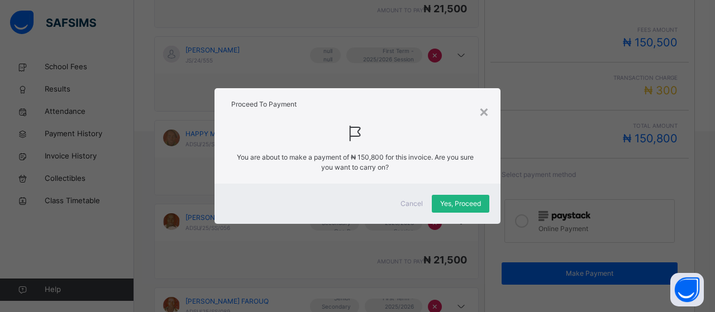
click at [449, 200] on span "Yes, Proceed" at bounding box center [460, 204] width 41 height 10
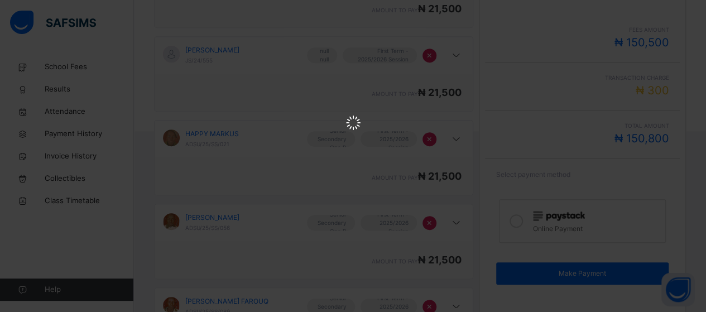
scroll to position [0, 0]
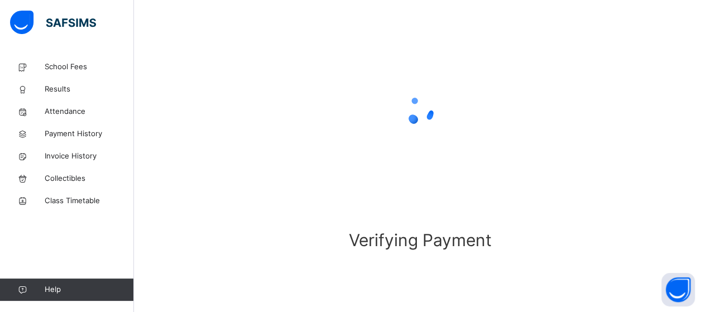
scroll to position [112, 0]
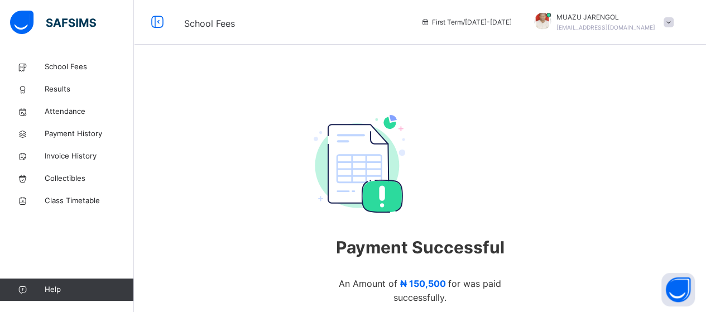
click at [674, 22] on span at bounding box center [669, 22] width 10 height 10
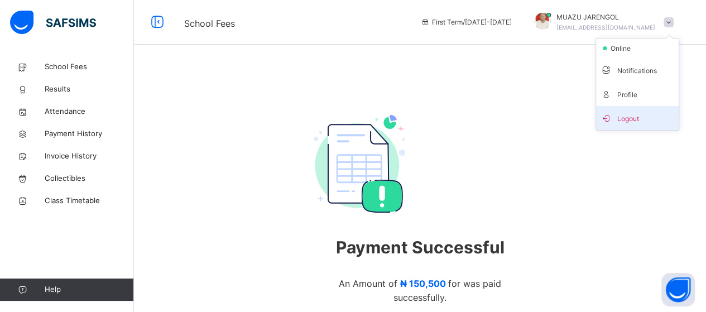
click at [648, 119] on span "Logout" at bounding box center [638, 118] width 74 height 15
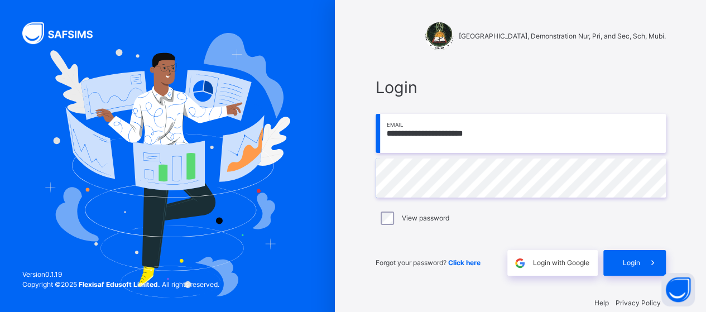
drag, startPoint x: 511, startPoint y: 133, endPoint x: 372, endPoint y: 143, distance: 139.9
click at [372, 143] on div "**********" at bounding box center [521, 175] width 313 height 223
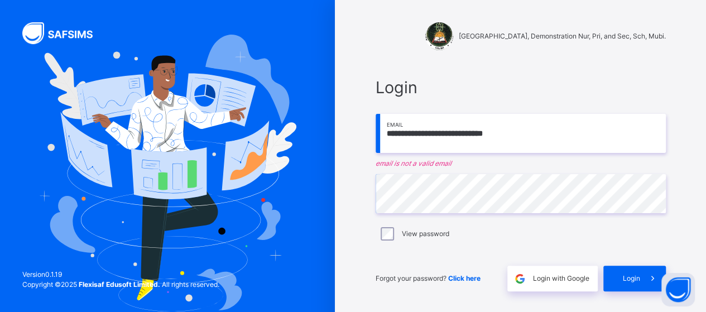
drag, startPoint x: 546, startPoint y: 140, endPoint x: 368, endPoint y: 142, distance: 177.5
click at [368, 142] on div "**********" at bounding box center [521, 183] width 313 height 238
type input "**********"
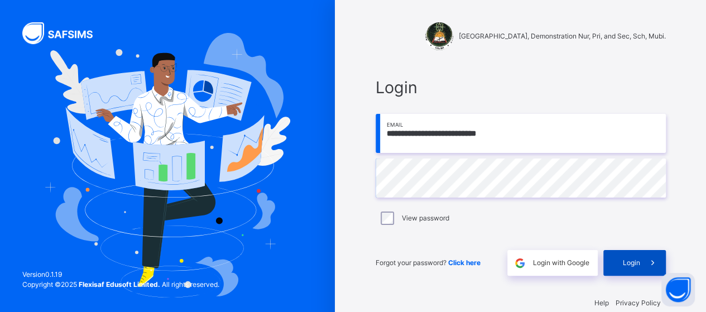
click at [634, 263] on span "Login" at bounding box center [631, 263] width 17 height 10
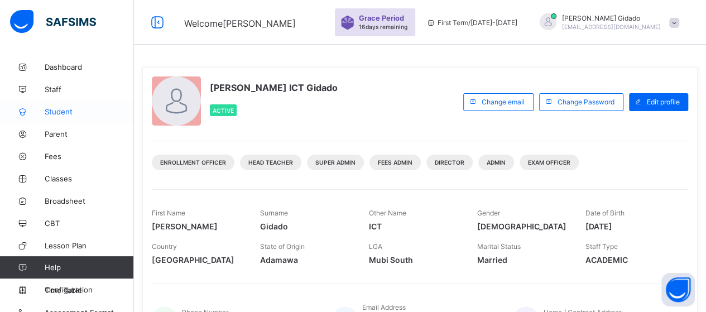
click at [56, 111] on span "Student" at bounding box center [89, 111] width 89 height 9
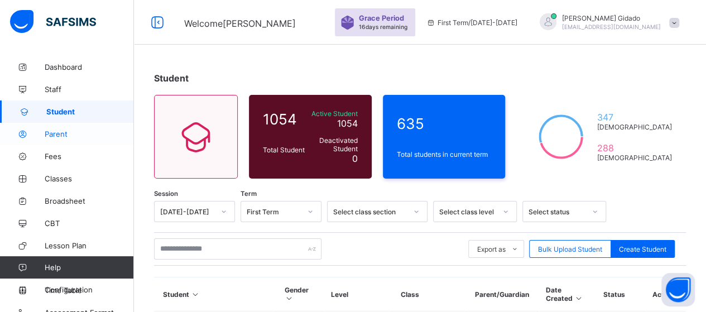
click at [56, 133] on span "Parent" at bounding box center [89, 134] width 89 height 9
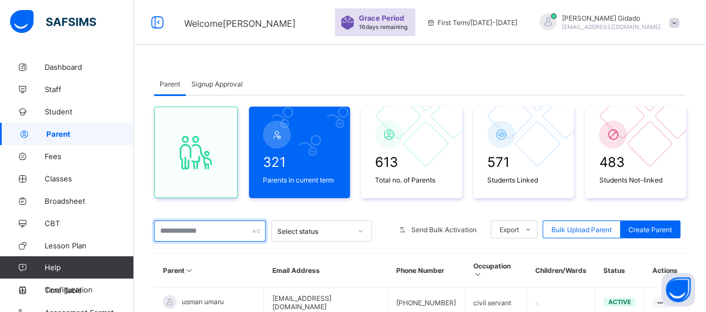
click at [211, 233] on input "text" at bounding box center [210, 230] width 112 height 21
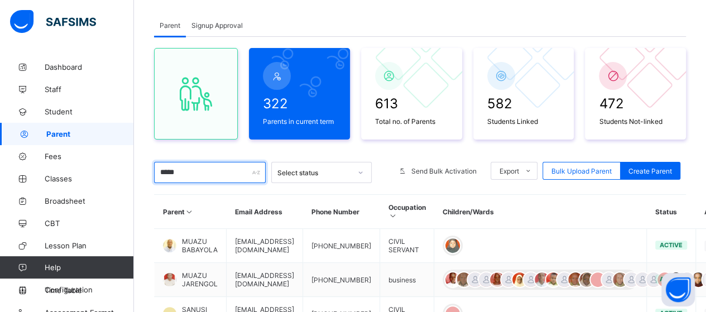
scroll to position [112, 0]
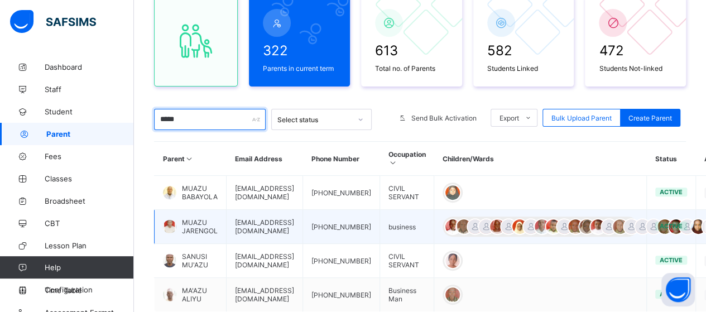
type input "*****"
click at [269, 222] on td "[EMAIL_ADDRESS][DOMAIN_NAME]" at bounding box center [265, 227] width 76 height 34
click at [199, 226] on span "MUAZU JARENGOL" at bounding box center [200, 226] width 36 height 17
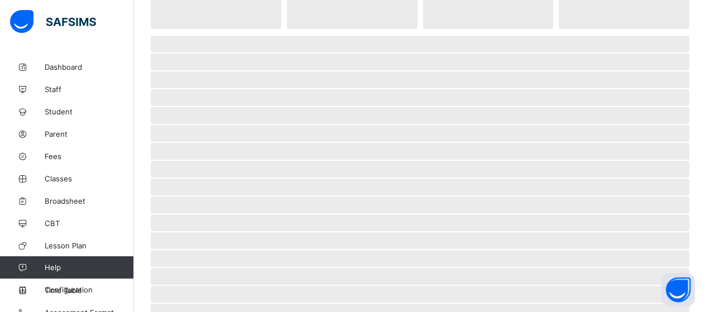
click at [199, 226] on span "‌" at bounding box center [420, 222] width 539 height 17
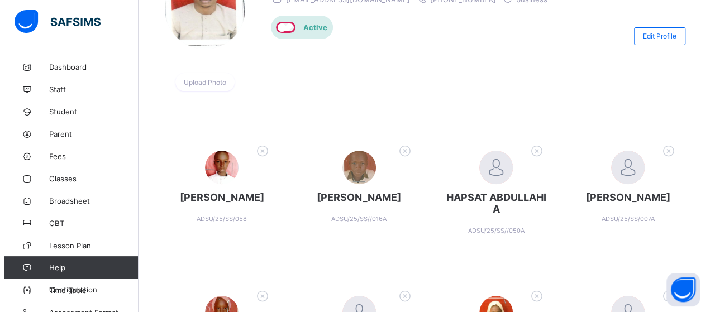
scroll to position [167, 0]
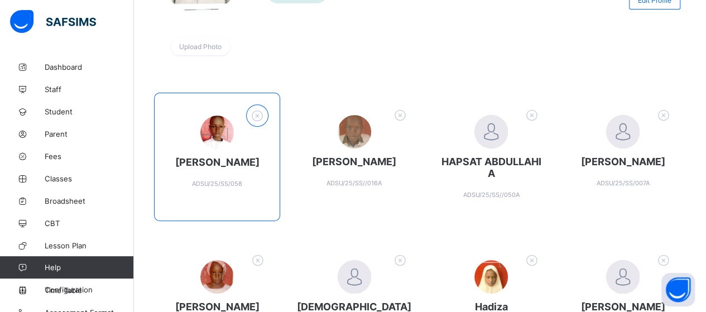
click at [265, 112] on icon at bounding box center [257, 115] width 17 height 15
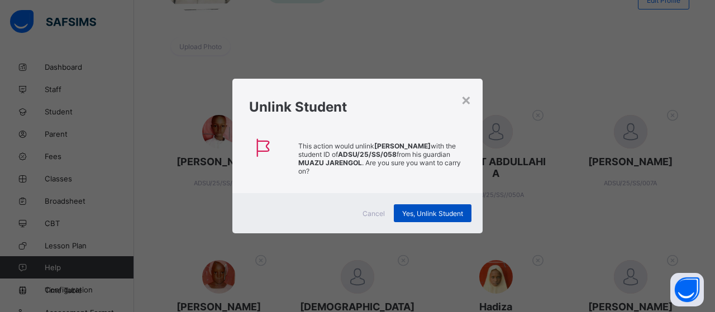
click at [409, 217] on div "Yes, Unlink Student" at bounding box center [433, 213] width 78 height 18
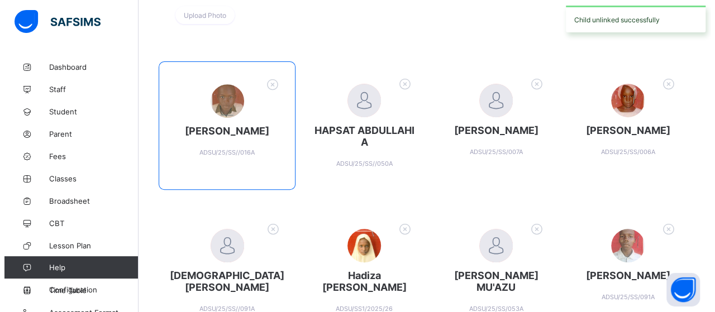
scroll to position [223, 0]
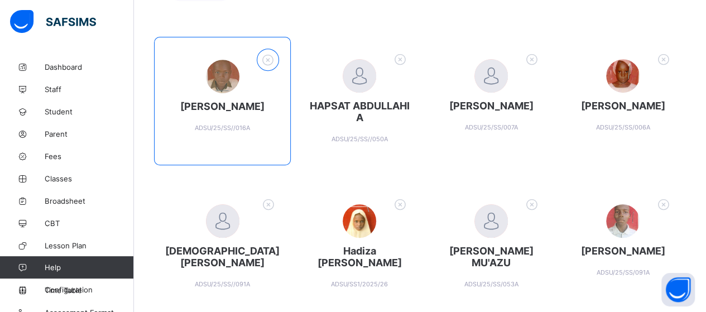
click at [265, 63] on icon at bounding box center [268, 59] width 17 height 15
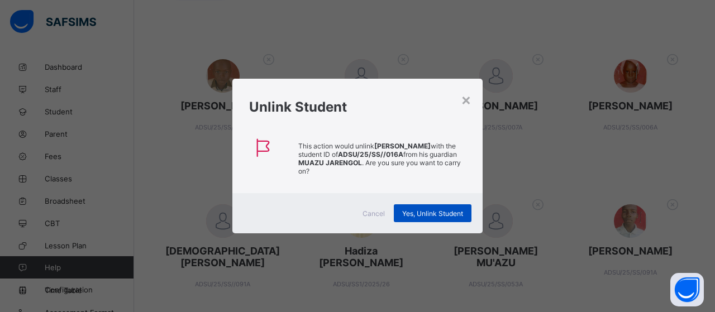
click at [439, 211] on span "Yes, Unlink Student" at bounding box center [432, 213] width 61 height 8
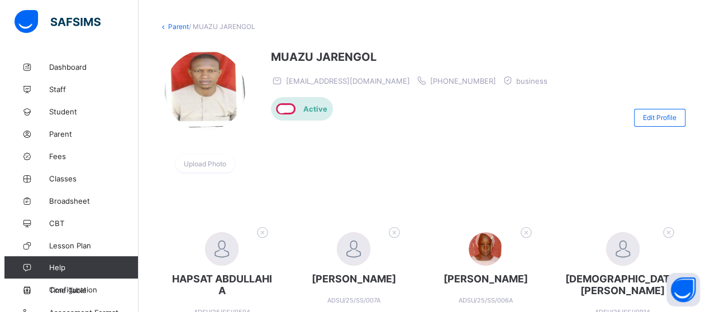
scroll to position [112, 0]
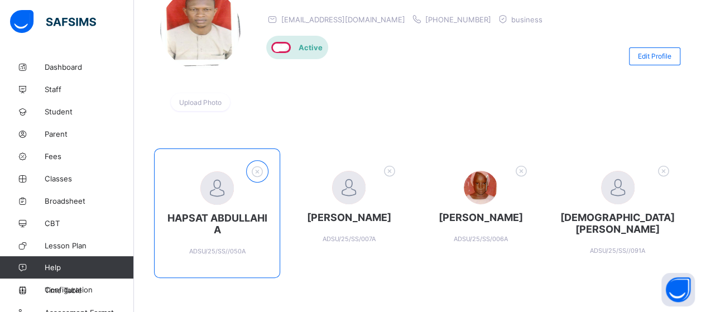
click at [254, 165] on icon at bounding box center [257, 171] width 17 height 15
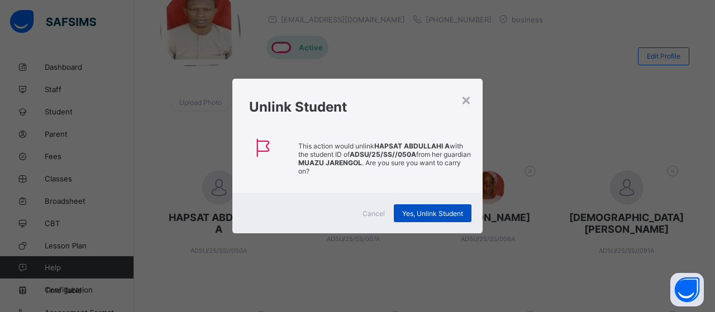
click at [404, 213] on span "Yes, Unlink Student" at bounding box center [432, 213] width 61 height 8
click at [407, 213] on div "Yes, Unlink Student" at bounding box center [433, 213] width 78 height 18
click at [437, 212] on div "Yes, Unlink Student" at bounding box center [433, 213] width 78 height 18
click at [435, 212] on div "Yes, Unlink Student" at bounding box center [433, 213] width 78 height 18
click at [457, 212] on div "Yes, Unlink Student" at bounding box center [433, 213] width 78 height 18
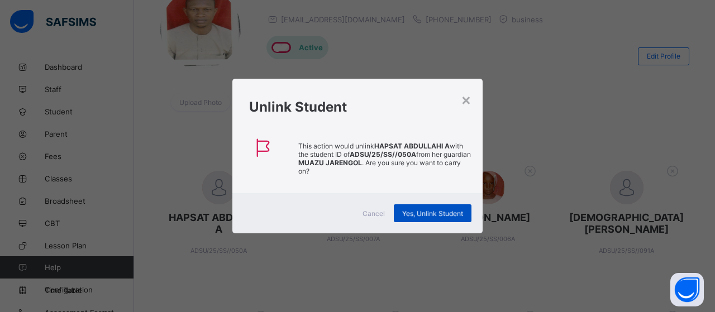
click at [455, 209] on span "Yes, Unlink Student" at bounding box center [432, 213] width 61 height 8
click at [464, 98] on div "×" at bounding box center [466, 99] width 11 height 19
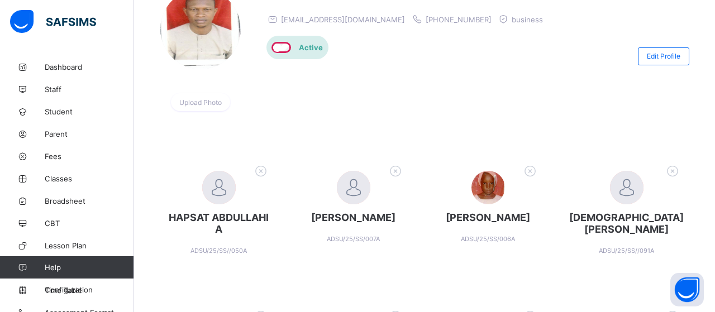
scroll to position [39, 0]
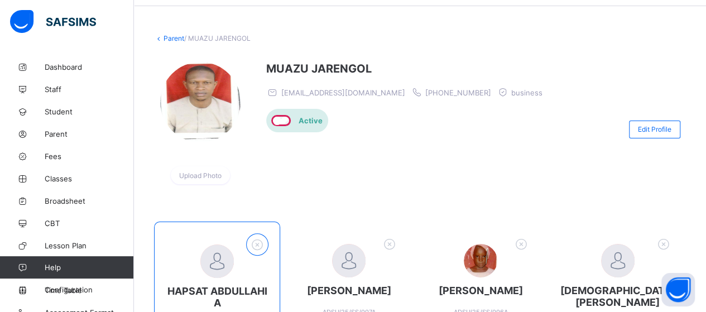
click at [262, 237] on icon at bounding box center [257, 244] width 17 height 15
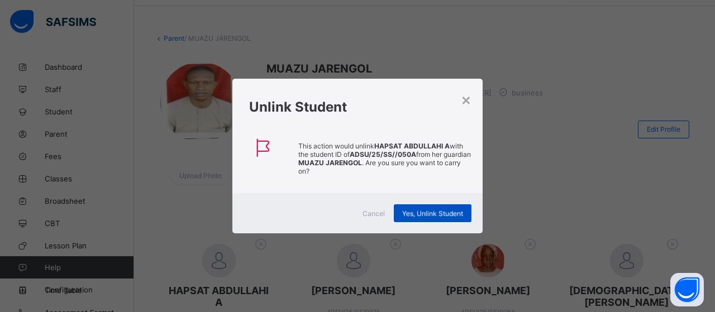
click at [414, 211] on div "Yes, Unlink Student" at bounding box center [433, 213] width 78 height 18
click at [439, 209] on div "Yes, Unlink Student" at bounding box center [433, 213] width 78 height 18
drag, startPoint x: 477, startPoint y: 68, endPoint x: 450, endPoint y: 183, distance: 118.6
click at [477, 68] on div "× Unlink Student This action would unlink HAPSAT ABDULLAHI A with the student I…" at bounding box center [357, 156] width 715 height 312
click at [445, 213] on span "Yes, Unlink Student" at bounding box center [432, 213] width 61 height 8
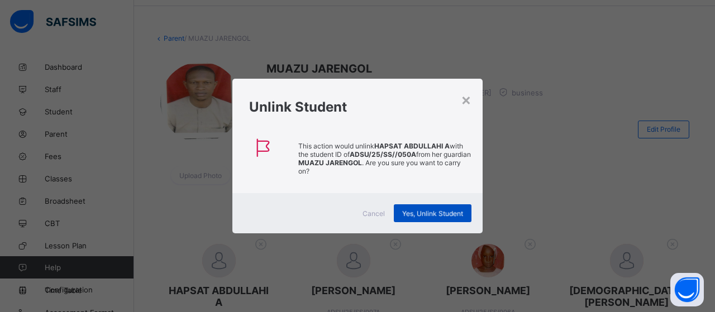
click at [442, 206] on div "Yes, Unlink Student" at bounding box center [433, 213] width 78 height 18
click at [459, 103] on h1 "Unlink Student" at bounding box center [357, 107] width 217 height 16
click at [464, 101] on div "×" at bounding box center [466, 99] width 11 height 19
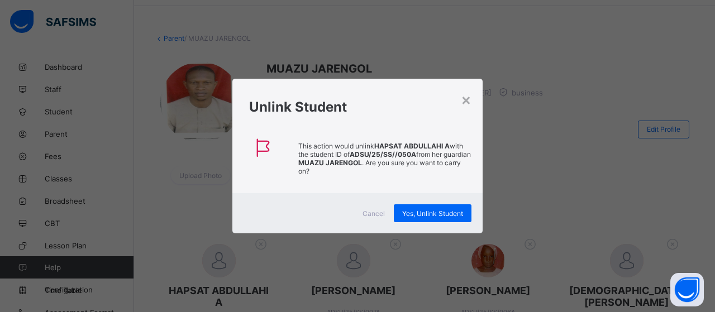
scroll to position [112, 0]
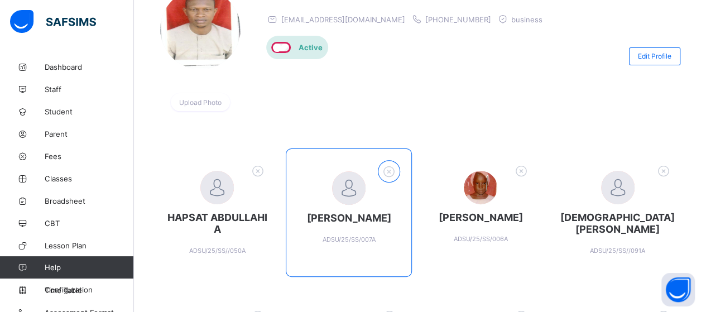
click at [398, 167] on icon at bounding box center [389, 171] width 17 height 15
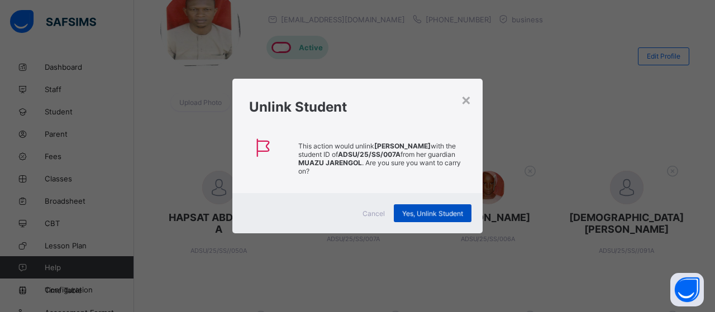
click at [419, 211] on div "Yes, Unlink Student" at bounding box center [433, 213] width 78 height 18
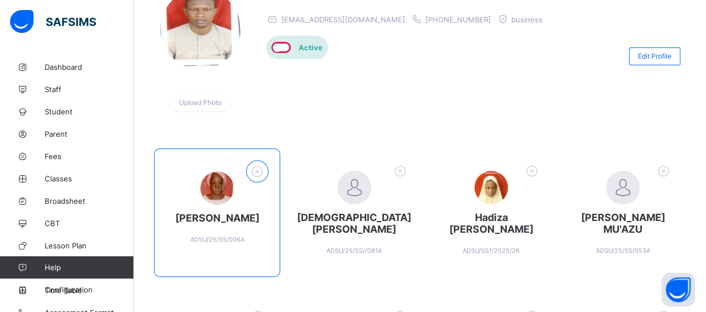
click at [266, 169] on icon at bounding box center [257, 171] width 17 height 15
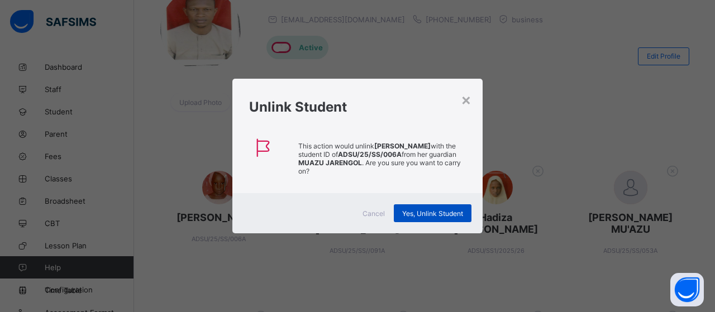
click at [419, 213] on span "Yes, Unlink Student" at bounding box center [432, 213] width 61 height 8
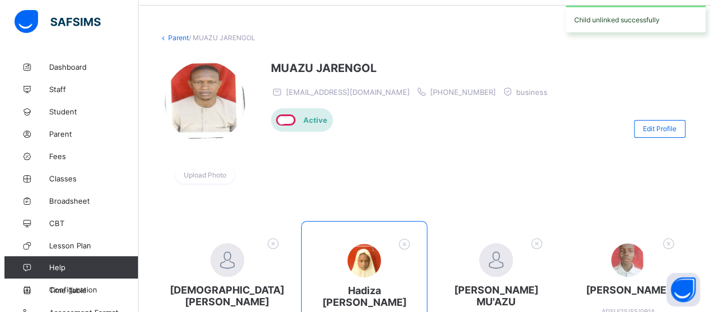
scroll to position [56, 0]
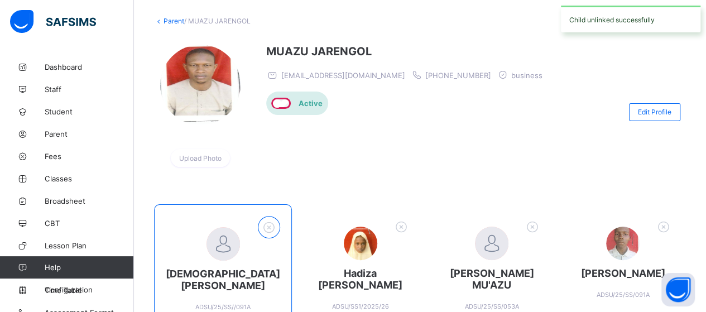
click at [266, 220] on icon at bounding box center [269, 227] width 17 height 15
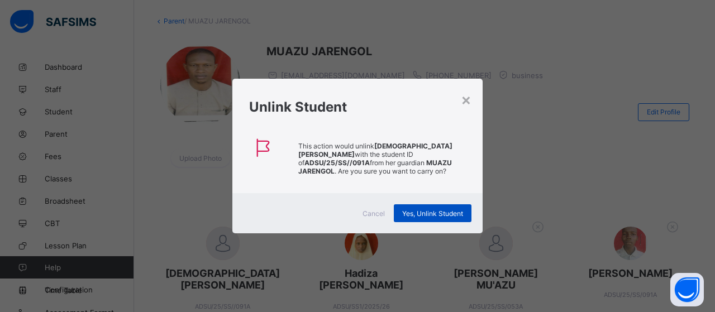
click at [437, 217] on div "Yes, Unlink Student" at bounding box center [433, 213] width 78 height 18
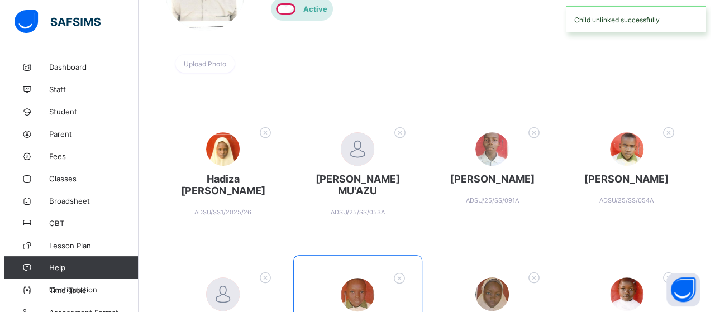
scroll to position [167, 0]
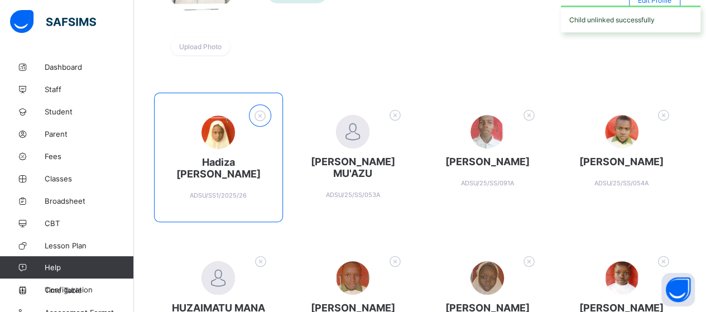
click at [261, 122] on icon at bounding box center [259, 115] width 17 height 15
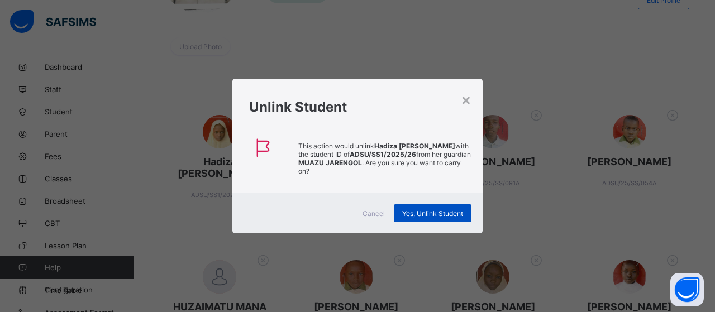
click at [414, 220] on div "Yes, Unlink Student" at bounding box center [433, 213] width 78 height 18
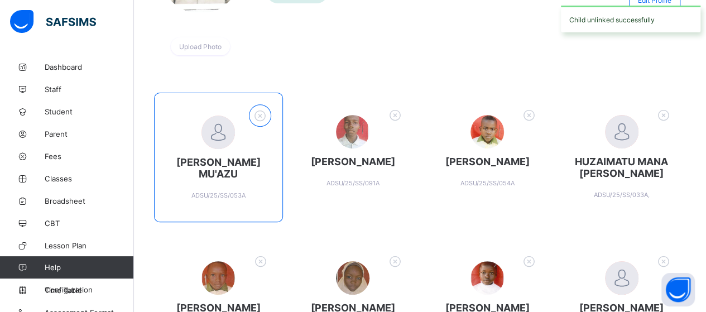
click at [266, 108] on icon at bounding box center [259, 115] width 17 height 15
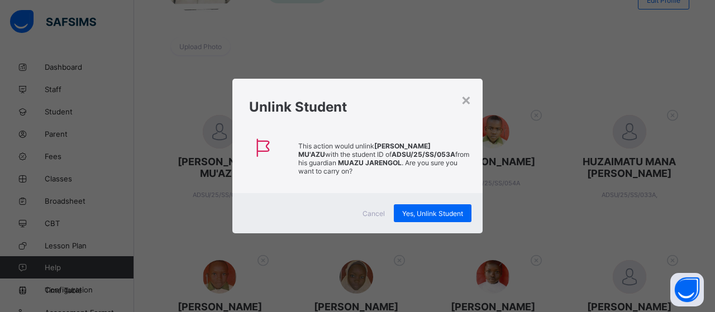
click at [391, 210] on div "Cancel" at bounding box center [373, 213] width 40 height 18
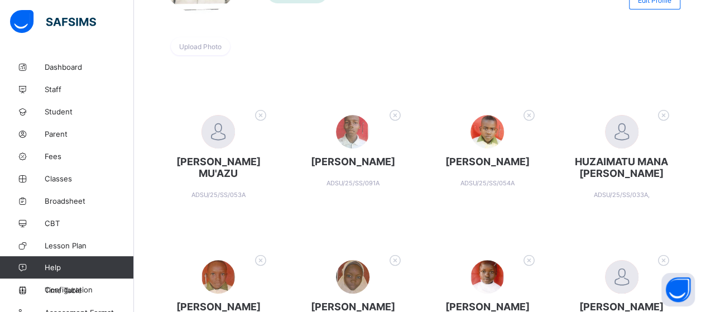
click at [260, 112] on icon at bounding box center [260, 115] width 17 height 15
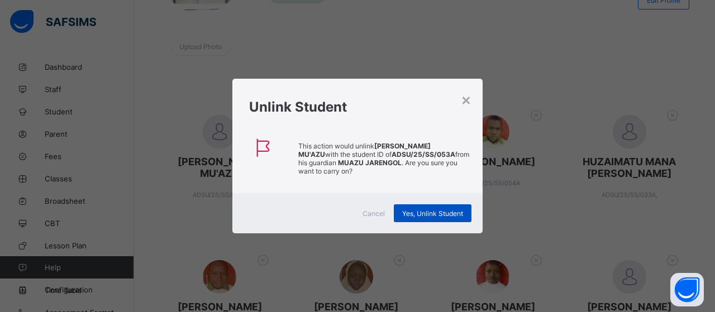
click at [439, 210] on span "Yes, Unlink Student" at bounding box center [432, 213] width 61 height 8
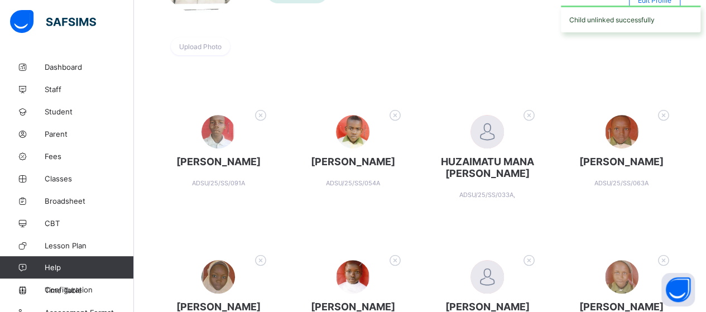
click at [266, 116] on icon at bounding box center [260, 115] width 17 height 15
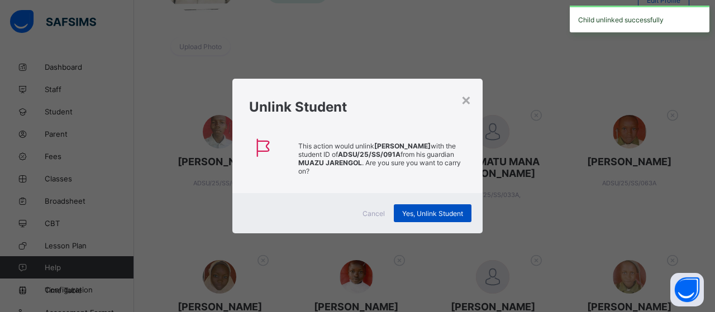
click at [442, 213] on span "Yes, Unlink Student" at bounding box center [432, 213] width 61 height 8
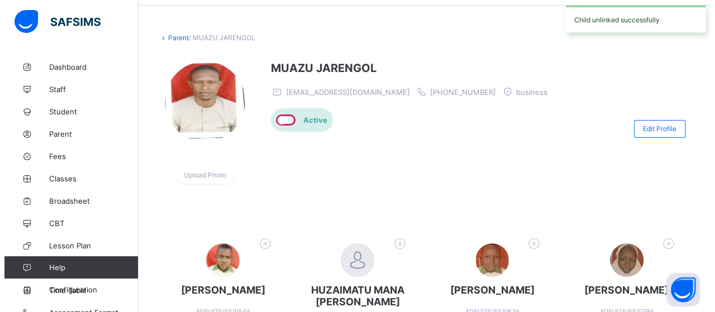
scroll to position [112, 0]
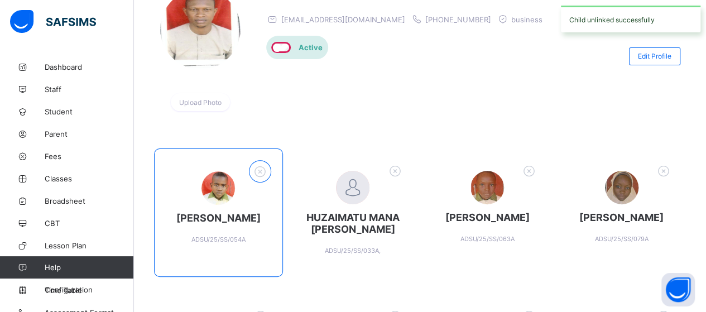
click at [264, 170] on icon at bounding box center [259, 171] width 17 height 15
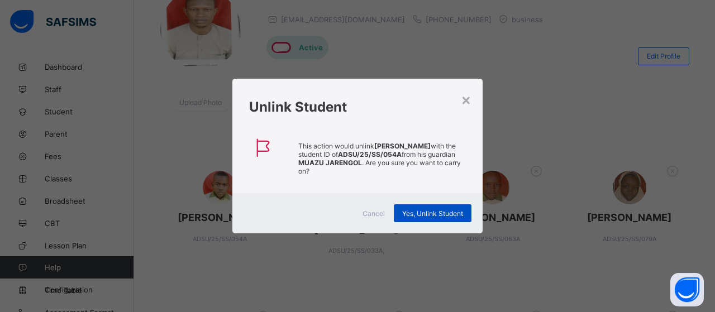
click at [434, 208] on div "Yes, Unlink Student" at bounding box center [433, 213] width 78 height 18
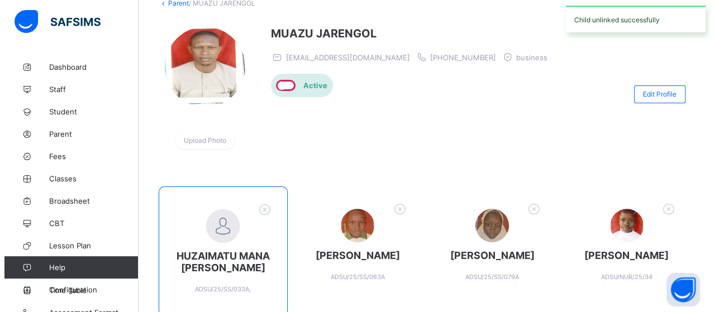
scroll to position [167, 0]
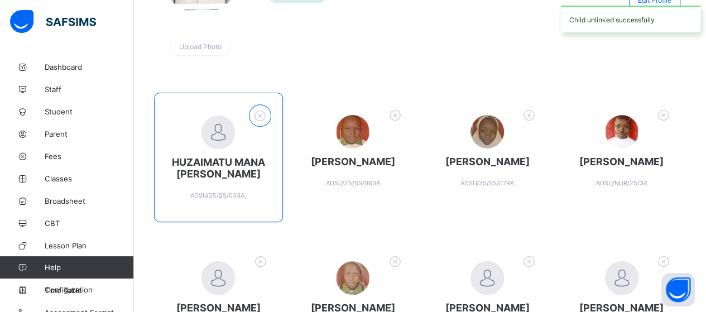
click at [263, 116] on icon at bounding box center [259, 115] width 17 height 15
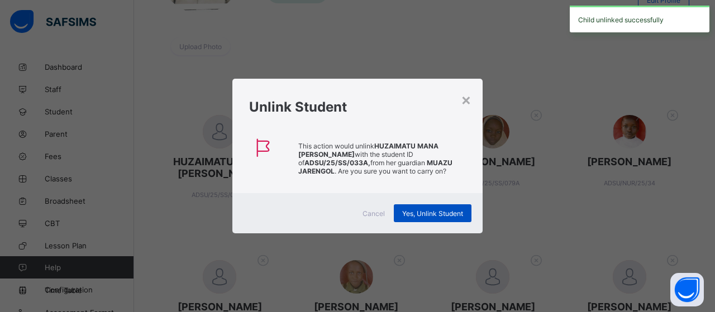
click at [401, 206] on div "Yes, Unlink Student" at bounding box center [433, 213] width 78 height 18
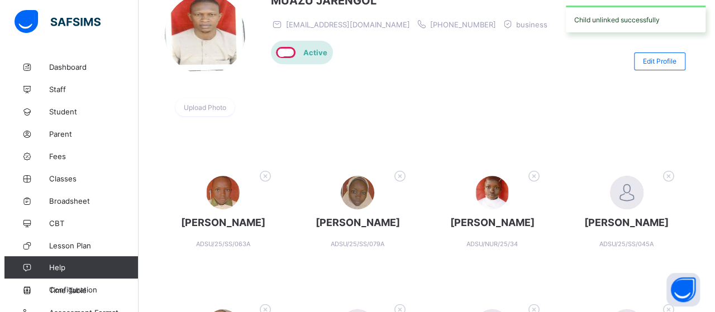
scroll to position [112, 0]
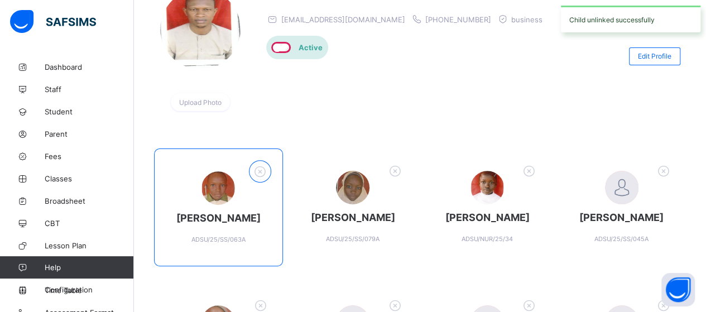
click at [264, 168] on icon at bounding box center [259, 171] width 17 height 15
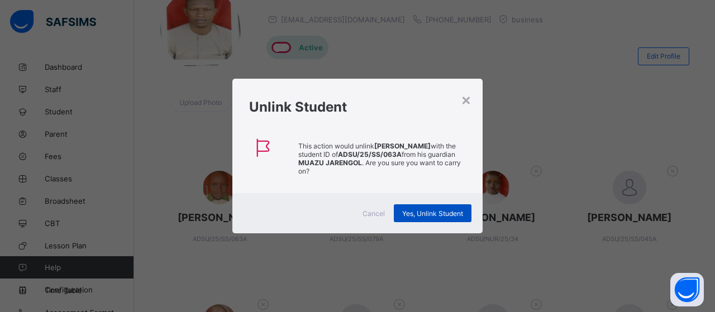
click at [420, 214] on span "Yes, Unlink Student" at bounding box center [432, 213] width 61 height 8
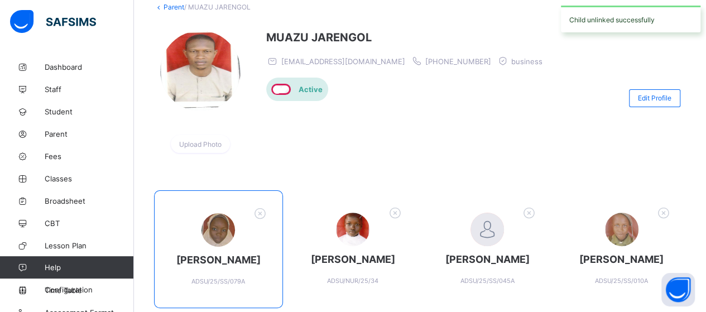
scroll to position [167, 0]
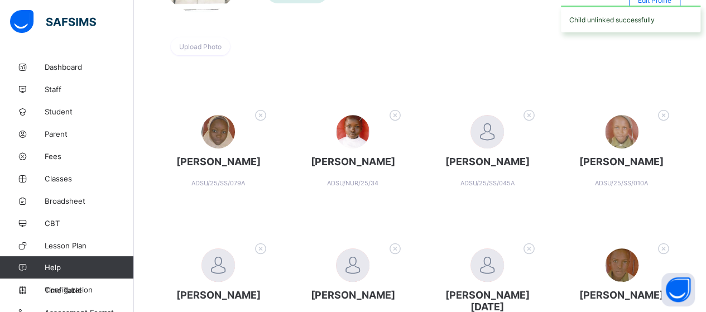
click at [261, 116] on icon at bounding box center [260, 115] width 17 height 15
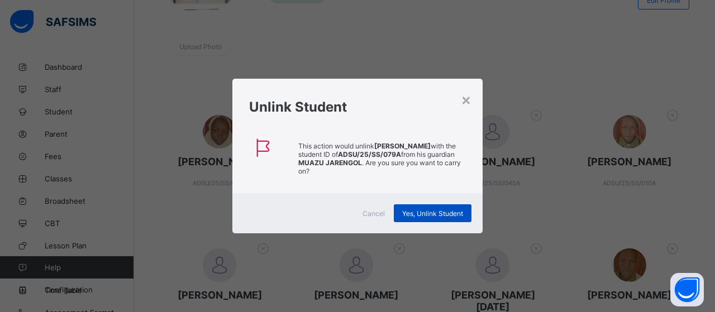
click at [436, 211] on span "Yes, Unlink Student" at bounding box center [432, 213] width 61 height 8
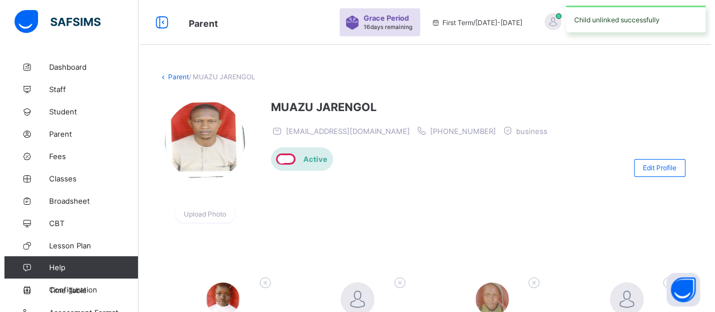
scroll to position [223, 0]
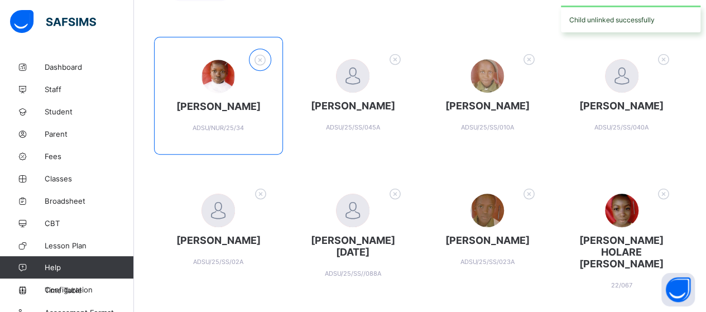
click at [262, 61] on icon at bounding box center [259, 59] width 17 height 15
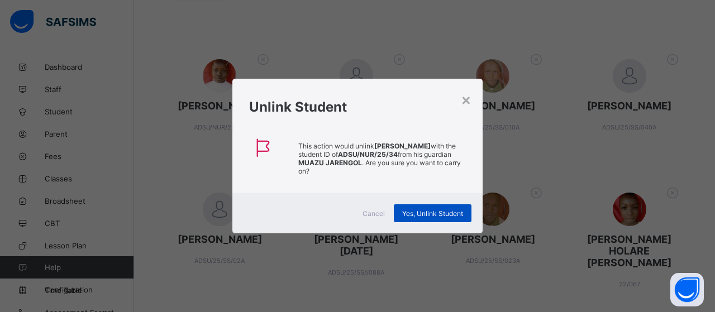
click at [446, 220] on div "Yes, Unlink Student" at bounding box center [433, 213] width 78 height 18
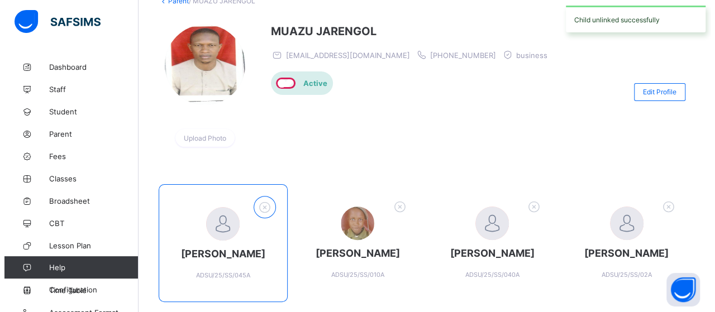
scroll to position [112, 0]
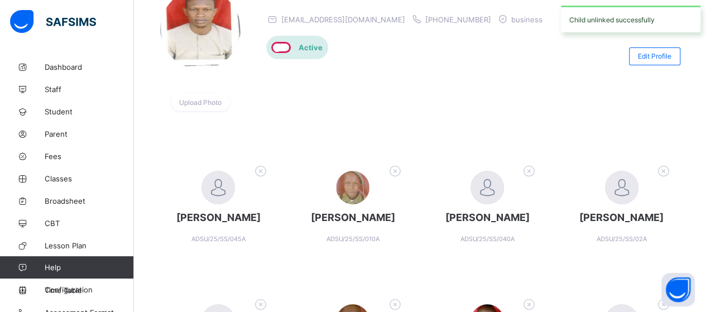
click at [261, 167] on icon at bounding box center [260, 171] width 17 height 15
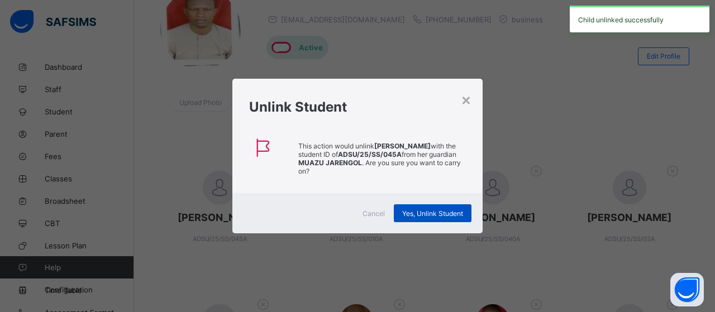
click at [410, 214] on span "Yes, Unlink Student" at bounding box center [432, 213] width 61 height 8
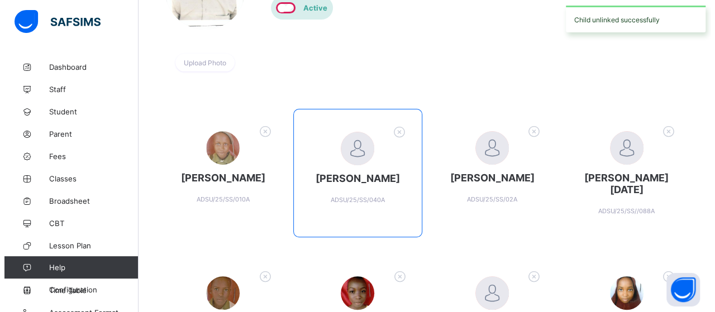
scroll to position [167, 0]
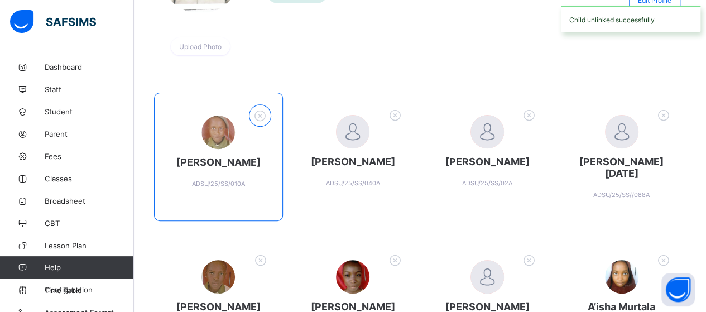
click at [261, 120] on icon at bounding box center [259, 115] width 17 height 15
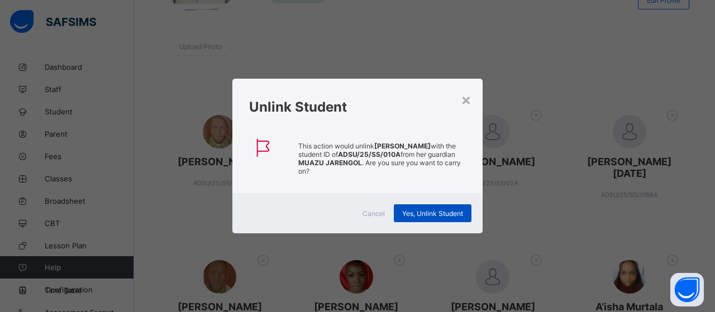
click at [415, 209] on span "Yes, Unlink Student" at bounding box center [432, 213] width 61 height 8
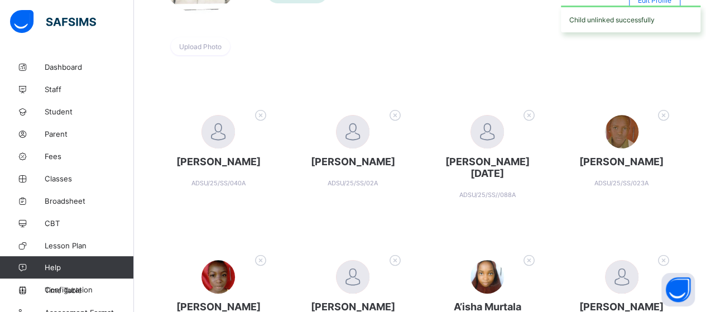
click at [258, 118] on icon at bounding box center [260, 115] width 17 height 15
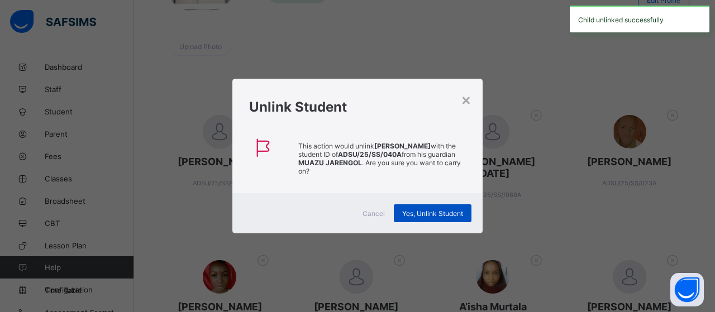
click at [423, 212] on span "Yes, Unlink Student" at bounding box center [432, 213] width 61 height 8
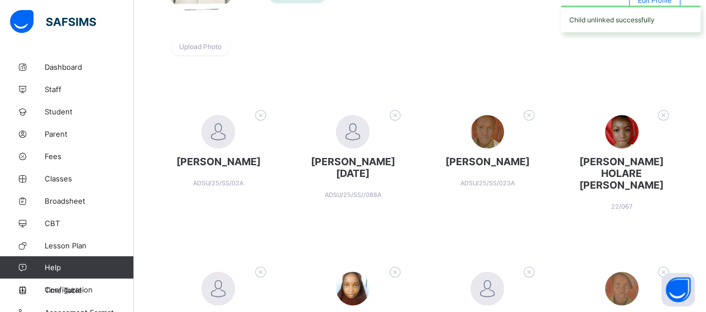
click at [258, 114] on icon at bounding box center [260, 115] width 17 height 15
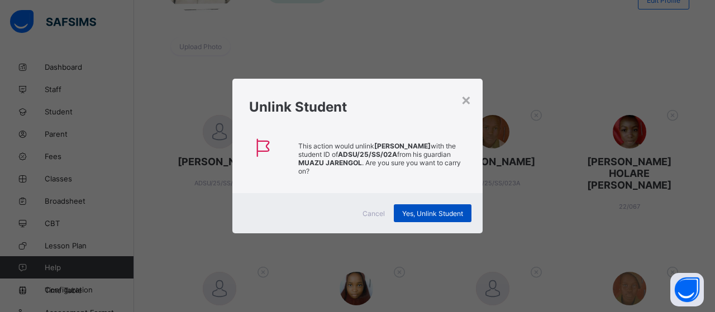
click at [429, 214] on span "Yes, Unlink Student" at bounding box center [432, 213] width 61 height 8
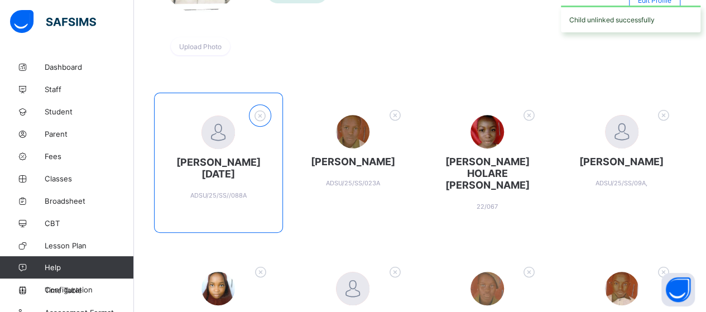
click at [258, 111] on icon at bounding box center [259, 115] width 17 height 15
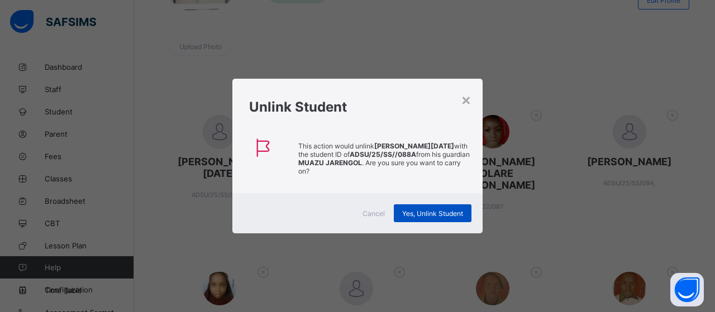
click at [410, 215] on span "Yes, Unlink Student" at bounding box center [432, 213] width 61 height 8
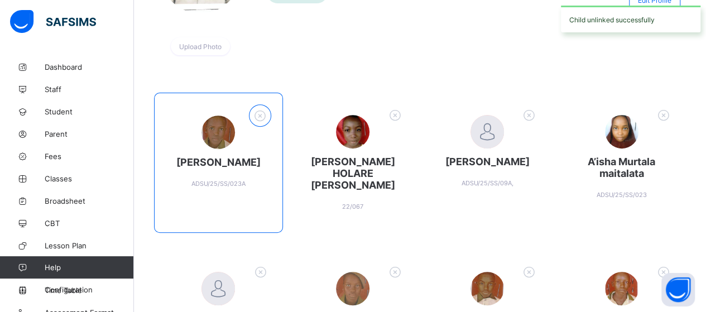
click at [257, 111] on icon at bounding box center [259, 115] width 17 height 15
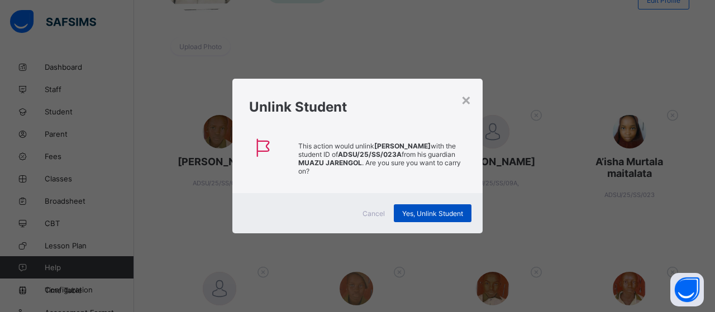
click at [439, 208] on div "Yes, Unlink Student" at bounding box center [433, 213] width 78 height 18
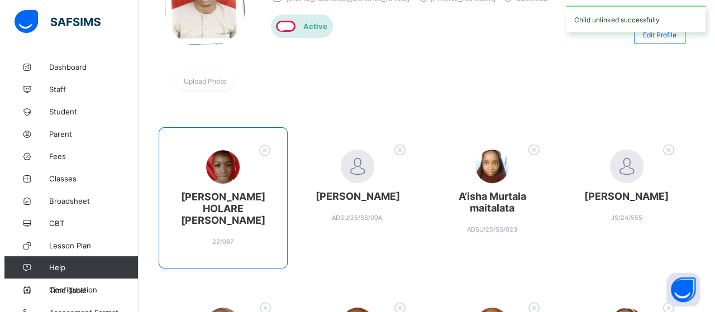
scroll to position [223, 0]
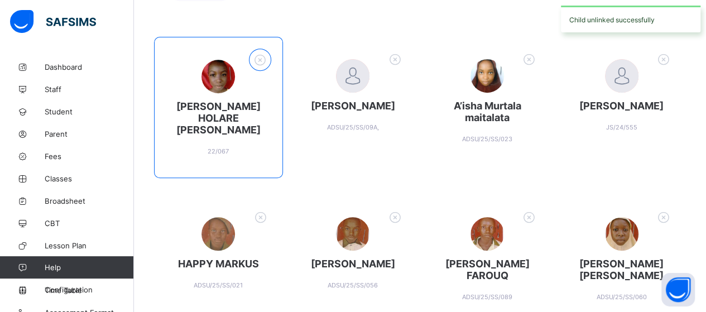
click at [265, 64] on icon at bounding box center [259, 59] width 17 height 15
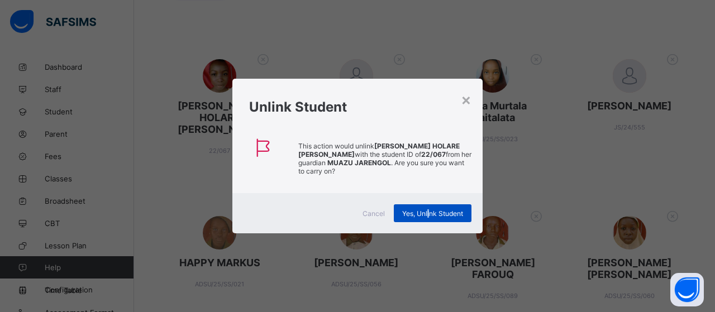
click at [428, 214] on span "Yes, Unlink Student" at bounding box center [432, 213] width 61 height 8
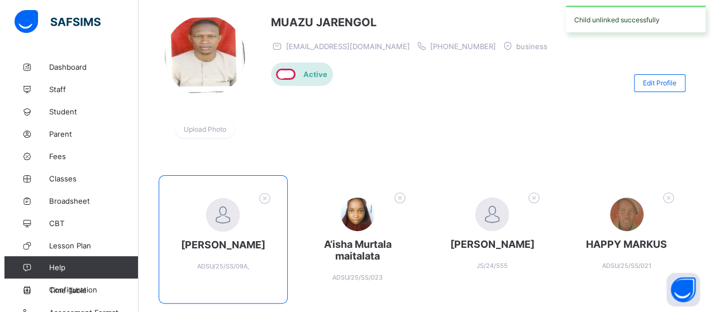
scroll to position [167, 0]
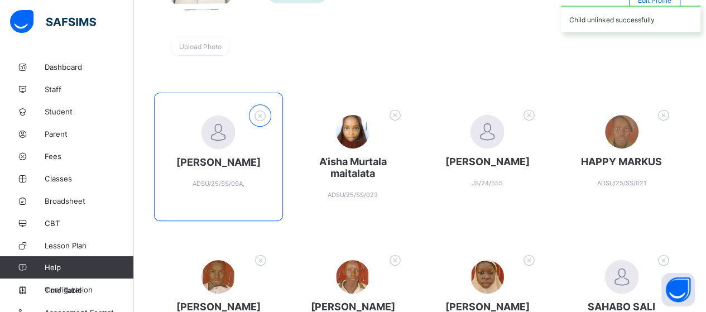
click at [261, 113] on icon at bounding box center [259, 115] width 17 height 15
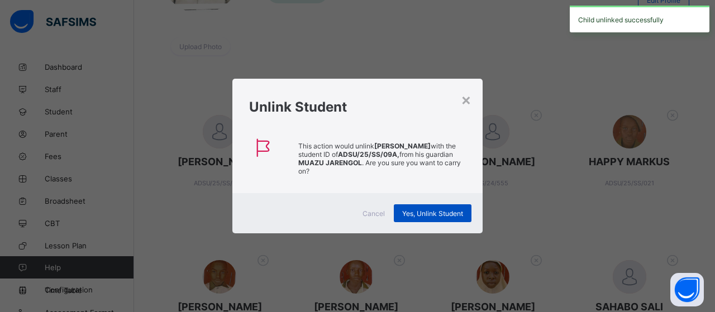
click at [420, 206] on div "Yes, Unlink Student" at bounding box center [433, 213] width 78 height 18
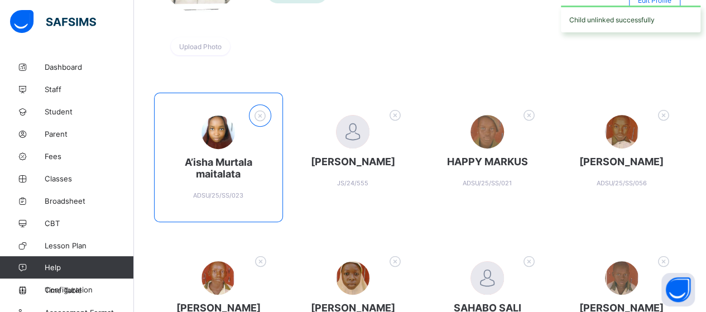
click at [262, 116] on icon at bounding box center [259, 115] width 17 height 15
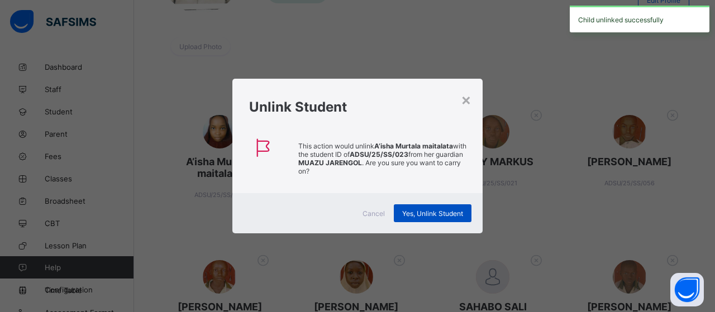
click at [410, 212] on span "Yes, Unlink Student" at bounding box center [432, 213] width 61 height 8
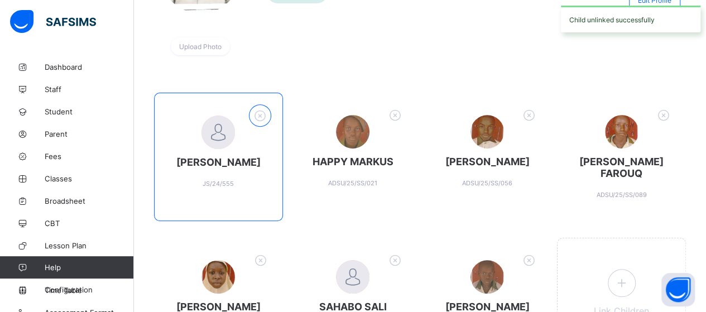
click at [261, 112] on icon at bounding box center [259, 115] width 17 height 15
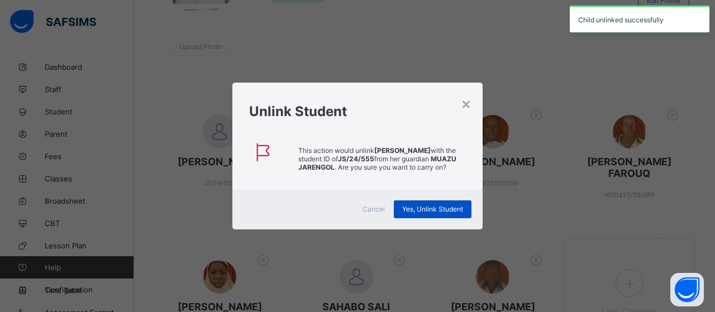
click at [408, 212] on span "Yes, Unlink Student" at bounding box center [432, 209] width 61 height 8
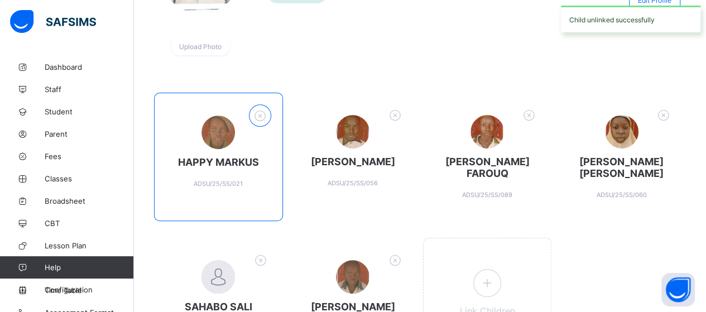
click at [263, 114] on icon at bounding box center [259, 115] width 17 height 15
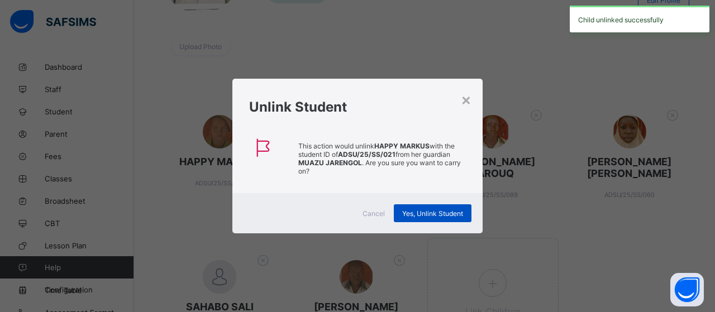
click at [421, 210] on span "Yes, Unlink Student" at bounding box center [432, 213] width 61 height 8
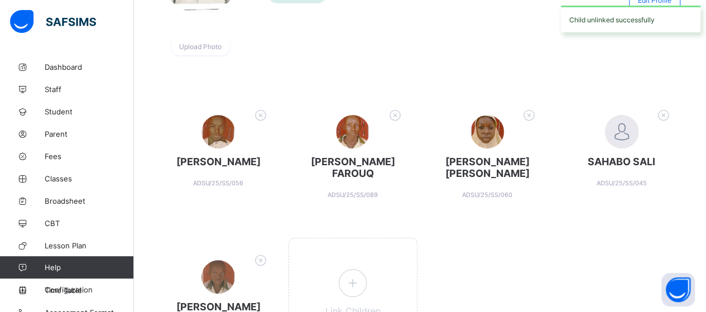
click at [258, 110] on icon at bounding box center [260, 115] width 17 height 15
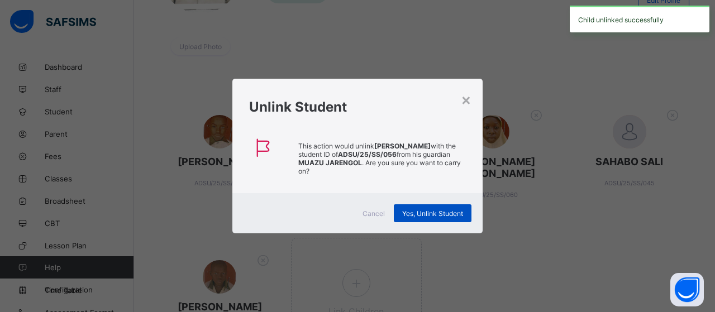
click at [407, 209] on span "Yes, Unlink Student" at bounding box center [432, 213] width 61 height 8
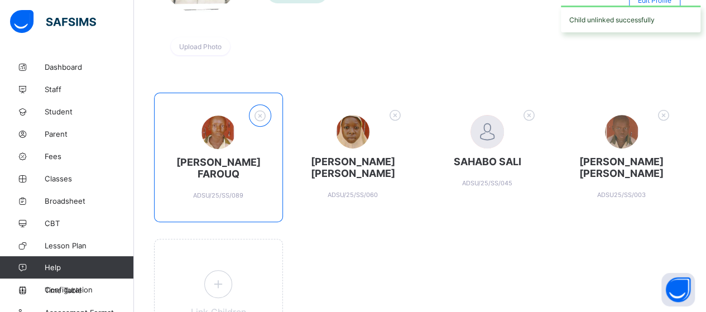
click at [262, 114] on icon at bounding box center [259, 115] width 17 height 15
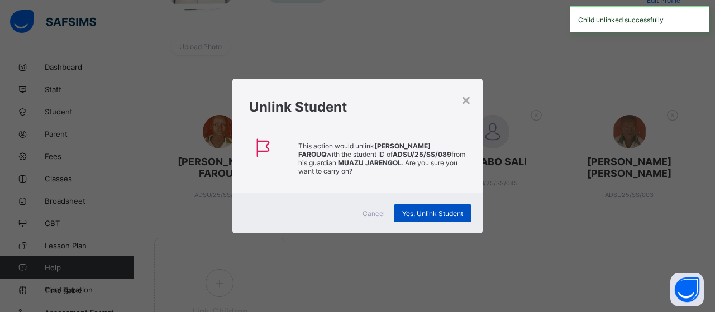
click at [406, 214] on span "Yes, Unlink Student" at bounding box center [432, 213] width 61 height 8
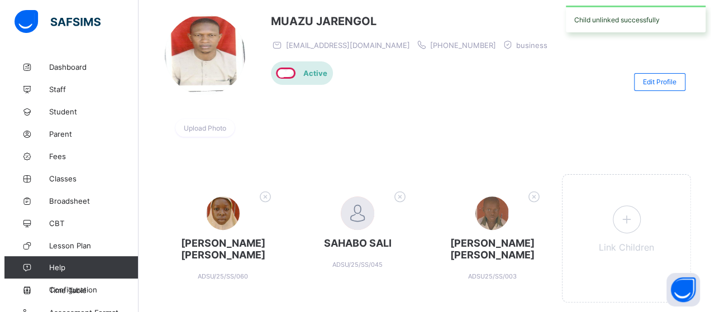
scroll to position [112, 0]
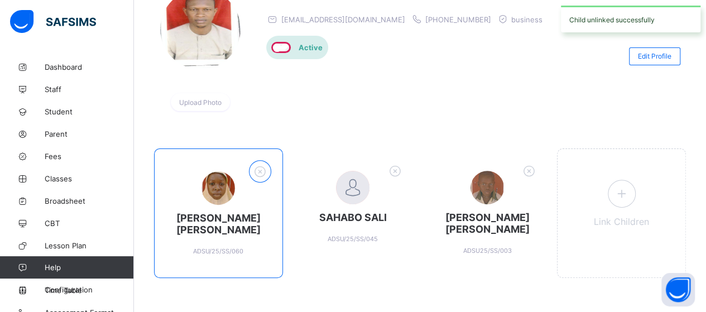
click at [258, 170] on icon at bounding box center [259, 171] width 17 height 15
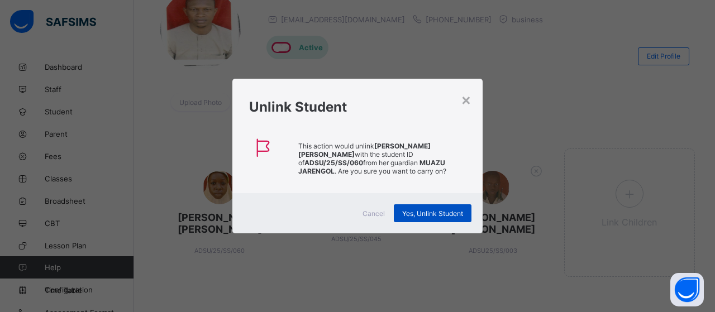
click at [424, 210] on span "Yes, Unlink Student" at bounding box center [432, 213] width 61 height 8
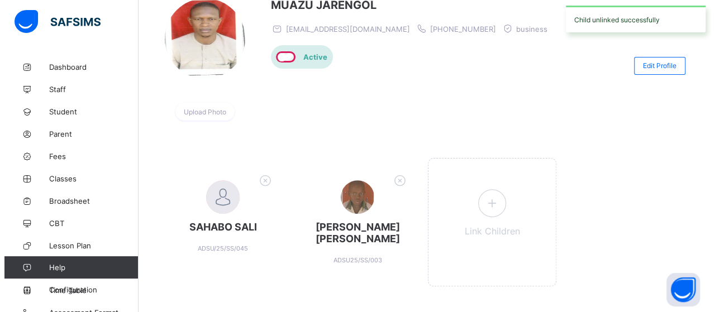
scroll to position [121, 0]
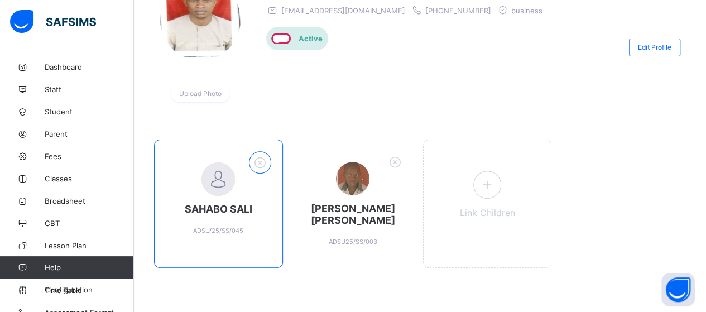
click at [260, 162] on icon at bounding box center [259, 162] width 17 height 15
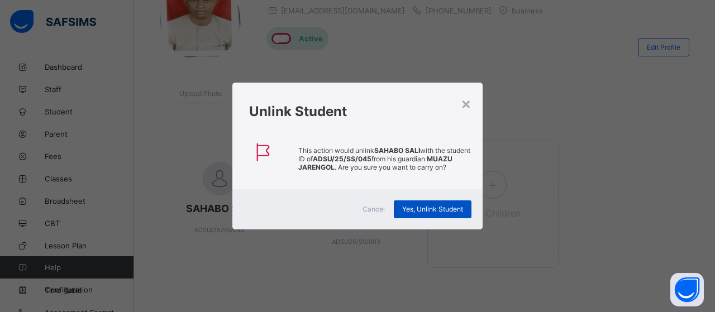
click at [411, 213] on span "Yes, Unlink Student" at bounding box center [432, 209] width 61 height 8
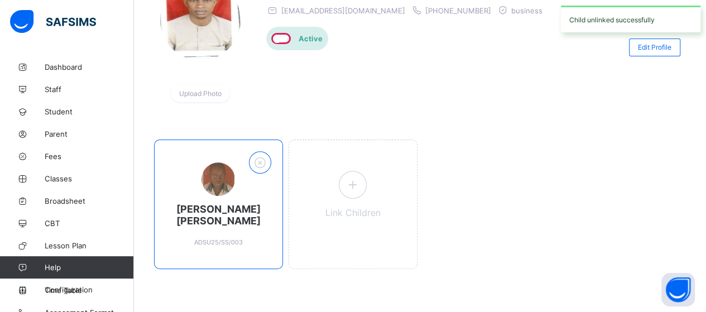
click at [262, 159] on icon at bounding box center [259, 162] width 17 height 15
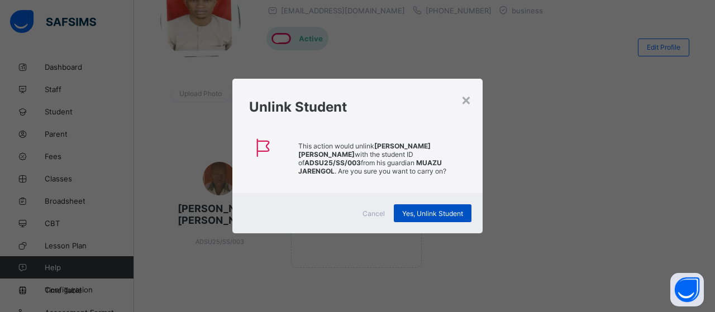
click at [431, 210] on span "Yes, Unlink Student" at bounding box center [432, 213] width 61 height 8
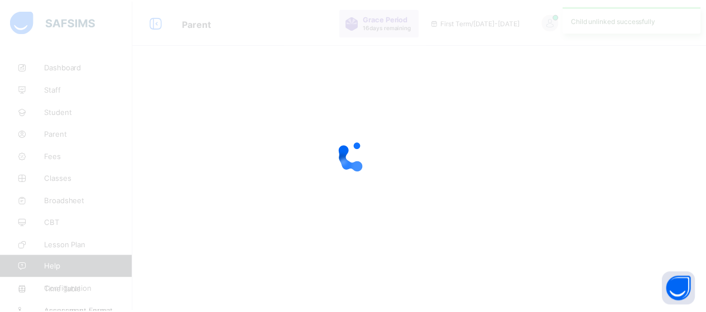
scroll to position [0, 0]
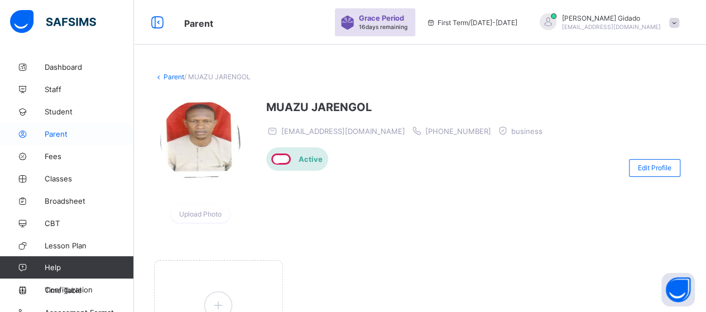
click at [55, 138] on span "Parent" at bounding box center [89, 134] width 89 height 9
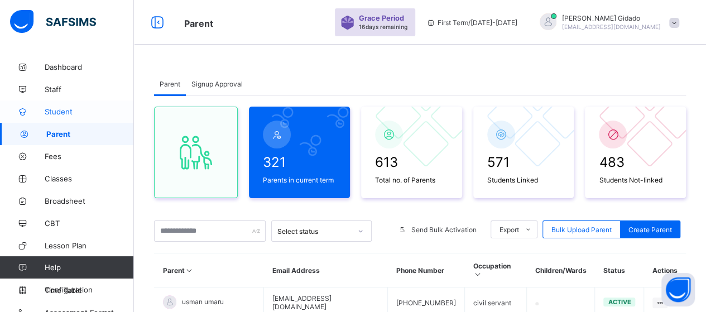
click at [57, 110] on span "Student" at bounding box center [89, 111] width 89 height 9
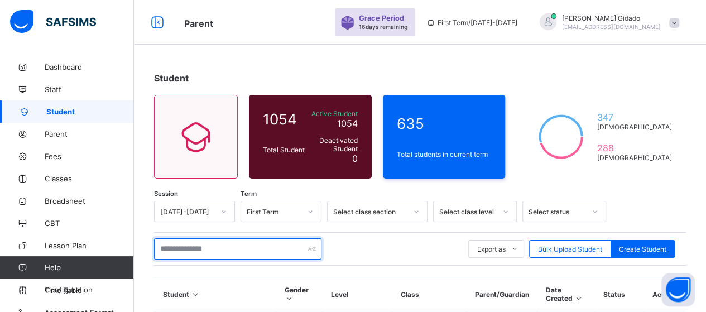
click at [237, 241] on input "text" at bounding box center [237, 248] width 167 height 21
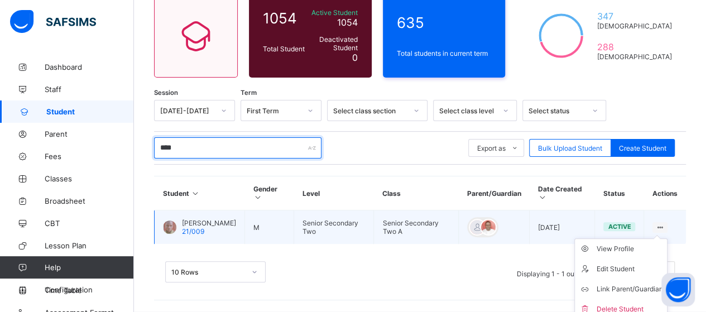
scroll to position [107, 0]
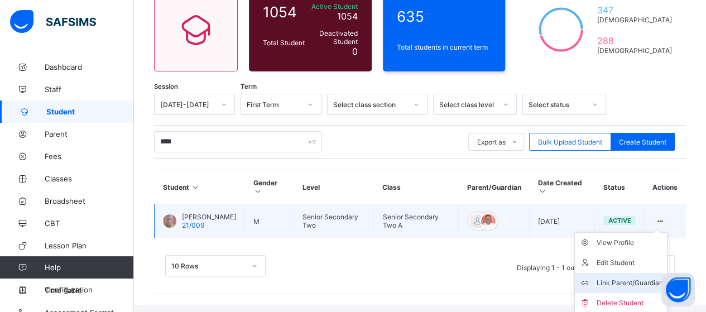
click at [636, 280] on div "Link Parent/Guardian" at bounding box center [629, 282] width 66 height 11
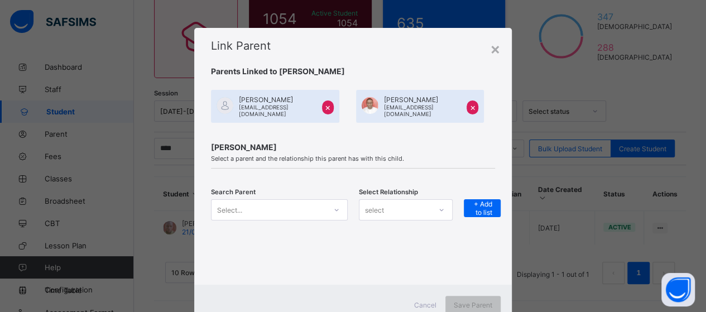
click at [334, 209] on div "Select..." at bounding box center [279, 209] width 137 height 21
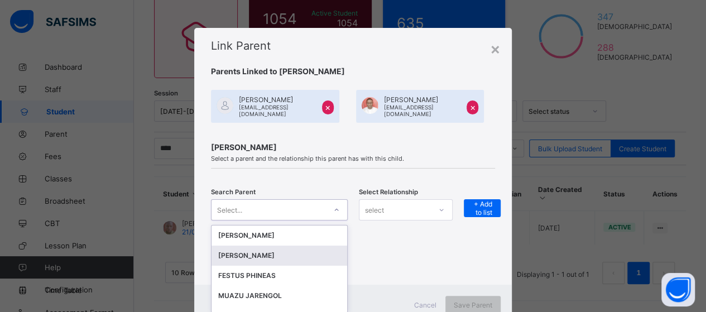
scroll to position [36, 0]
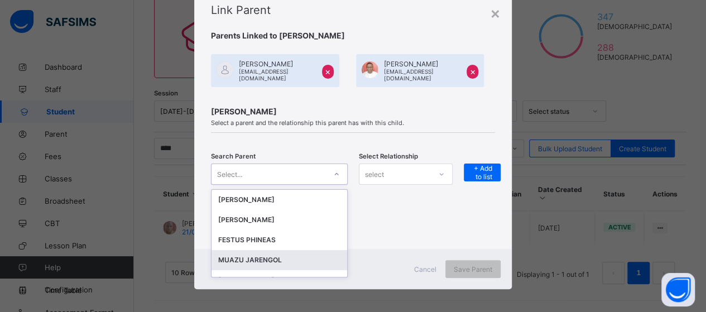
click at [310, 258] on div "MUAZU JARENGOL" at bounding box center [279, 260] width 122 height 11
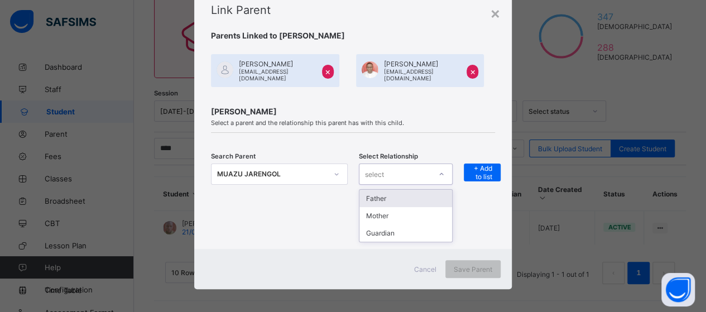
click at [405, 174] on div "select" at bounding box center [394, 174] width 71 height 16
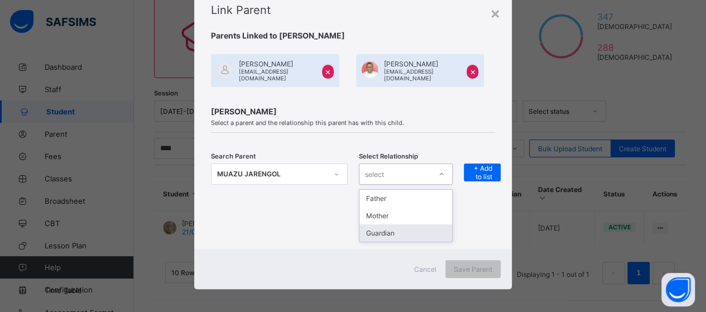
click at [410, 231] on div "Guardian" at bounding box center [405, 232] width 93 height 17
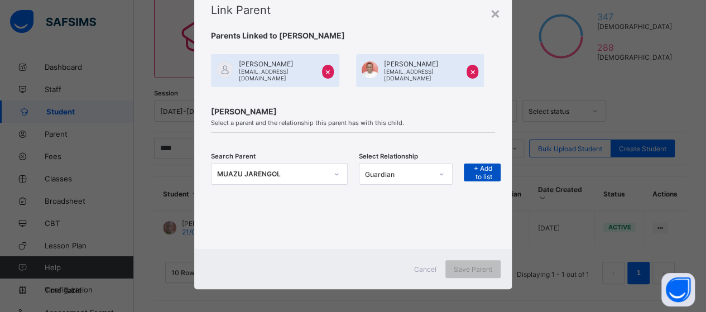
click at [472, 166] on span "+ Add to list" at bounding box center [482, 172] width 20 height 17
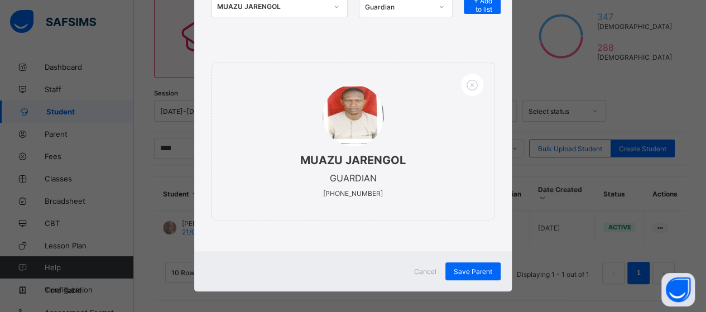
scroll to position [203, 0]
click at [472, 267] on span "Save Parent" at bounding box center [473, 271] width 39 height 8
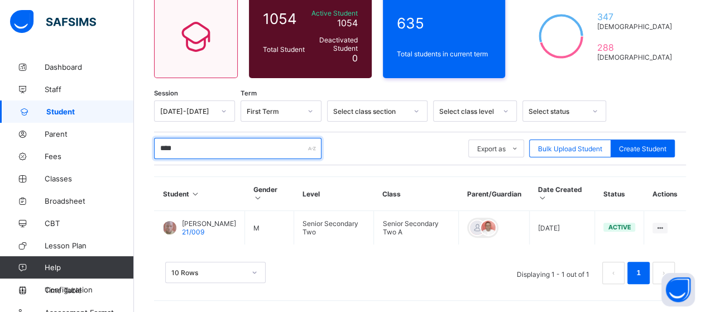
click at [185, 145] on input "****" at bounding box center [237, 148] width 167 height 21
type input "*"
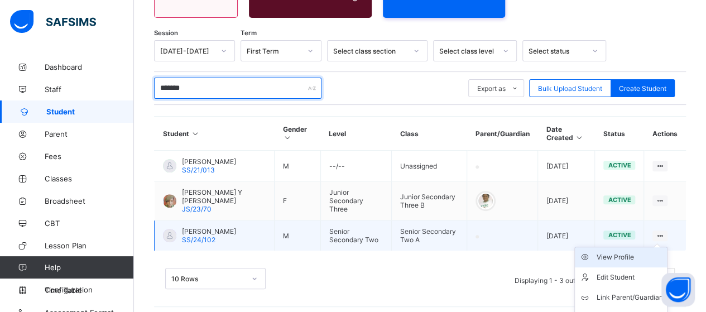
scroll to position [170, 0]
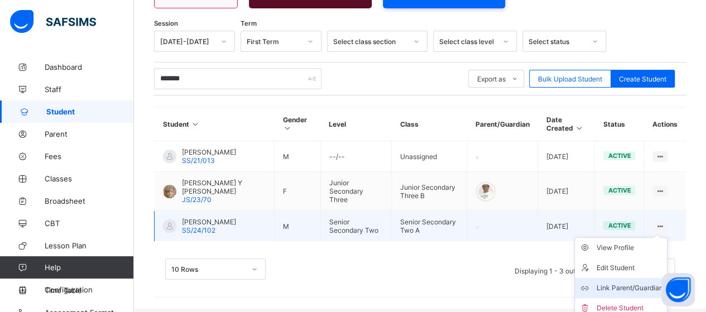
click at [631, 282] on div "Link Parent/Guardian" at bounding box center [629, 287] width 66 height 11
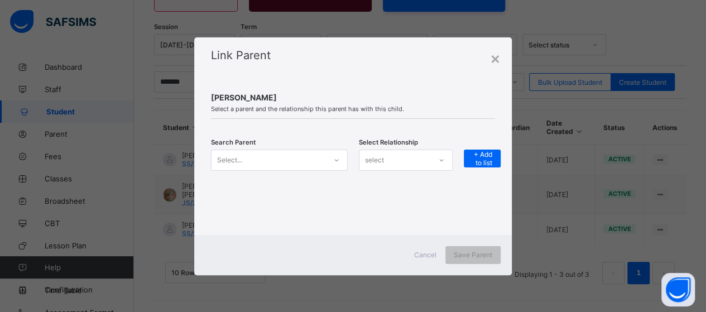
scroll to position [161, 0]
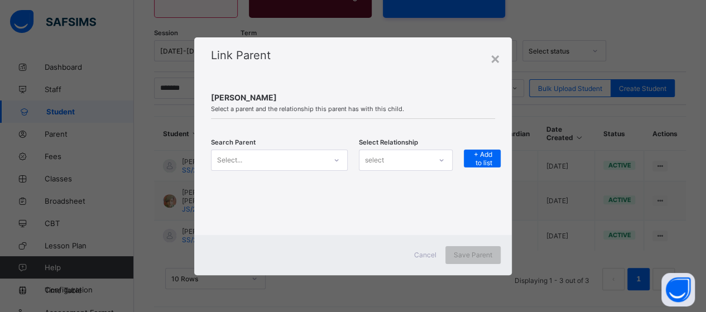
click at [338, 162] on icon at bounding box center [336, 160] width 7 height 11
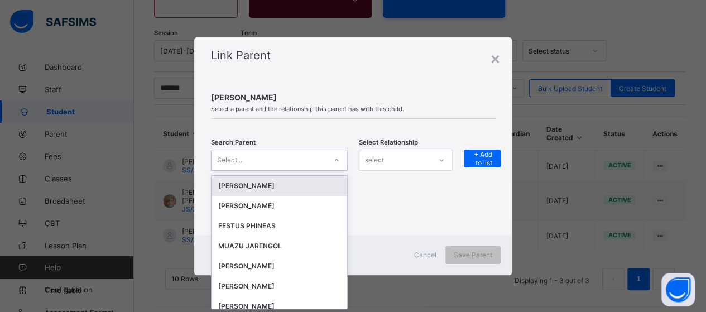
scroll to position [0, 0]
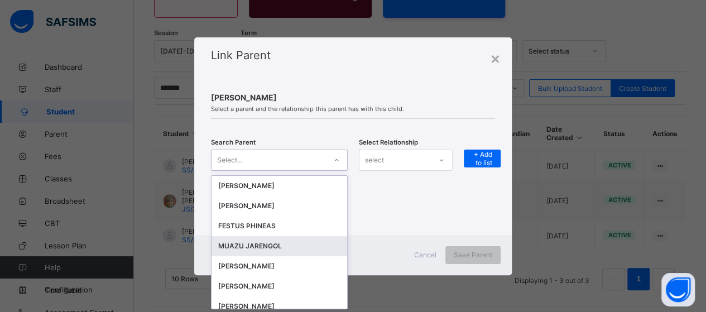
drag, startPoint x: 278, startPoint y: 251, endPoint x: 313, endPoint y: 236, distance: 37.7
click at [279, 251] on div "MUAZU JARENGOL" at bounding box center [279, 246] width 122 height 11
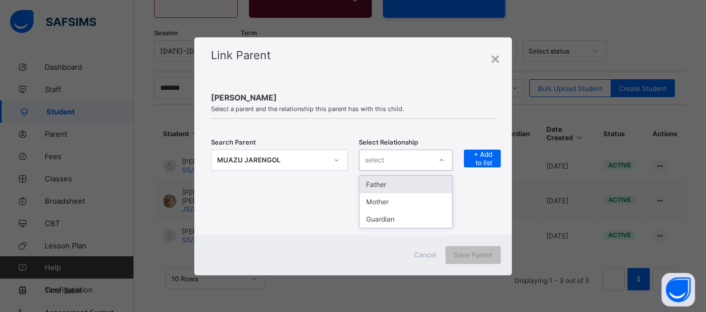
drag, startPoint x: 407, startPoint y: 163, endPoint x: 425, endPoint y: 172, distance: 20.2
click at [409, 163] on div "select" at bounding box center [394, 160] width 71 height 16
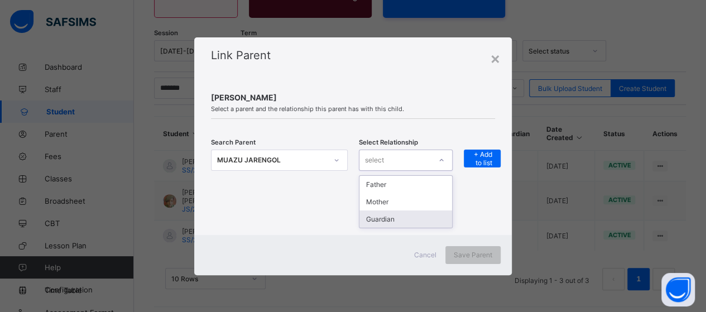
drag, startPoint x: 416, startPoint y: 216, endPoint x: 462, endPoint y: 198, distance: 49.3
click at [434, 213] on div "Guardian" at bounding box center [405, 218] width 93 height 17
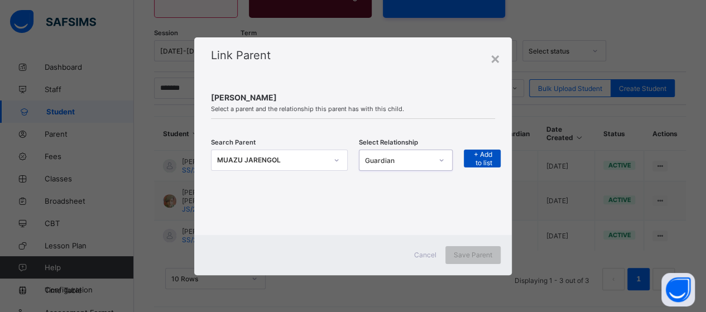
click at [495, 162] on div "+ Add to list" at bounding box center [482, 159] width 37 height 18
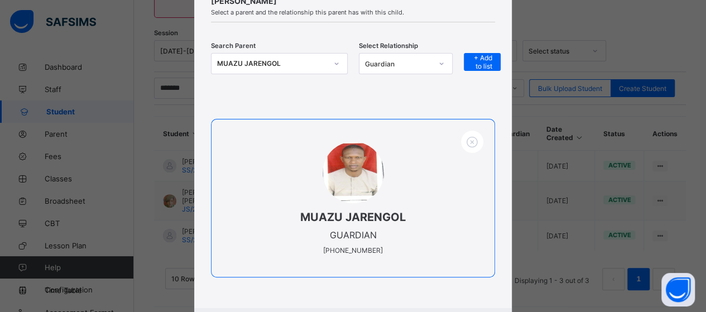
scroll to position [148, 0]
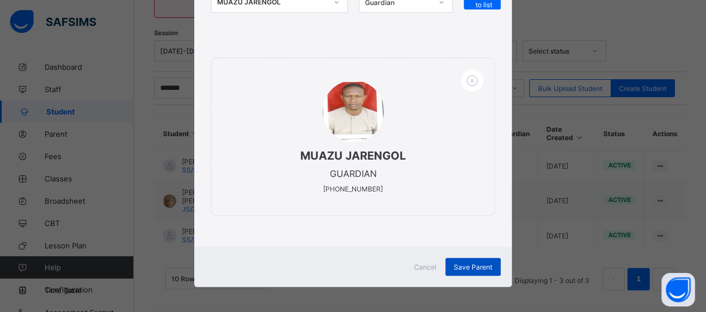
click at [472, 267] on span "Save Parent" at bounding box center [473, 267] width 39 height 8
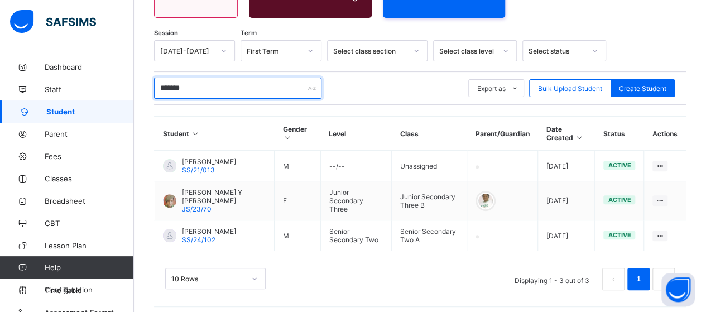
click at [213, 87] on input "*******" at bounding box center [237, 88] width 167 height 21
type input "*"
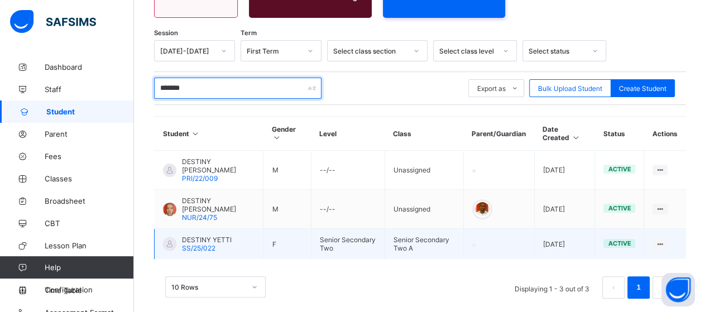
type input "*******"
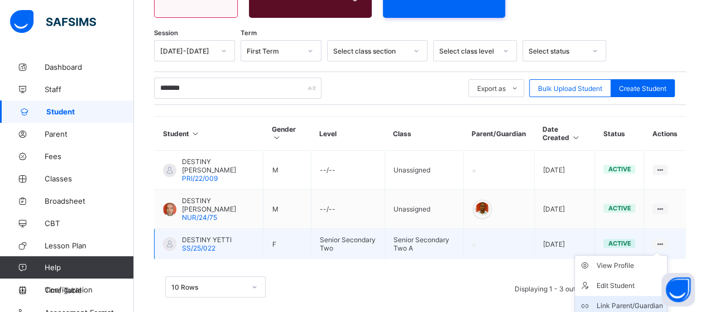
click at [637, 300] on div "Link Parent/Guardian" at bounding box center [629, 305] width 66 height 11
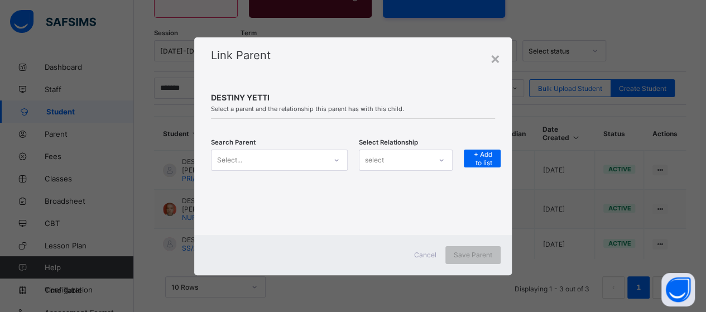
click at [343, 169] on div at bounding box center [336, 160] width 21 height 20
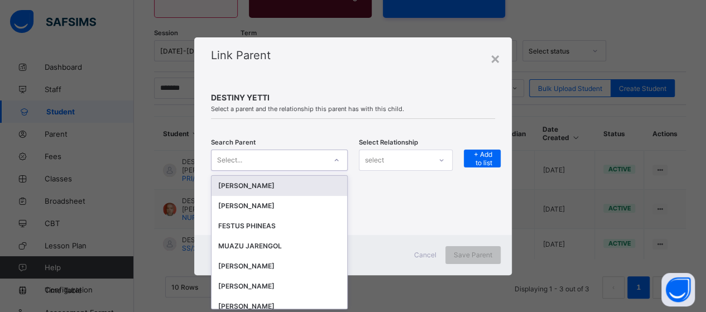
scroll to position [0, 0]
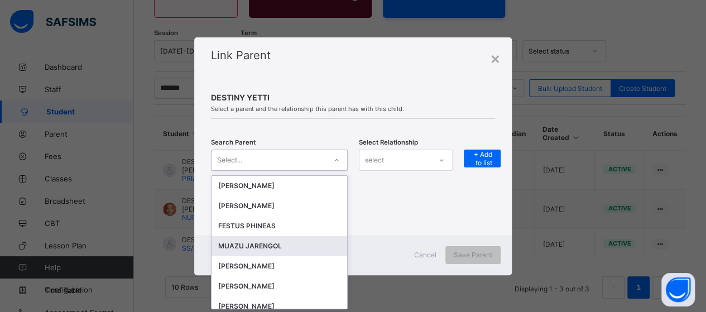
drag, startPoint x: 276, startPoint y: 246, endPoint x: 308, endPoint y: 232, distance: 34.7
click at [282, 245] on div "MUAZU JARENGOL" at bounding box center [279, 246] width 122 height 11
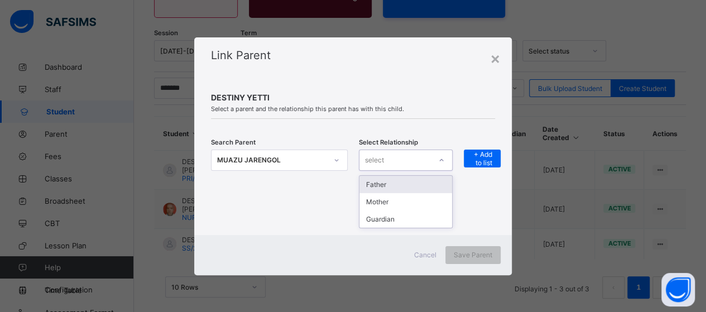
drag, startPoint x: 407, startPoint y: 155, endPoint x: 409, endPoint y: 166, distance: 11.8
click at [407, 155] on div "select" at bounding box center [394, 160] width 71 height 16
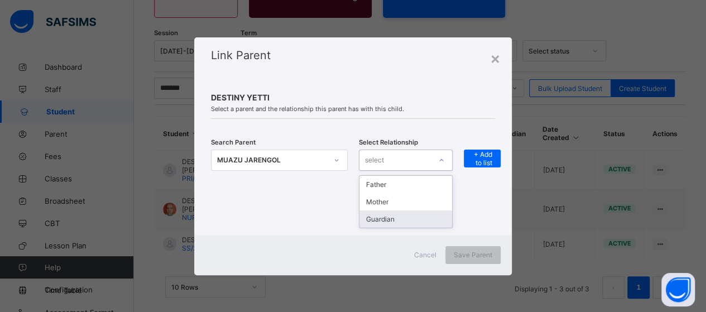
click at [394, 219] on div "Guardian" at bounding box center [405, 218] width 93 height 17
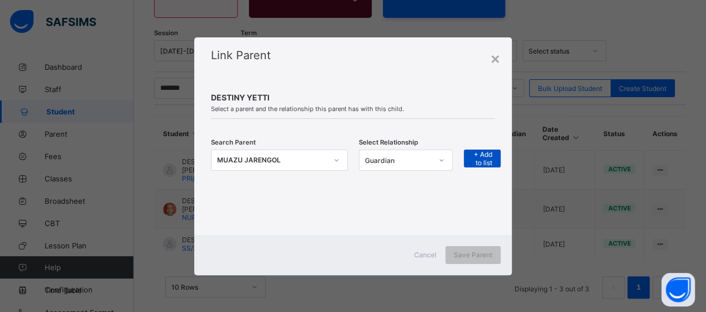
click at [482, 154] on span "+ Add to list" at bounding box center [482, 158] width 20 height 17
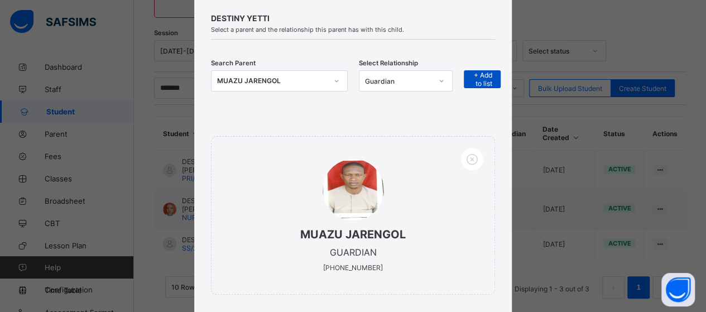
scroll to position [148, 0]
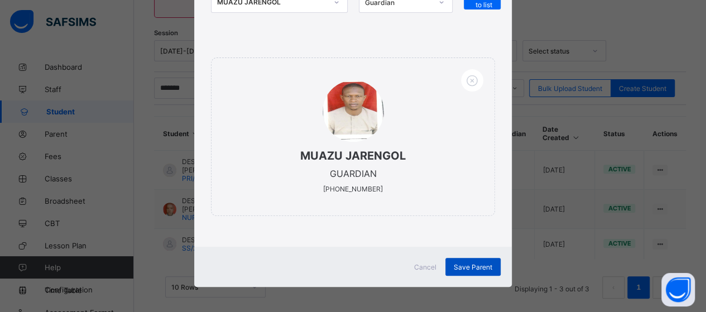
click at [459, 265] on span "Save Parent" at bounding box center [473, 267] width 39 height 8
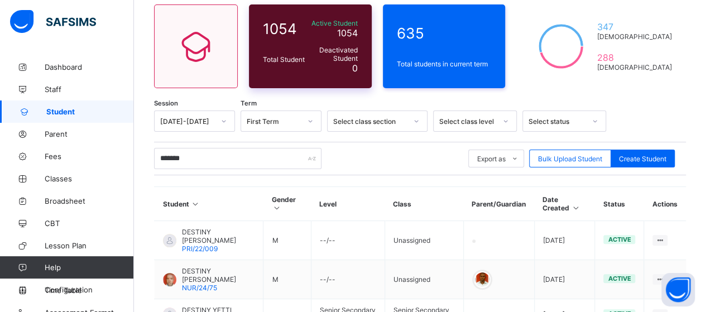
scroll to position [0, 0]
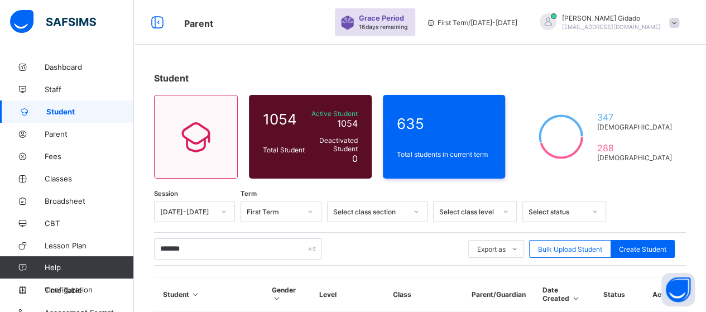
click at [679, 22] on span at bounding box center [674, 23] width 10 height 10
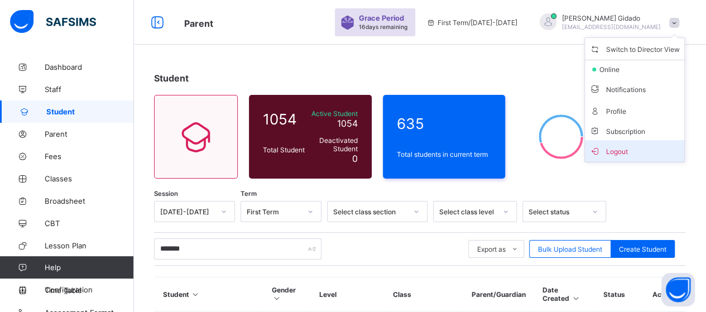
click at [625, 154] on span "Logout" at bounding box center [634, 151] width 90 height 13
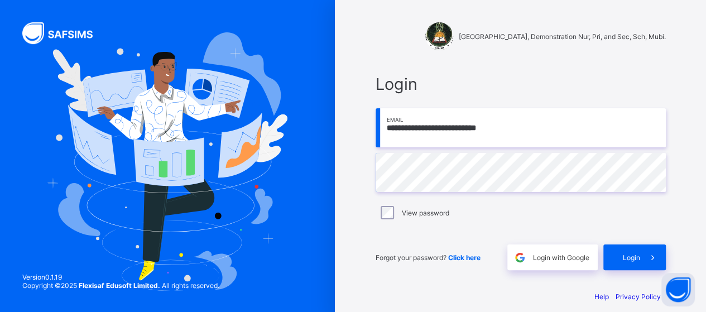
drag, startPoint x: 531, startPoint y: 124, endPoint x: 384, endPoint y: 128, distance: 147.4
click at [384, 128] on input "**********" at bounding box center [521, 127] width 290 height 39
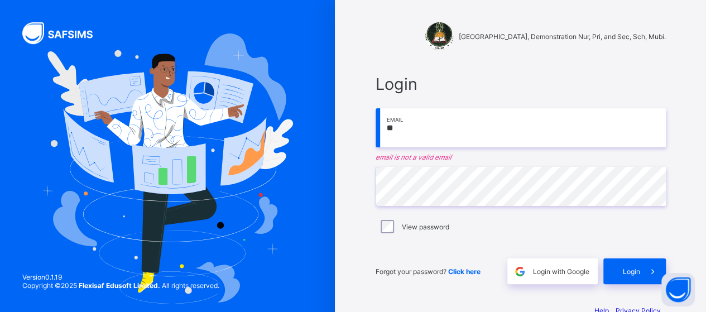
type input "**********"
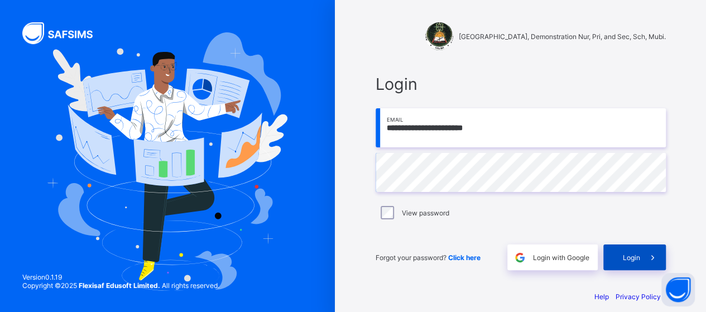
click at [624, 259] on div "Login" at bounding box center [634, 257] width 63 height 26
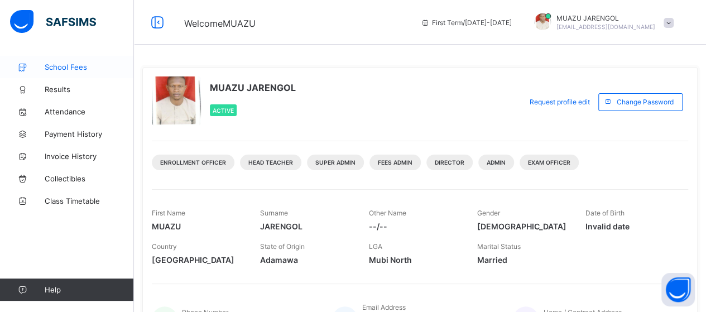
click at [76, 68] on span "School Fees" at bounding box center [89, 67] width 89 height 9
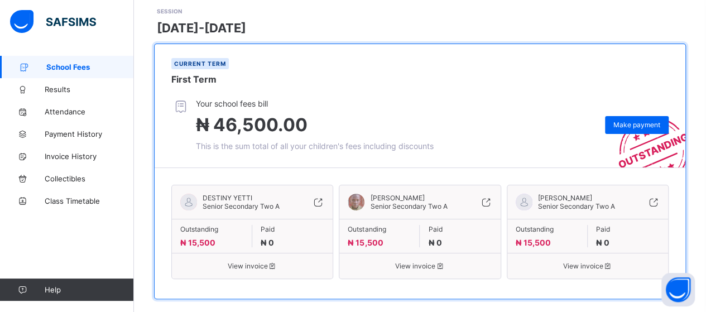
scroll to position [89, 0]
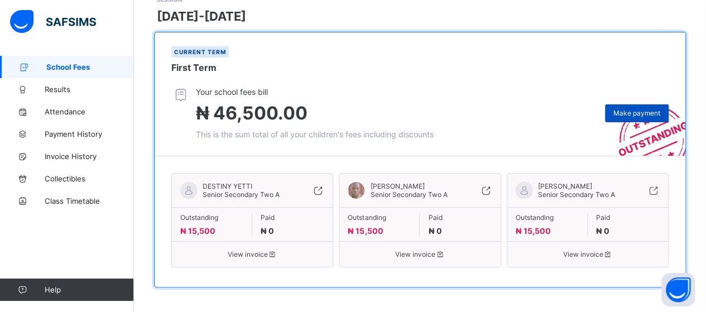
click at [651, 109] on span "Make payment" at bounding box center [636, 113] width 47 height 8
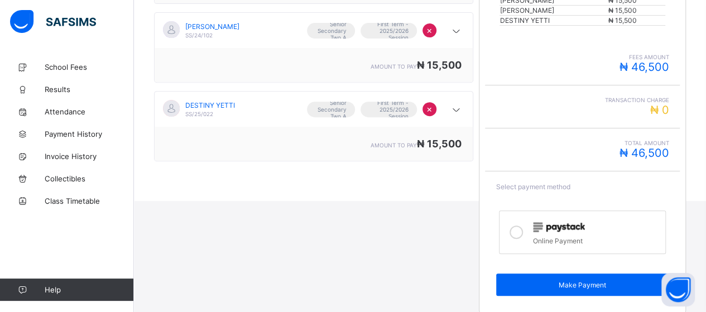
scroll to position [209, 0]
click at [522, 225] on icon at bounding box center [516, 231] width 13 height 13
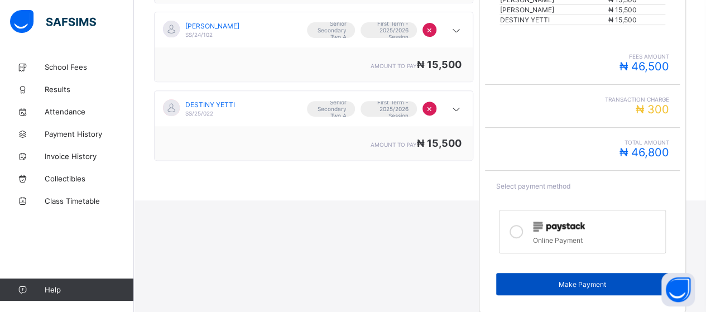
click at [560, 275] on div "Make Payment" at bounding box center [582, 284] width 173 height 22
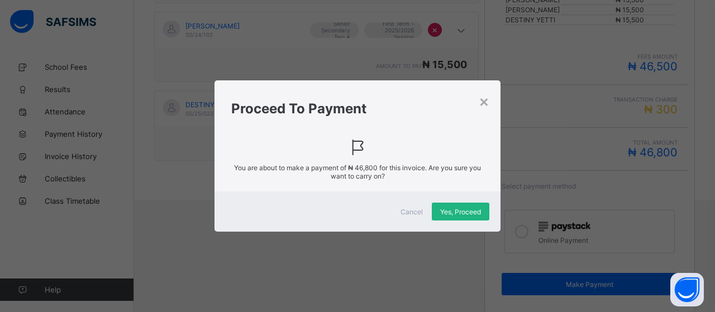
click at [464, 209] on span "Yes, Proceed" at bounding box center [460, 212] width 41 height 8
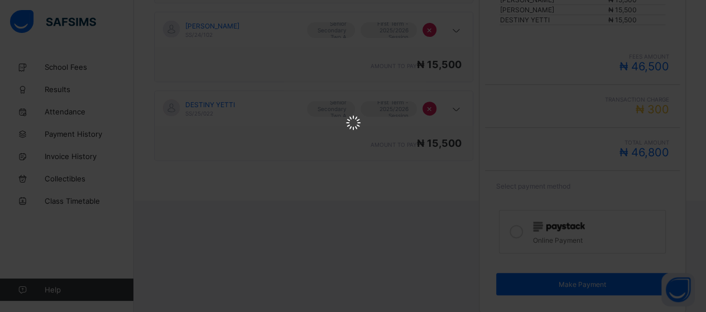
scroll to position [0, 0]
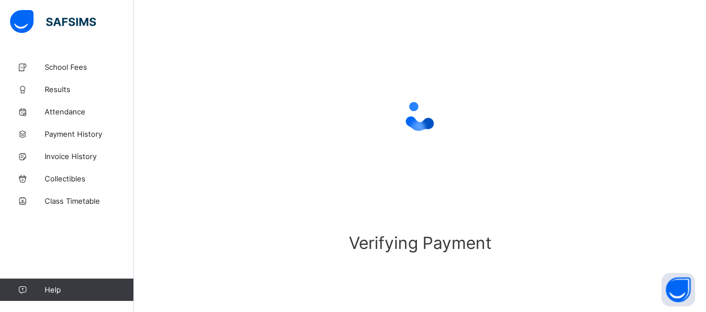
scroll to position [107, 0]
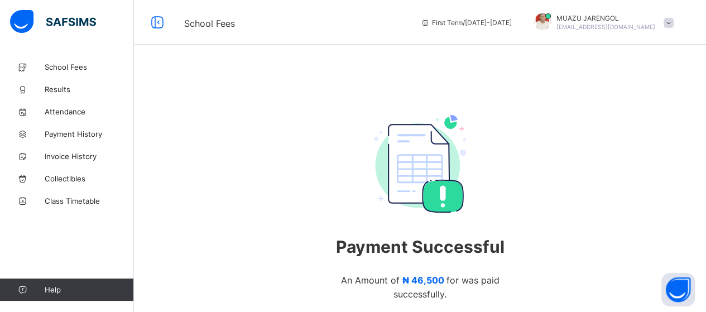
click at [674, 20] on span at bounding box center [669, 23] width 10 height 10
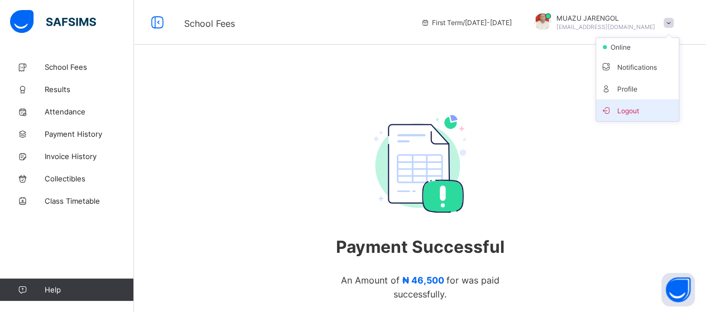
click at [642, 110] on span "Logout" at bounding box center [638, 110] width 74 height 13
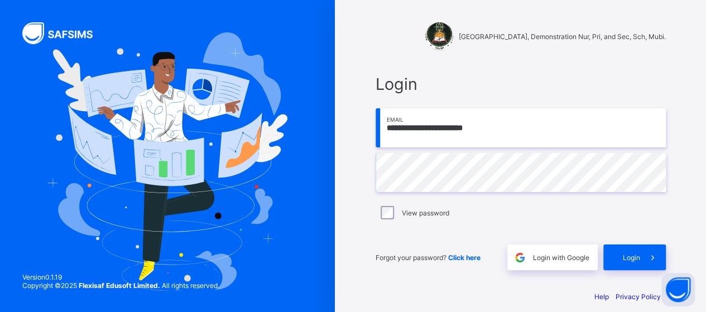
drag, startPoint x: 513, startPoint y: 131, endPoint x: 380, endPoint y: 127, distance: 132.9
click at [384, 128] on input "**********" at bounding box center [521, 127] width 290 height 39
type input "**********"
click at [634, 262] on div "Login" at bounding box center [634, 257] width 63 height 26
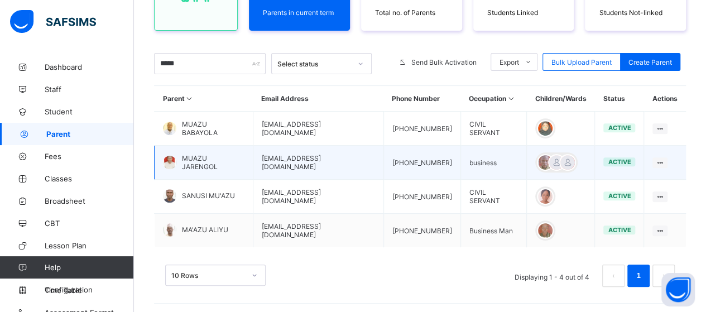
scroll to position [167, 0]
click at [193, 159] on span "MUAZU JARENGOL" at bounding box center [213, 162] width 63 height 17
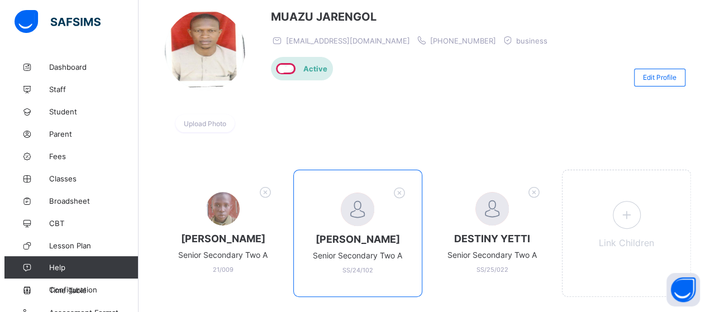
scroll to position [117, 0]
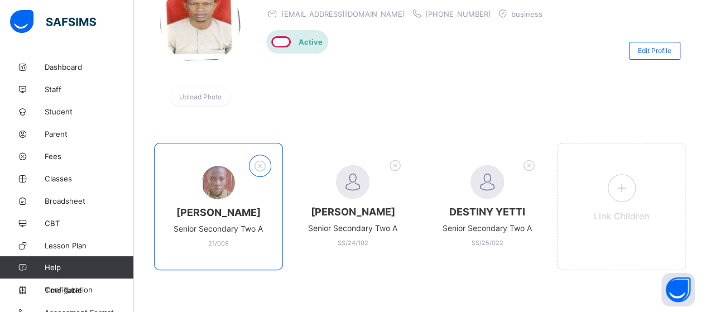
click at [263, 163] on icon at bounding box center [259, 166] width 17 height 15
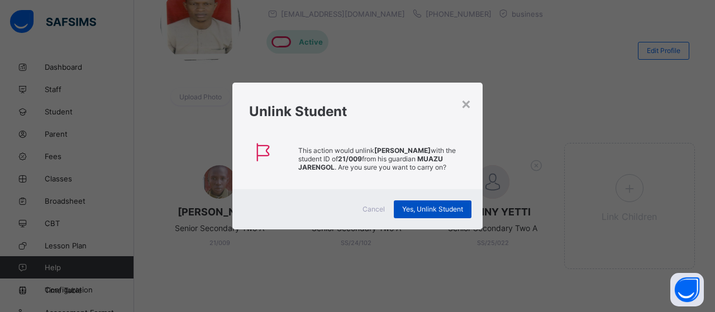
click at [436, 208] on span "Yes, Unlink Student" at bounding box center [432, 209] width 61 height 8
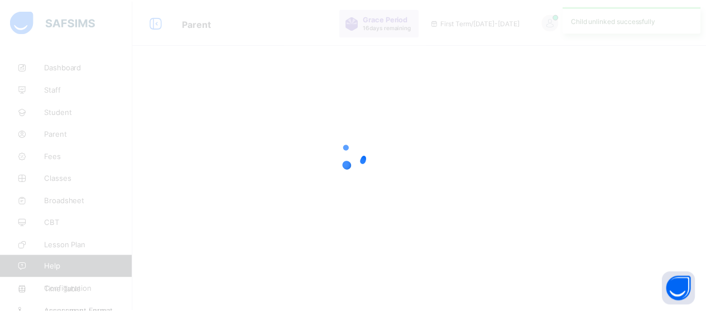
scroll to position [0, 0]
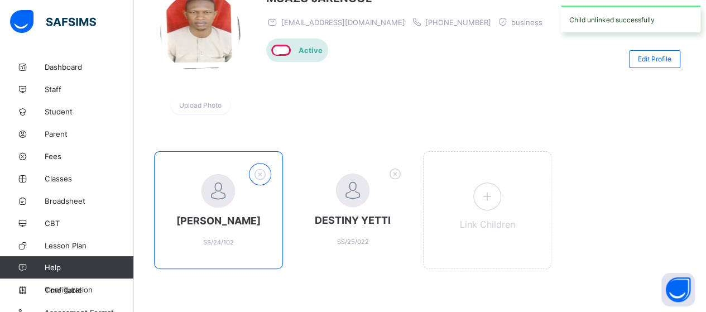
click at [265, 170] on icon at bounding box center [259, 174] width 17 height 15
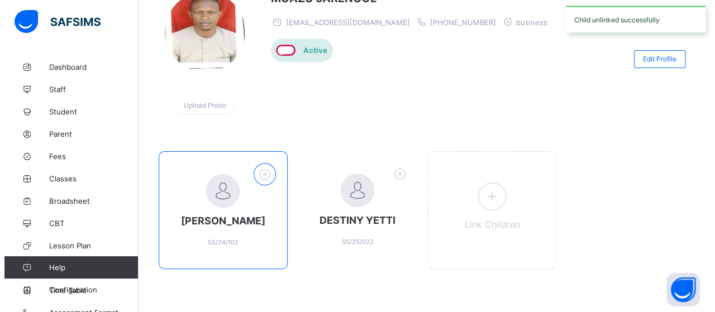
scroll to position [108, 0]
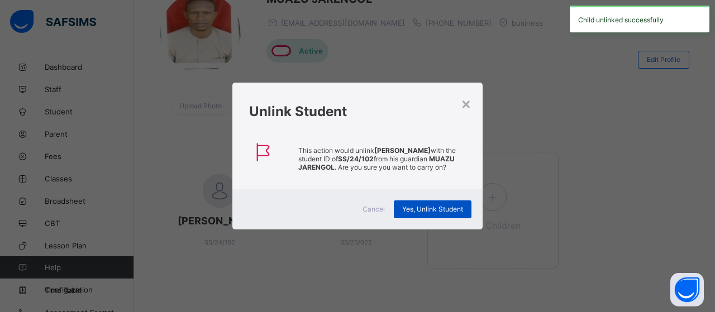
click at [420, 211] on div "Yes, Unlink Student" at bounding box center [433, 209] width 78 height 18
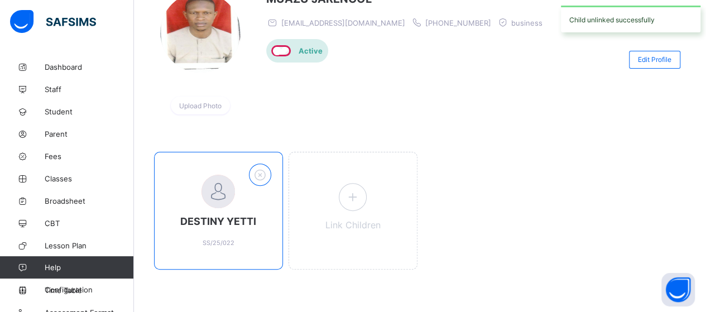
click at [260, 170] on icon at bounding box center [259, 174] width 17 height 15
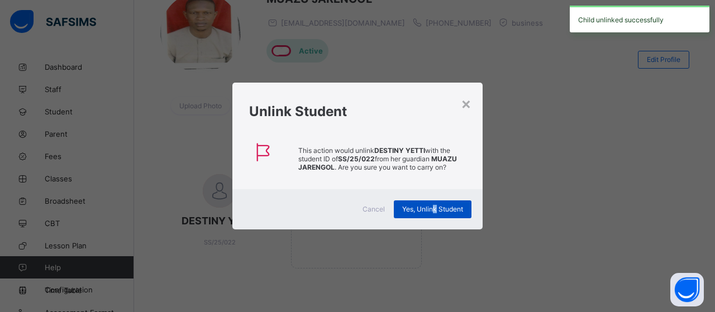
click at [433, 207] on span "Yes, Unlink Student" at bounding box center [432, 209] width 61 height 8
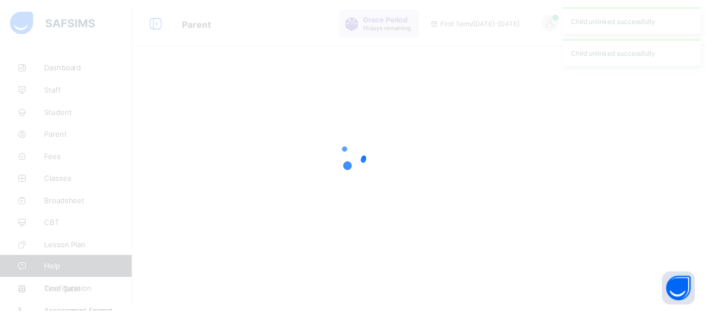
scroll to position [0, 0]
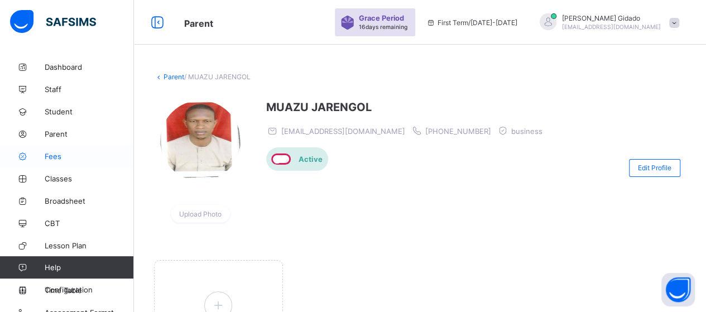
click at [51, 157] on span "Fees" at bounding box center [89, 156] width 89 height 9
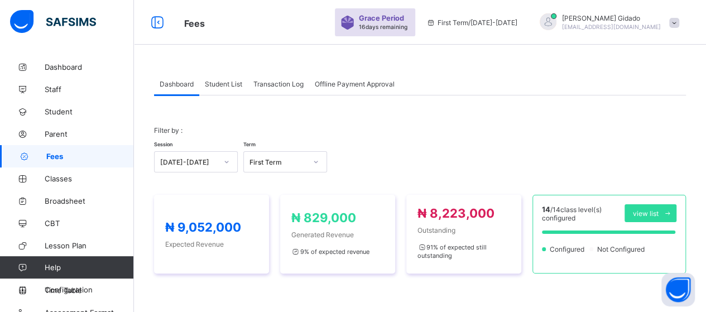
click at [226, 82] on span "Student List" at bounding box center [223, 84] width 37 height 8
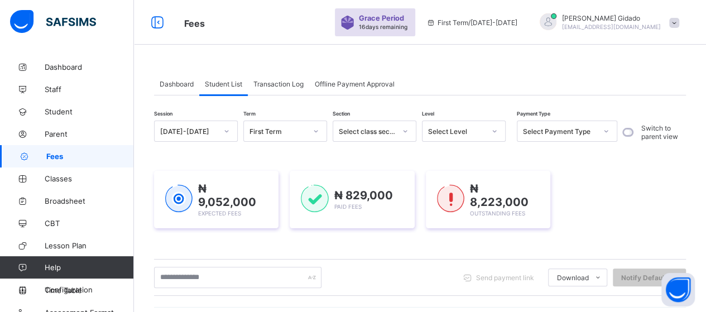
click at [281, 81] on span "Transaction Log" at bounding box center [278, 84] width 50 height 8
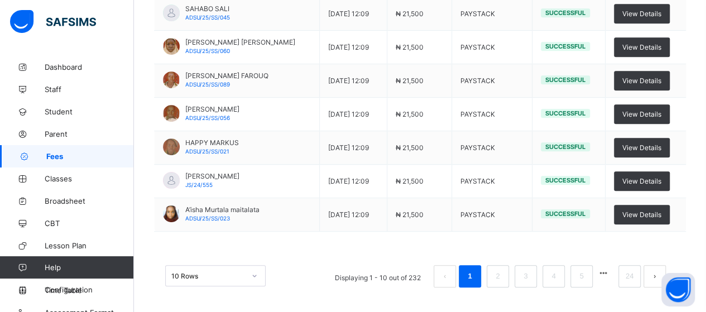
scroll to position [290, 0]
click at [251, 270] on div "10 Rows" at bounding box center [215, 275] width 100 height 21
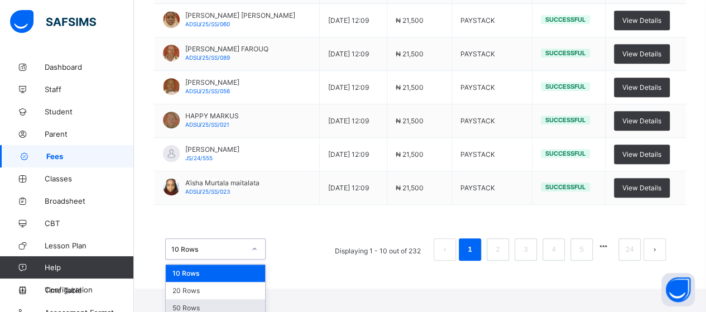
click at [226, 301] on div "50 Rows" at bounding box center [215, 307] width 99 height 17
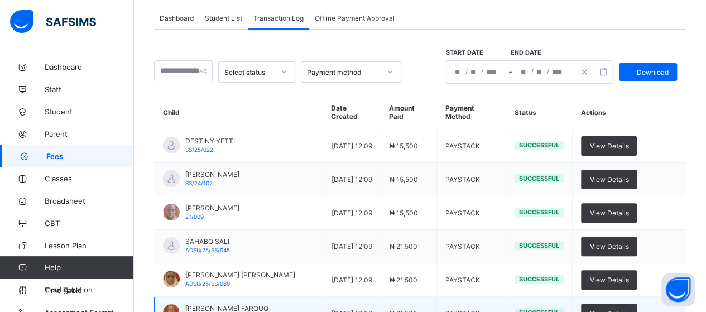
scroll to position [290, 0]
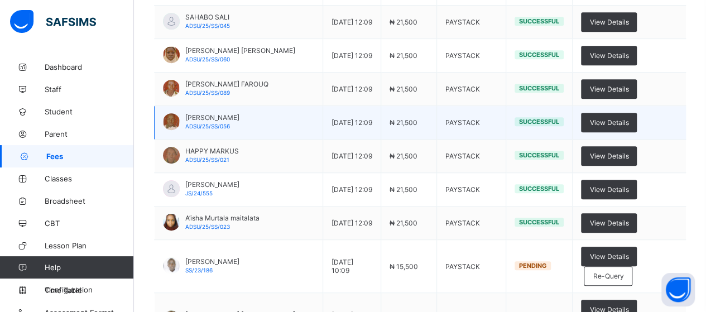
click at [498, 110] on td "PAYSTACK" at bounding box center [471, 122] width 69 height 33
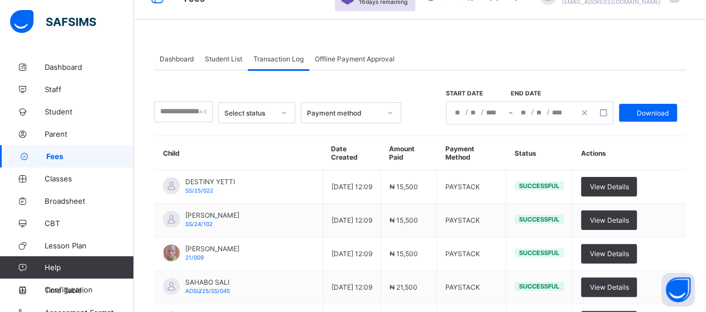
scroll to position [0, 0]
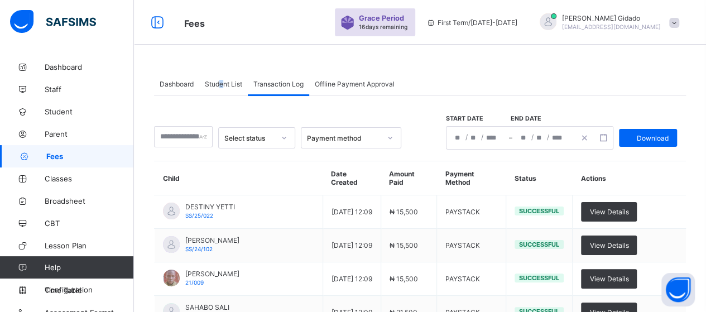
click at [221, 85] on span "Student List" at bounding box center [223, 84] width 37 height 8
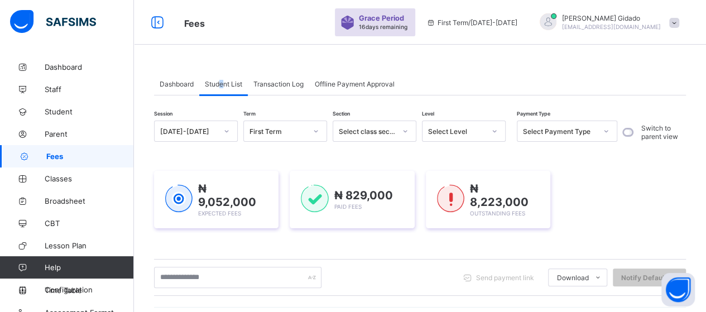
click at [495, 128] on icon at bounding box center [494, 131] width 7 height 11
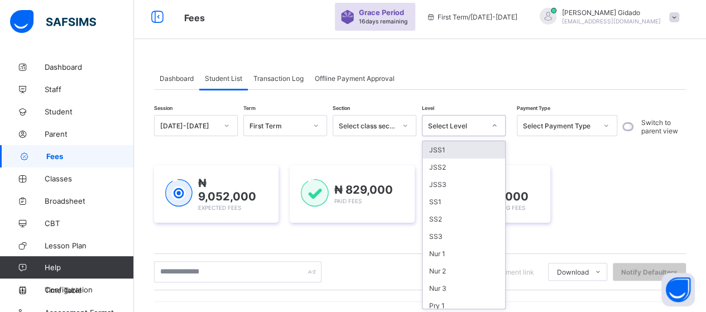
scroll to position [7, 0]
click at [444, 149] on div "JSS1" at bounding box center [464, 148] width 83 height 17
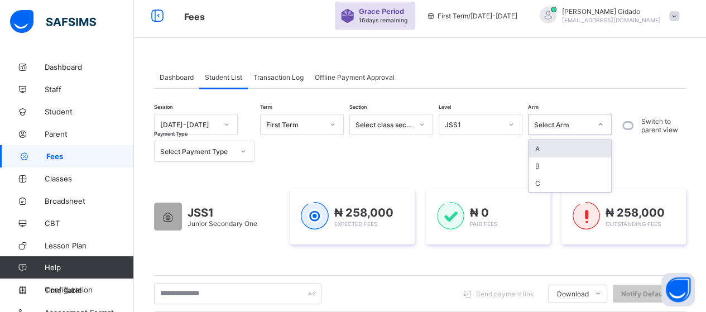
drag, startPoint x: 603, startPoint y: 130, endPoint x: 597, endPoint y: 133, distance: 6.2
click at [602, 130] on div at bounding box center [600, 125] width 19 height 18
click at [578, 151] on div "A" at bounding box center [570, 148] width 83 height 17
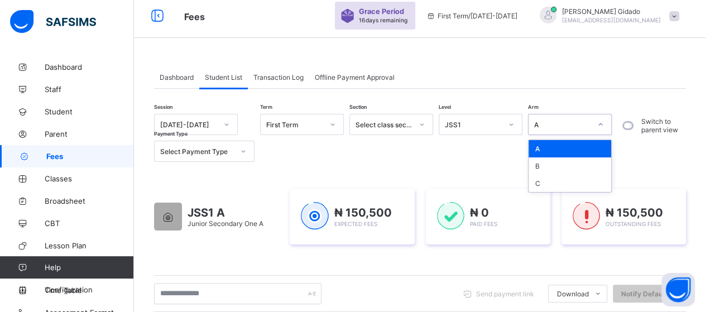
drag, startPoint x: 605, startPoint y: 127, endPoint x: 598, endPoint y: 138, distance: 12.7
click at [605, 128] on div at bounding box center [600, 125] width 19 height 18
click at [583, 164] on div "B" at bounding box center [570, 165] width 83 height 17
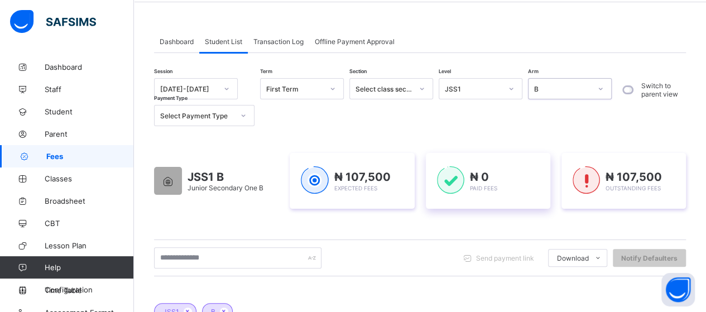
scroll to position [0, 0]
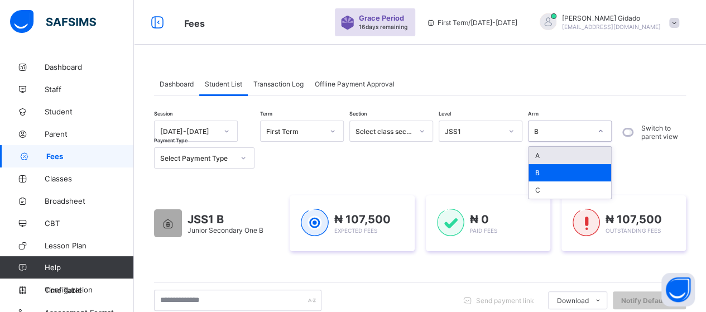
click at [599, 131] on icon at bounding box center [600, 131] width 7 height 11
click at [560, 155] on div "A" at bounding box center [570, 155] width 83 height 17
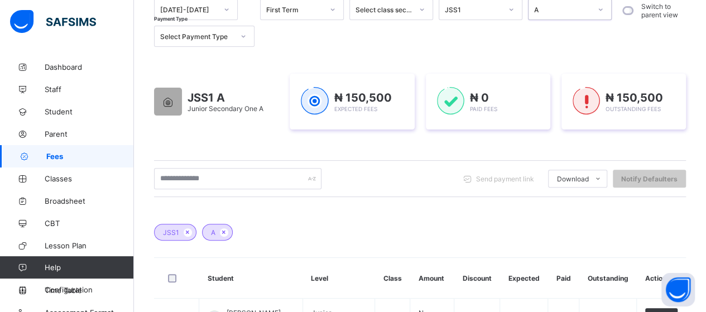
scroll to position [44, 0]
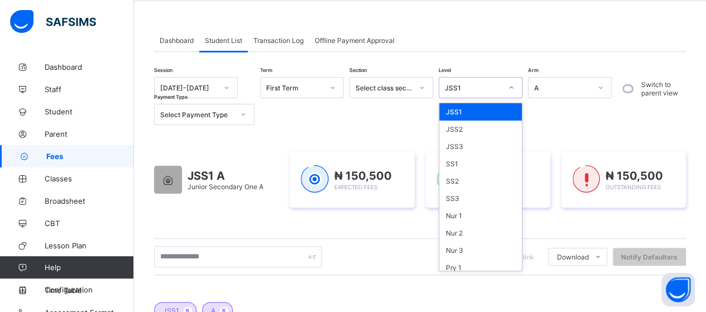
click at [511, 89] on icon at bounding box center [511, 87] width 7 height 11
click at [458, 158] on div "SS1" at bounding box center [480, 163] width 83 height 17
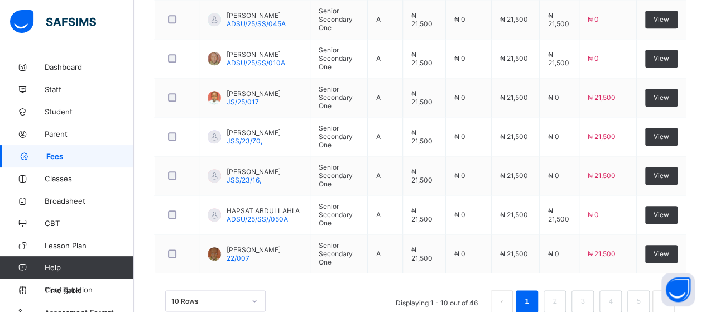
scroll to position [573, 0]
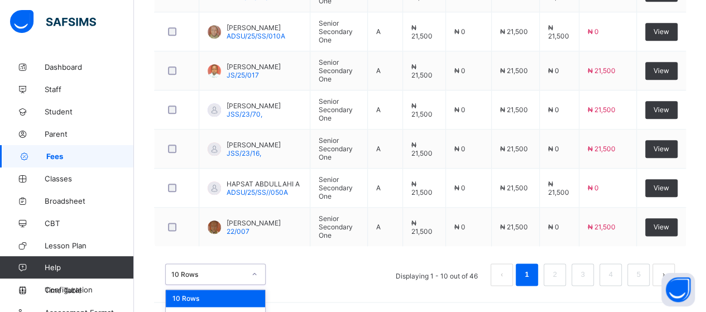
click at [253, 268] on div "option 10 Rows focused, 1 of 3. 3 results available. Use Up and Down to choose …" at bounding box center [215, 273] width 100 height 21
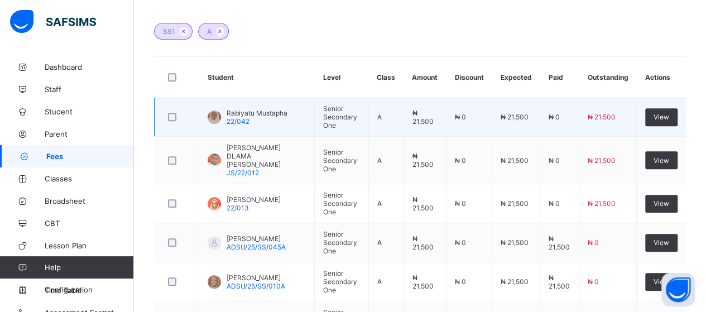
scroll to position [99, 0]
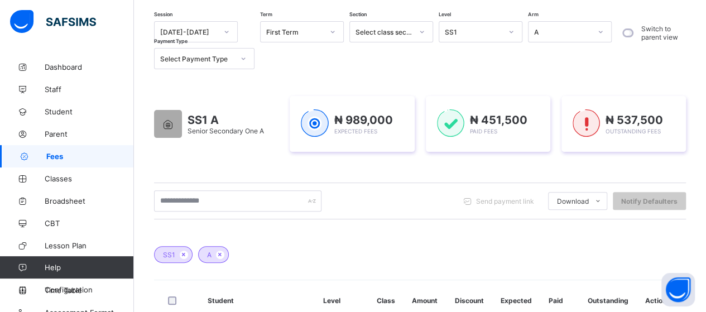
click at [598, 28] on icon at bounding box center [600, 31] width 7 height 11
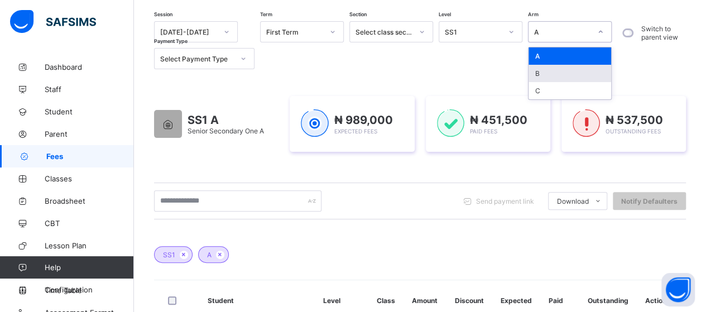
click at [564, 71] on div "B" at bounding box center [570, 73] width 83 height 17
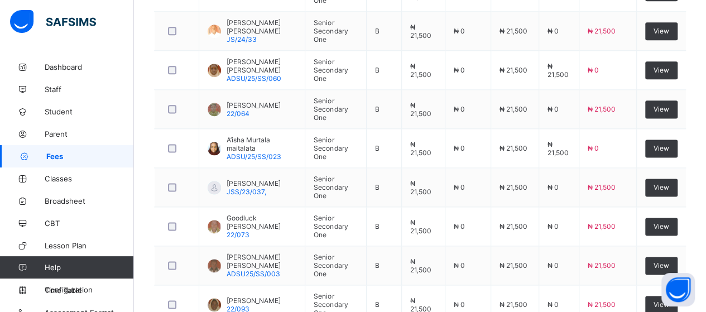
scroll to position [565, 0]
